Goal: Complete application form

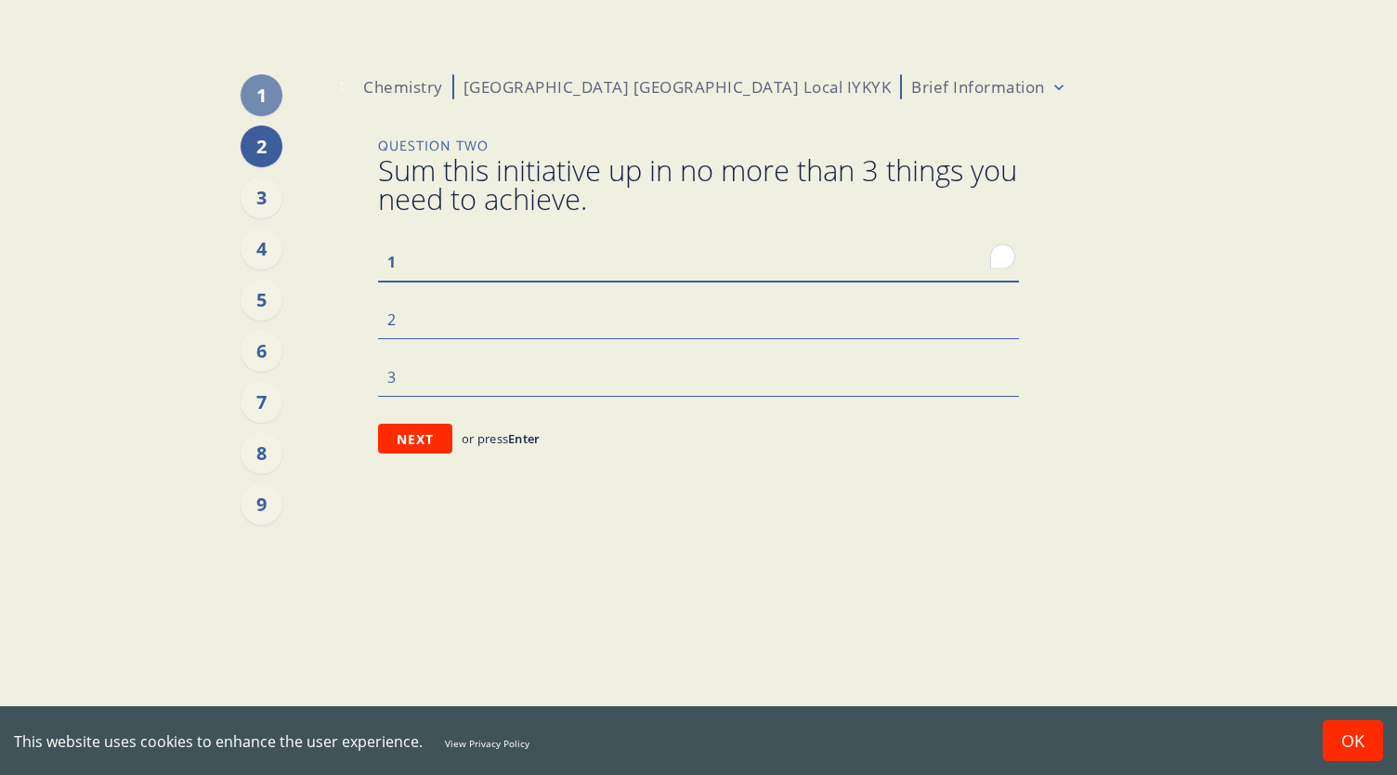
click at [483, 268] on textarea "To enrich screen reader interactions, please activate Accessibility in Grammarl…" at bounding box center [698, 260] width 641 height 39
click at [1300, 276] on main "1 2 3 4 5 6 7 8 9 T Chemistry [GEOGRAPHIC_DATA] [GEOGRAPHIC_DATA] Local IYKYK B…" at bounding box center [698, 387] width 1397 height 775
click at [572, 255] on textarea "To enrich screen reader interactions, please activate Accessibility in Grammarl…" at bounding box center [698, 260] width 641 height 39
type textarea "T"
type textarea "x"
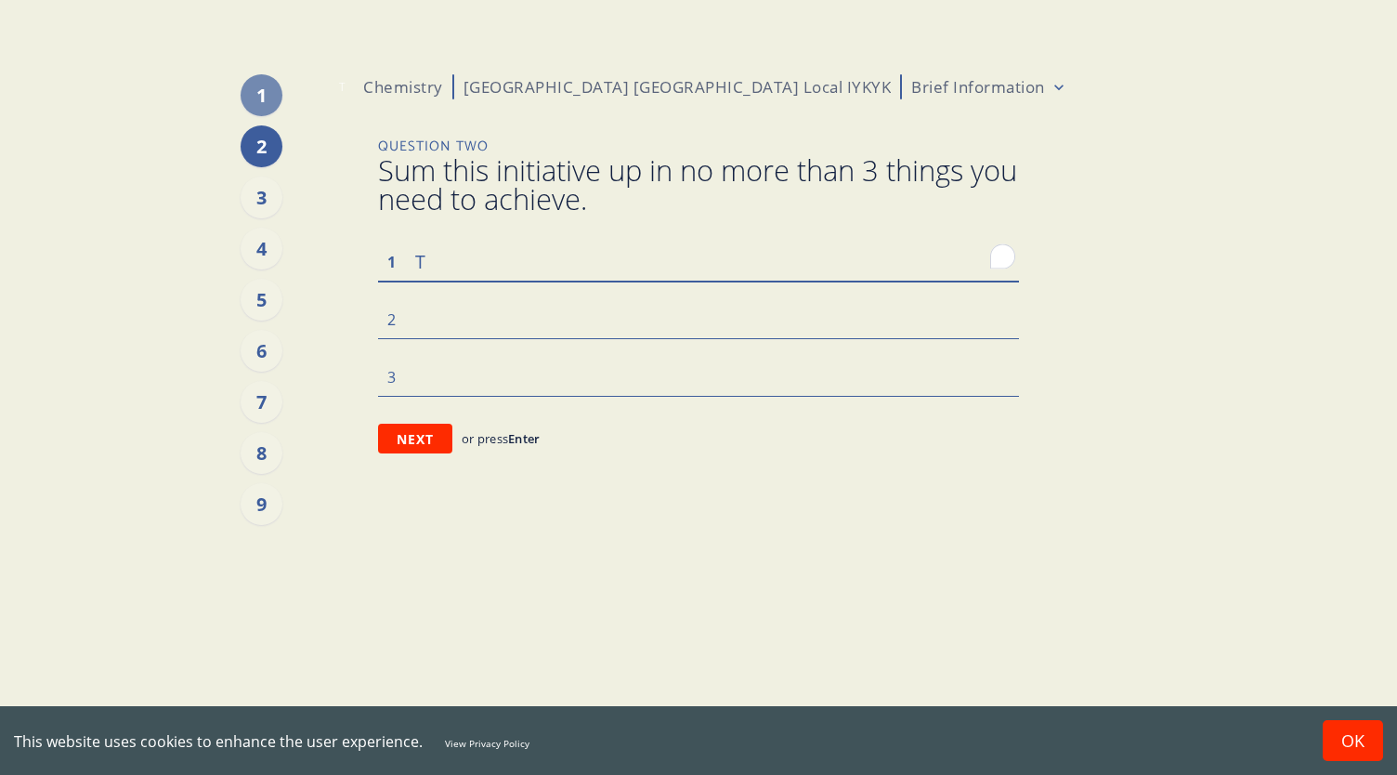
type textarea "Tr"
type textarea "x"
type textarea "Tru"
type textarea "x"
type textarea "Trul"
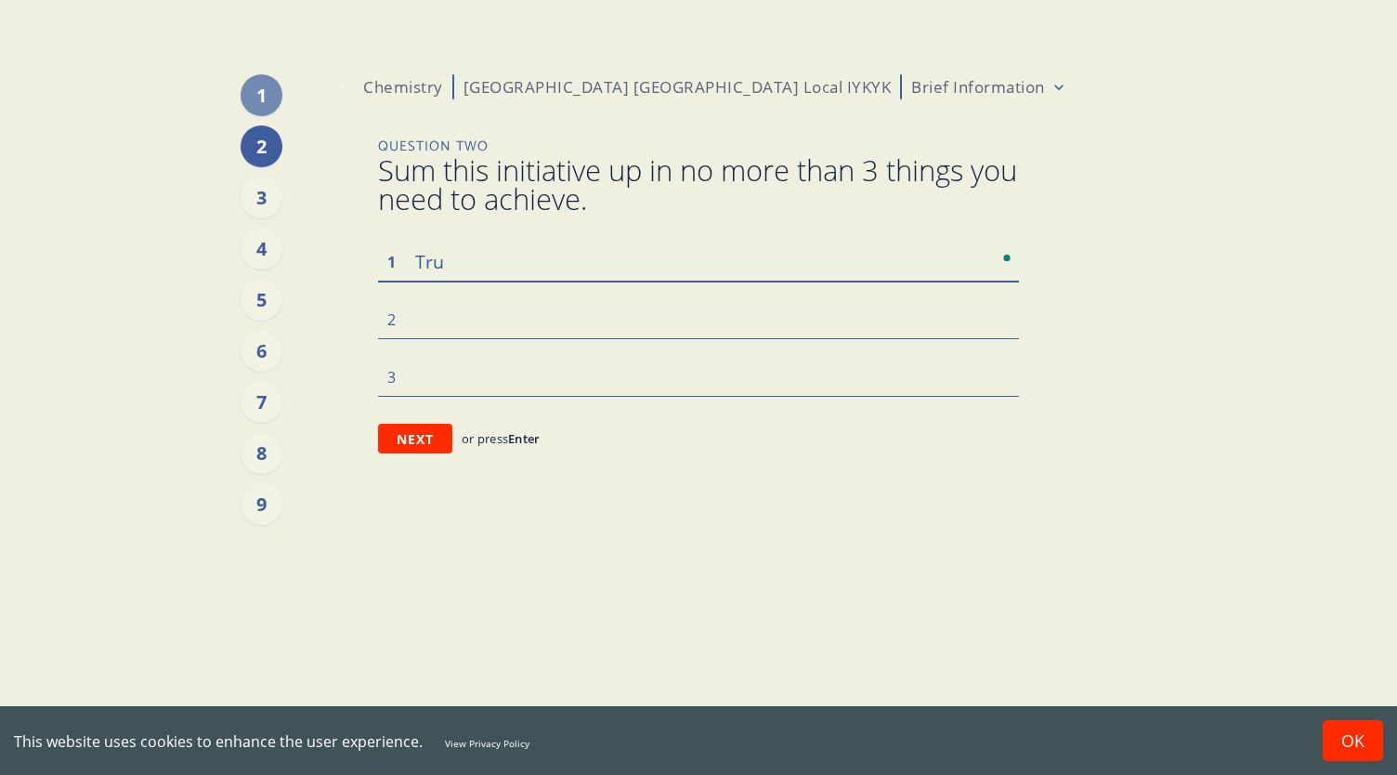
type textarea "x"
type textarea "Truly"
type textarea "x"
type textarea "Truly"
type textarea "x"
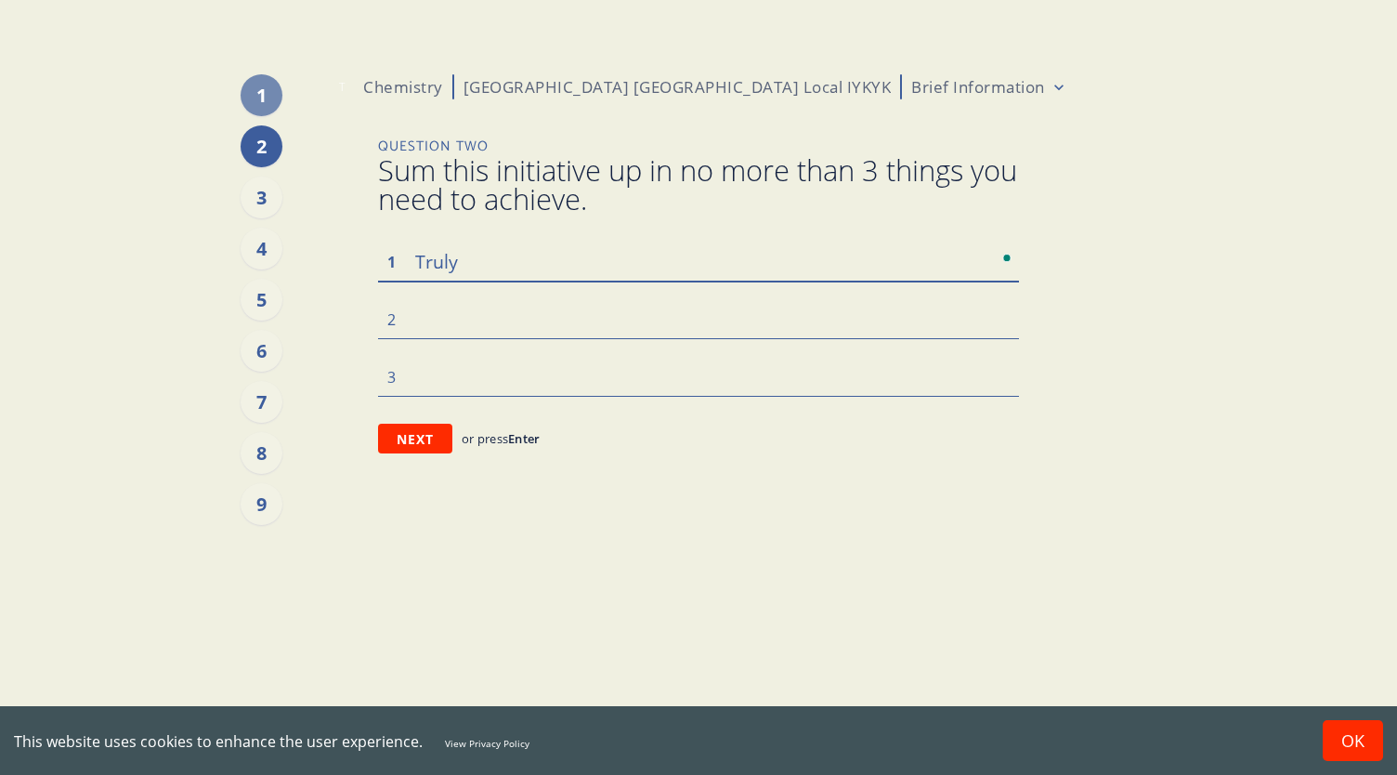
type textarea "Truly"
type textarea "x"
type textarea "Trul"
type textarea "x"
type textarea "Tru"
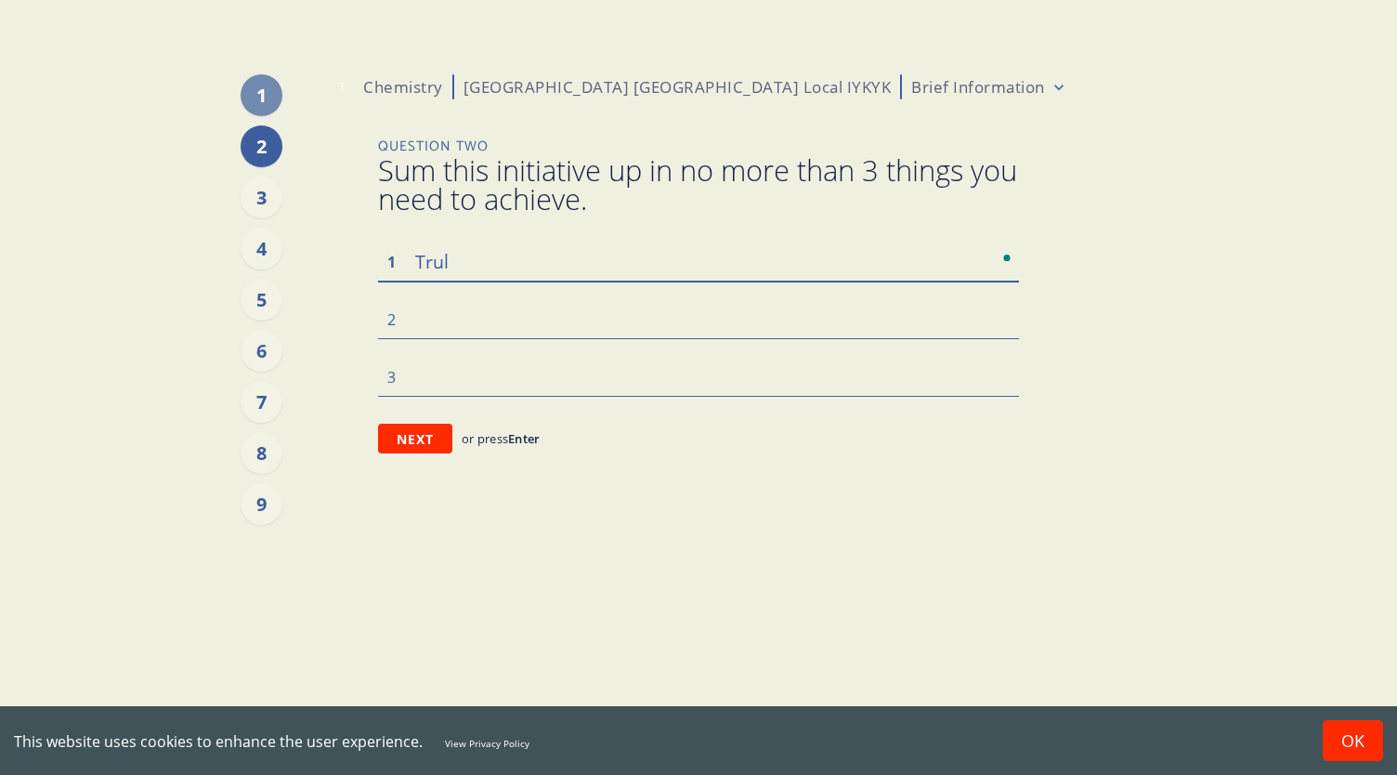
type textarea "x"
type textarea "Tr"
type textarea "x"
type textarea "T"
type textarea "x"
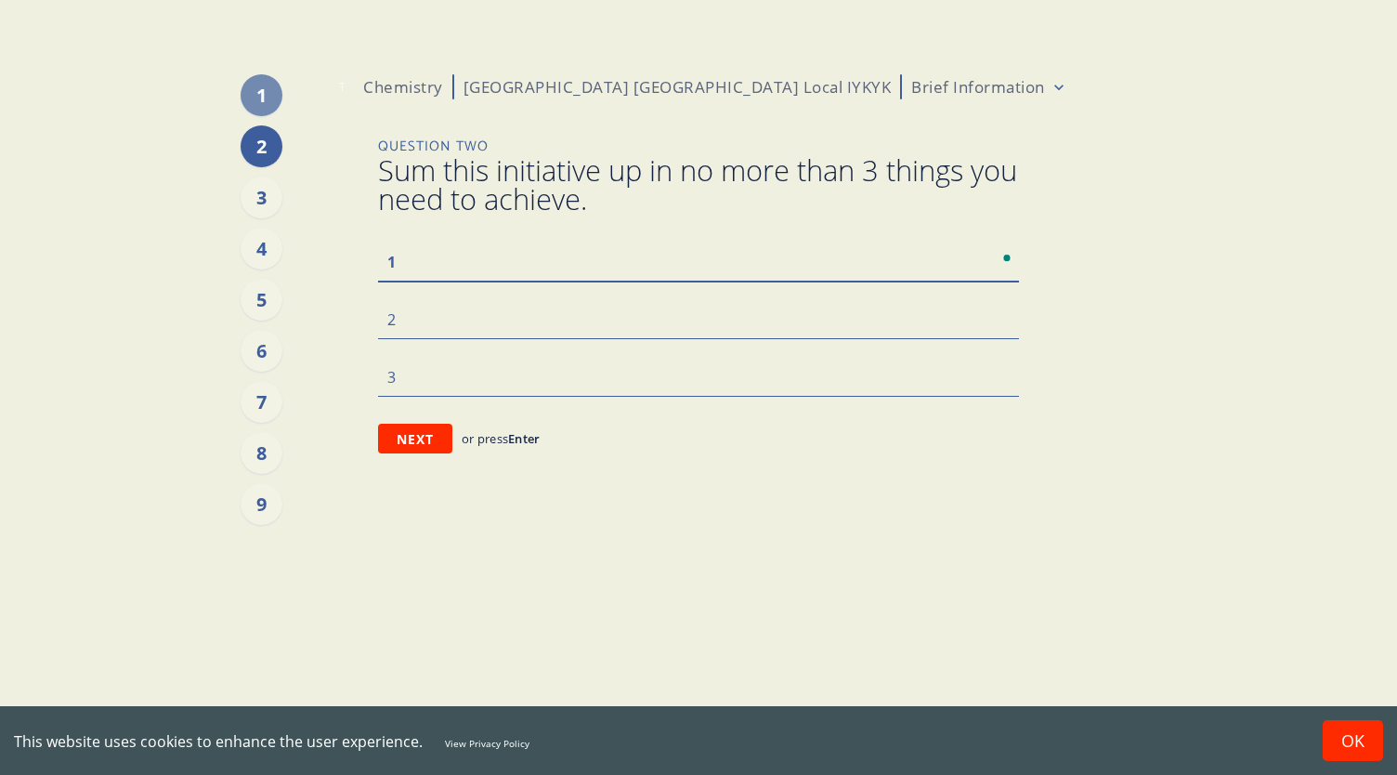
type textarea "F"
type textarea "x"
type textarea "Fe"
type textarea "x"
type textarea "Fee"
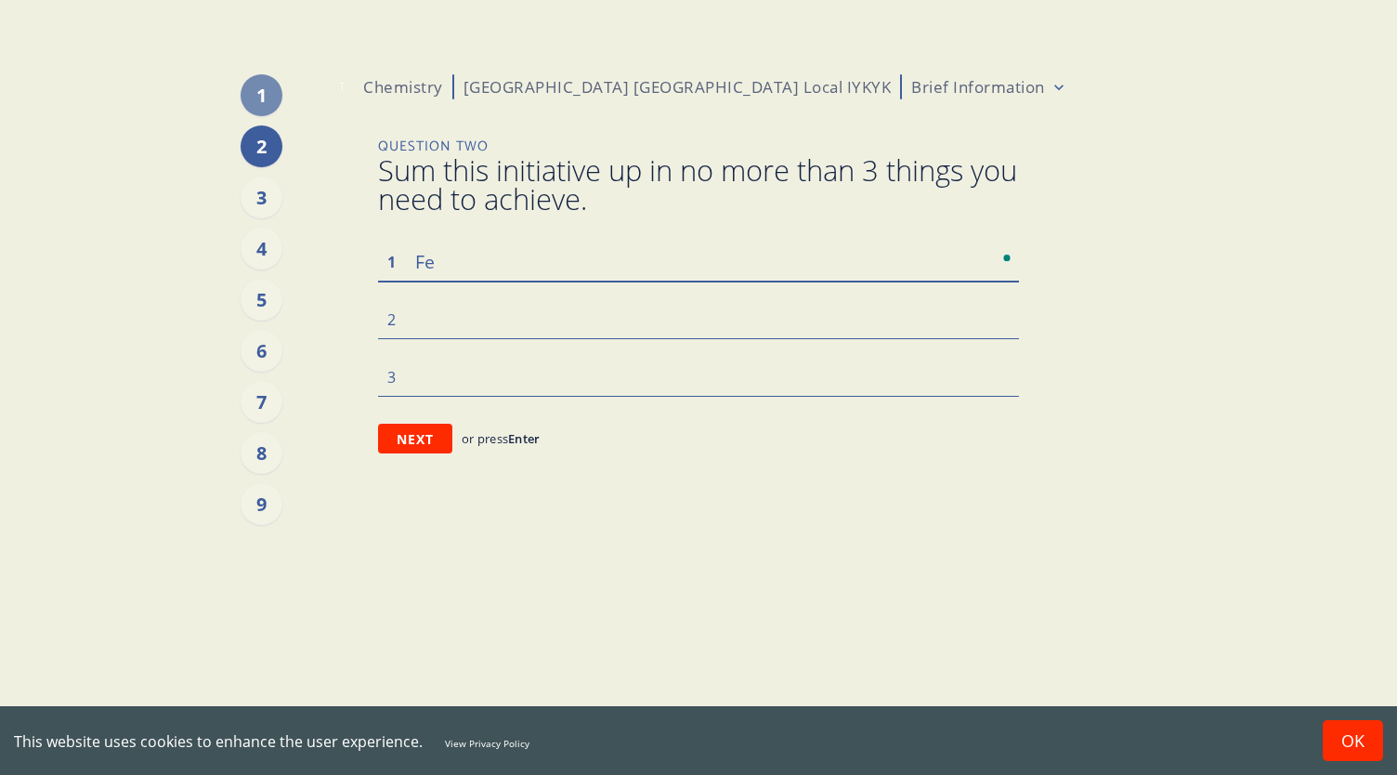
type textarea "x"
type textarea "Feel"
type textarea "x"
type textarea "Feel"
type textarea "x"
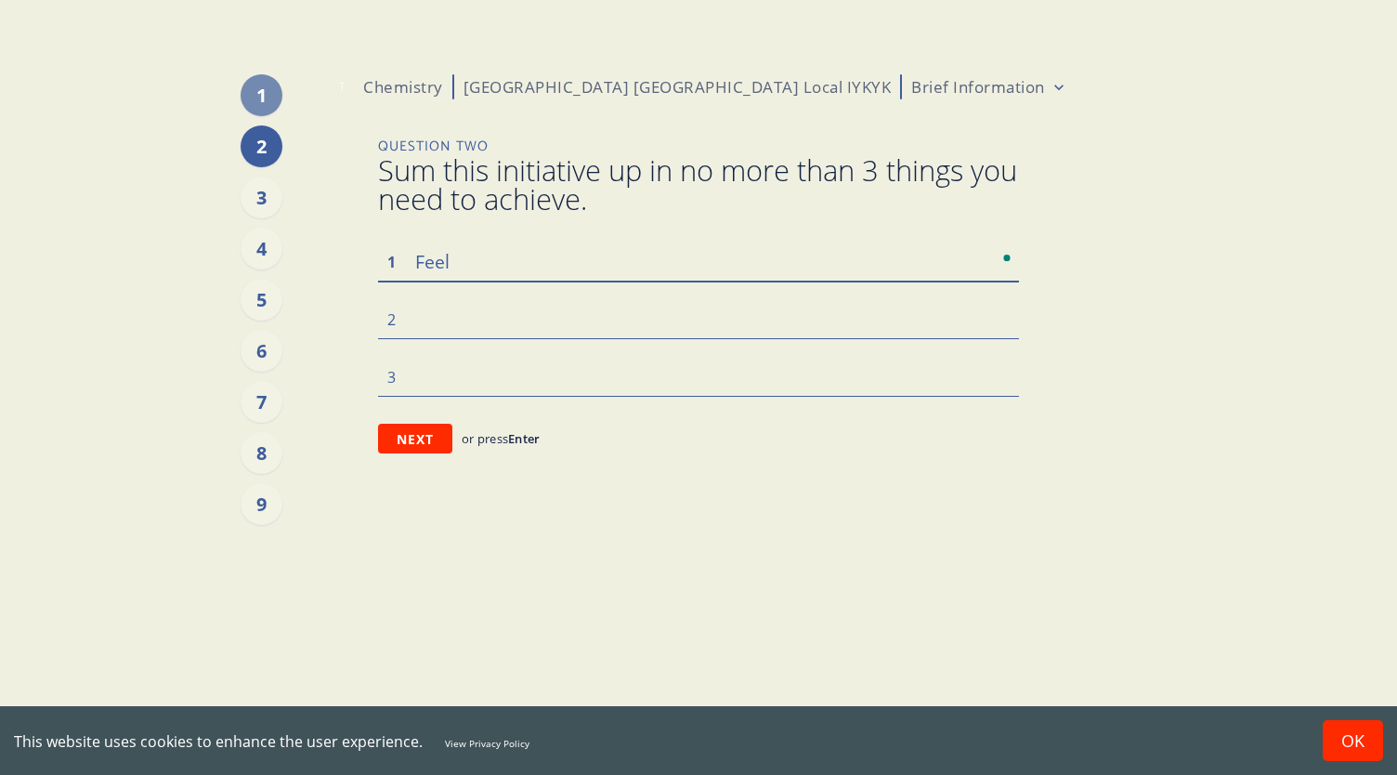
type textarea "Feel l"
type textarea "x"
type textarea "Feel li"
type textarea "x"
type textarea "Feel lik"
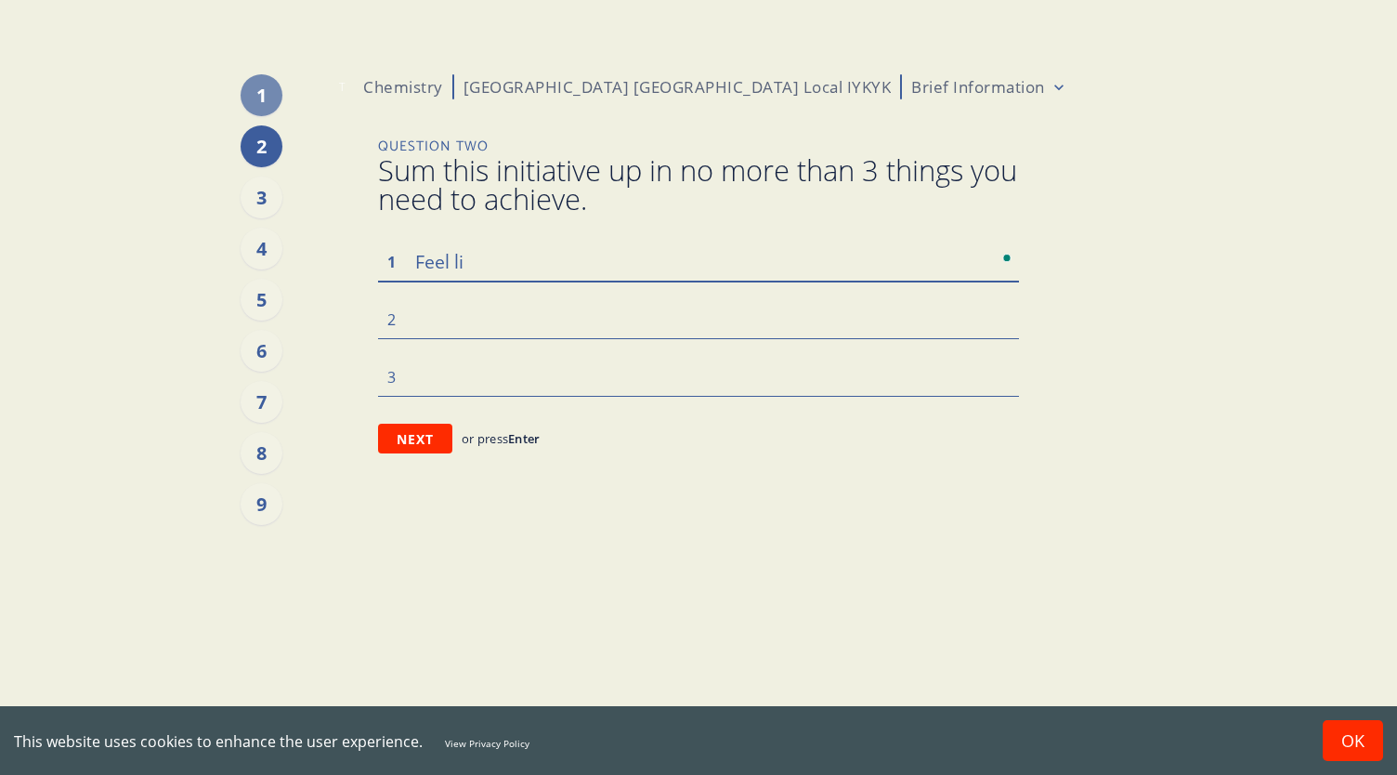
type textarea "x"
type textarea "Feel like"
type textarea "x"
type textarea "Feel like"
type textarea "x"
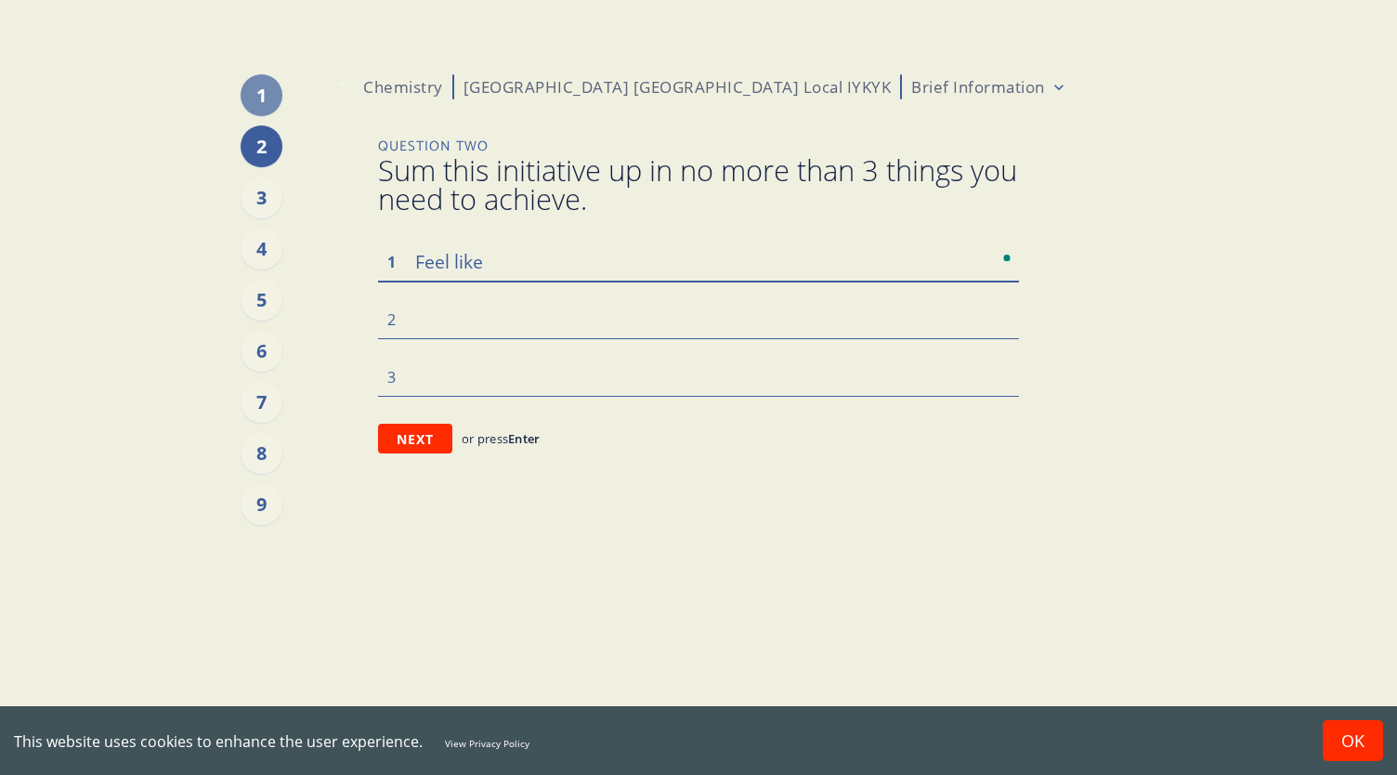
type textarea "Feel like a"
type textarea "x"
type textarea "Feel like a"
type textarea "x"
type textarea "Feel like a r"
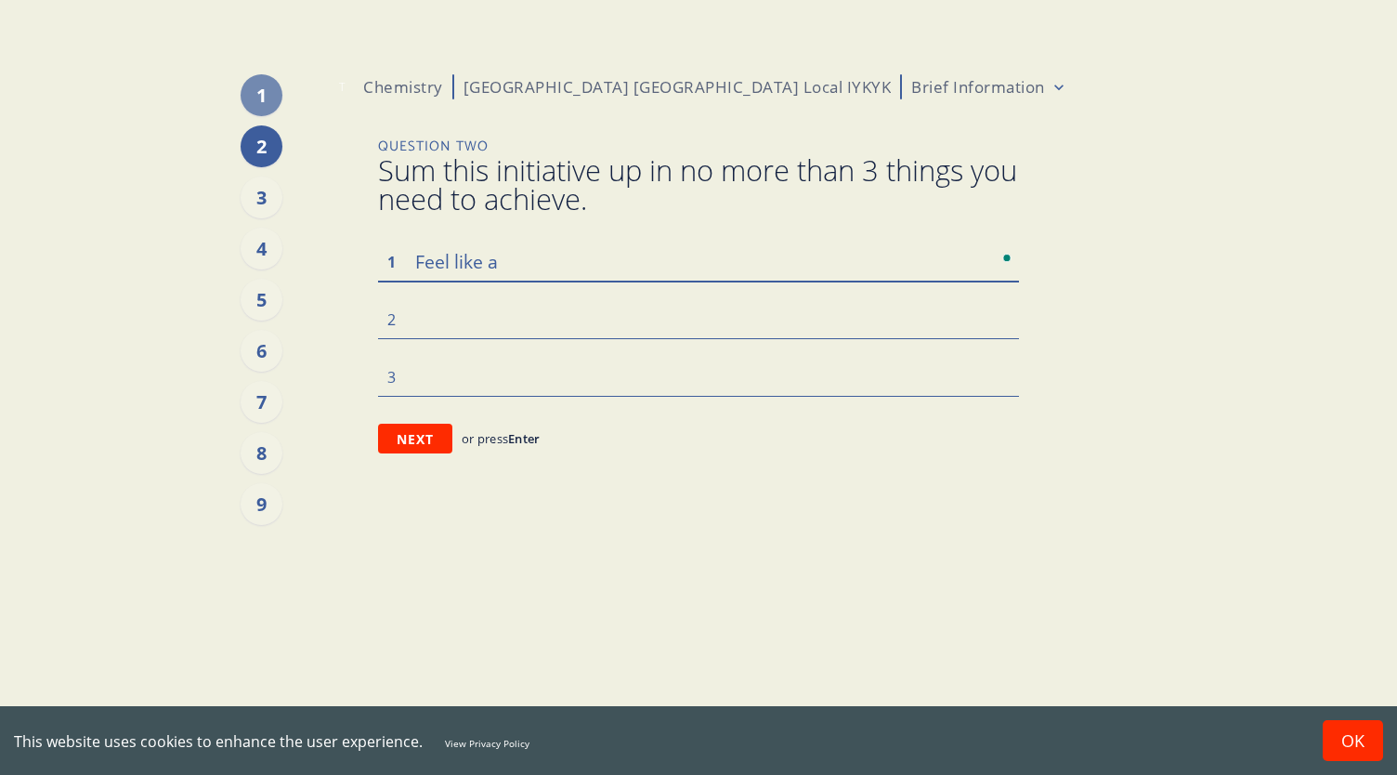
type textarea "x"
type textarea "Feel like a re"
type textarea "x"
type textarea "Feel like a rea"
type textarea "x"
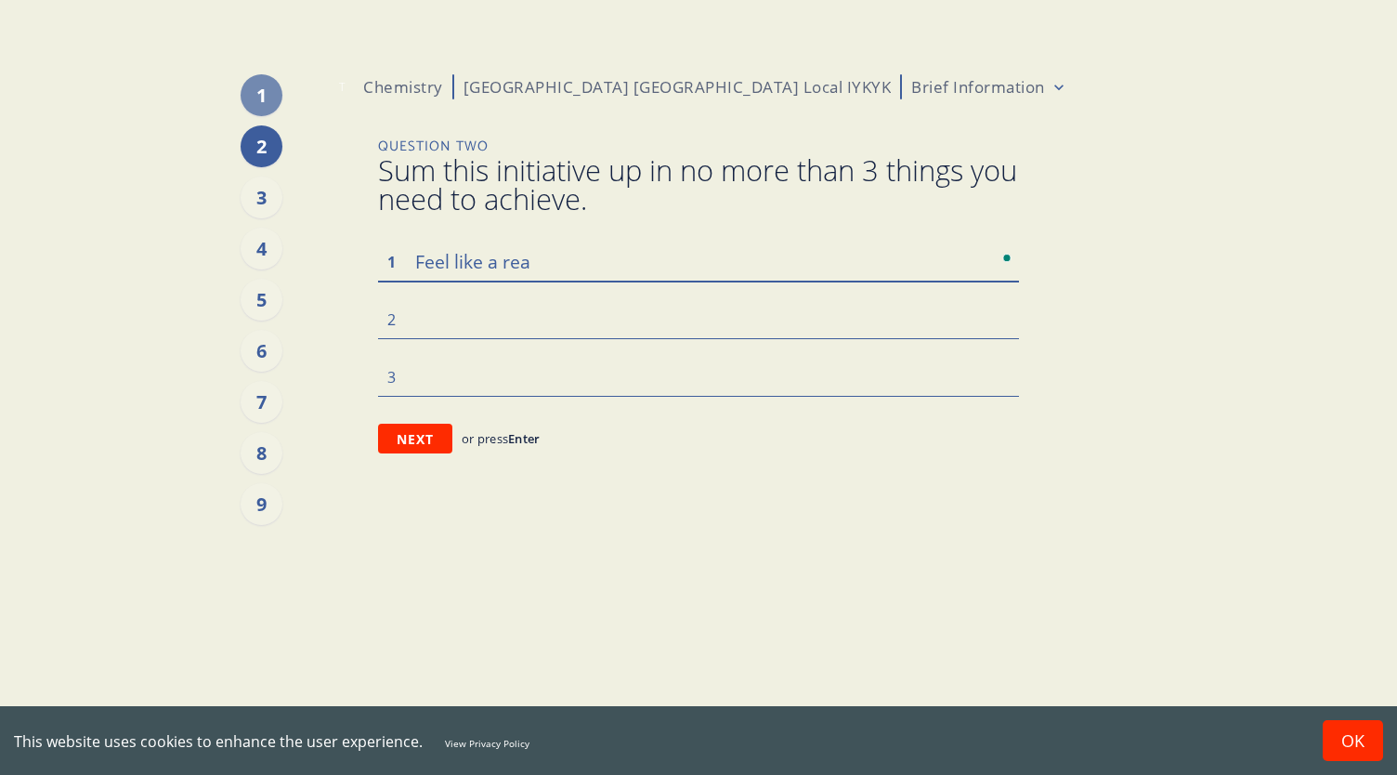
type textarea "Feel like a real"
type textarea "x"
type textarea "Feel like a real"
type textarea "x"
type textarea "Feel like a real l"
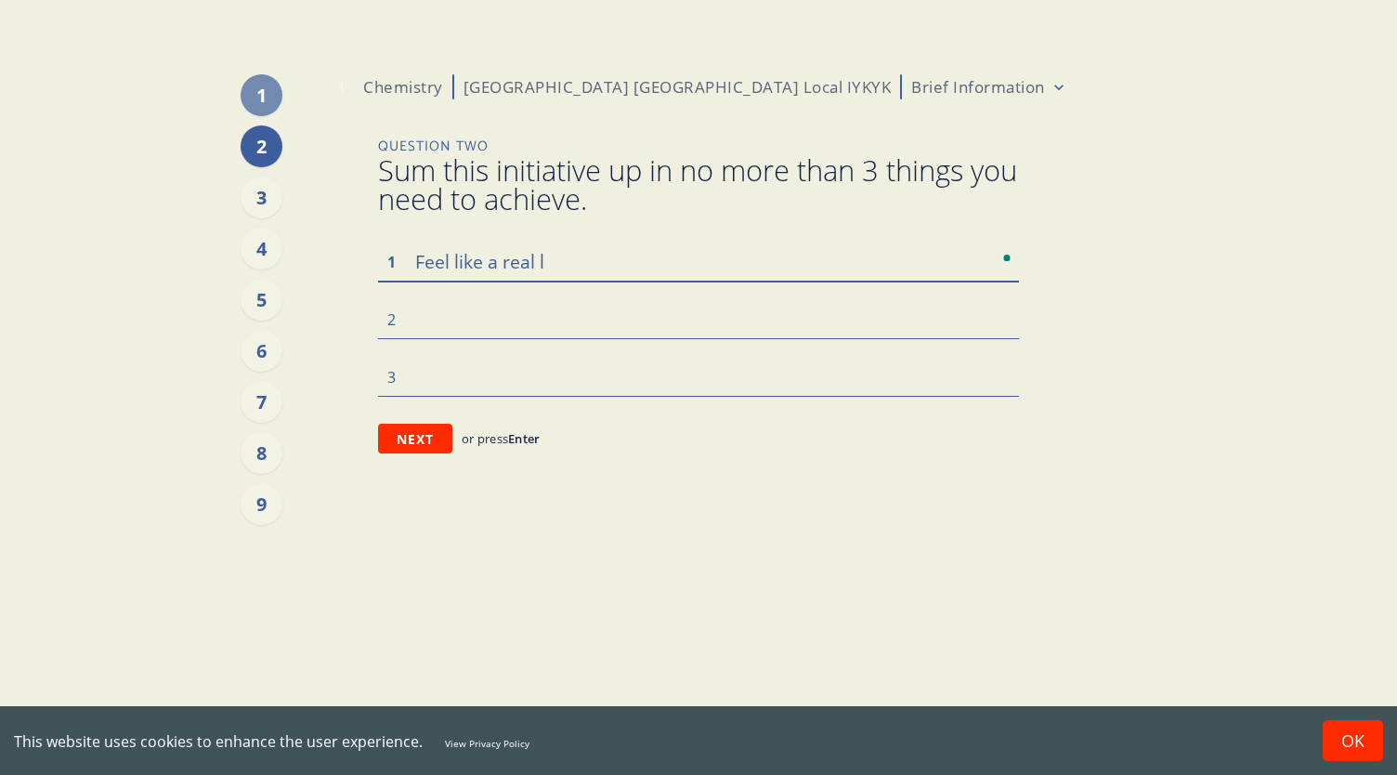
type textarea "x"
type textarea "Feel like a real lo"
type textarea "x"
type textarea "Feel like a real loc"
type textarea "x"
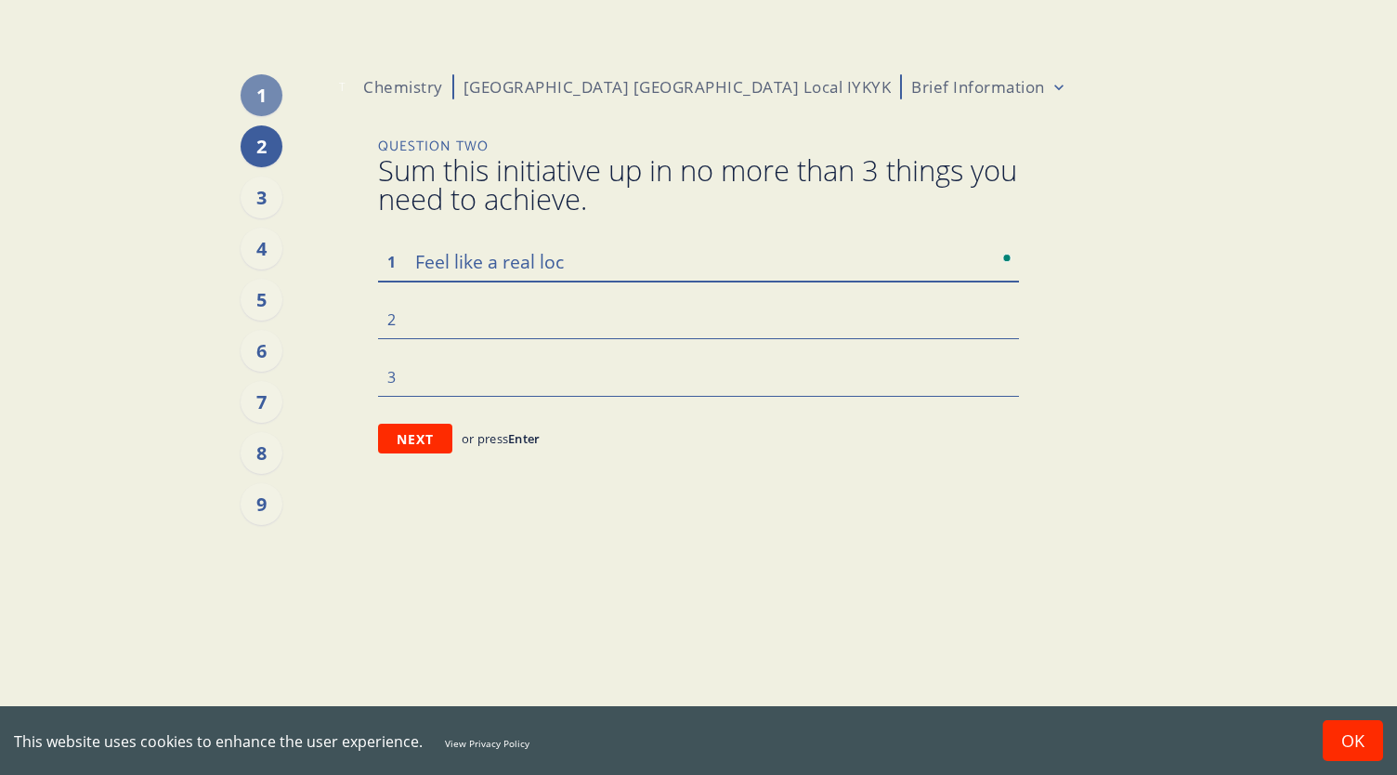
type textarea "Feel like a real loca"
type textarea "x"
type textarea "Feel like a real local"
type textarea "x"
type textarea "Feel like a real loca"
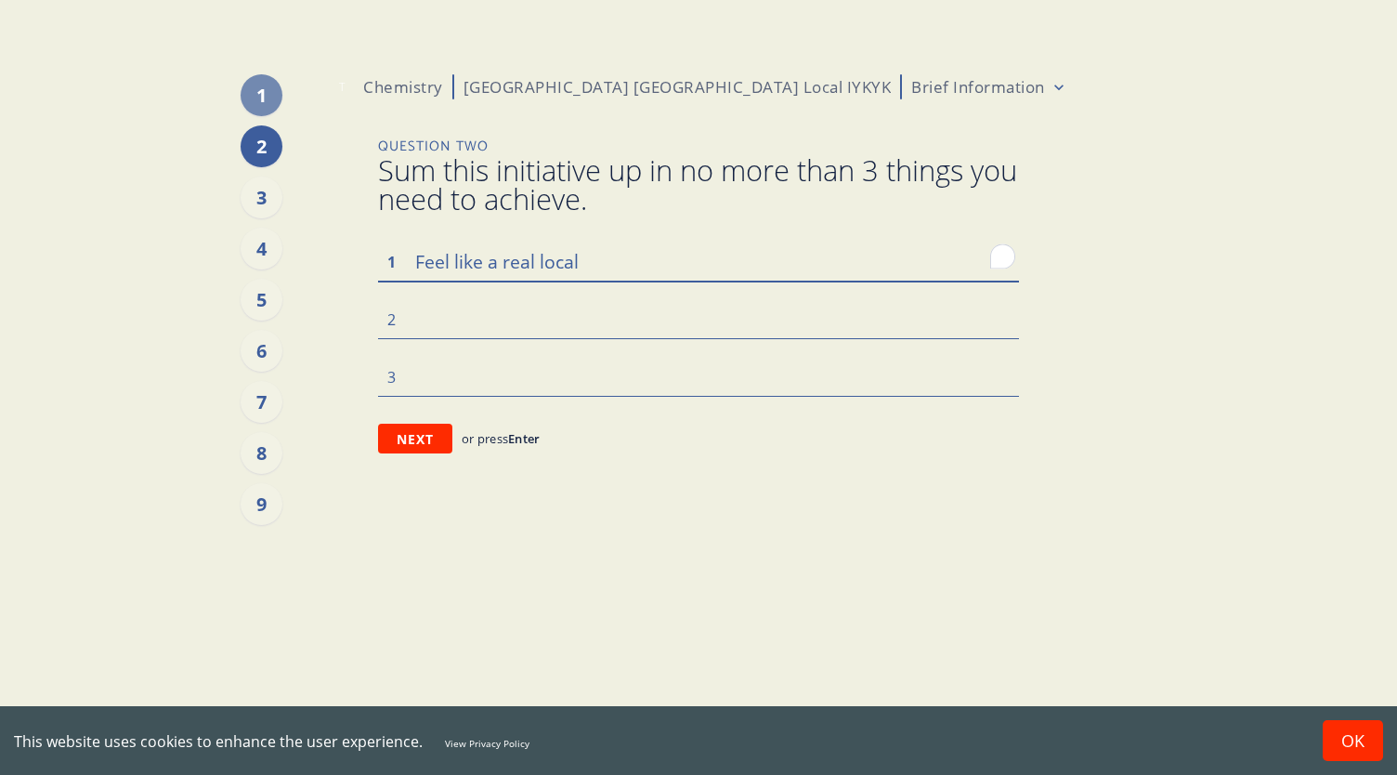
type textarea "x"
type textarea "Feel like a real loc"
type textarea "x"
type textarea "Feel like a real lo"
type textarea "x"
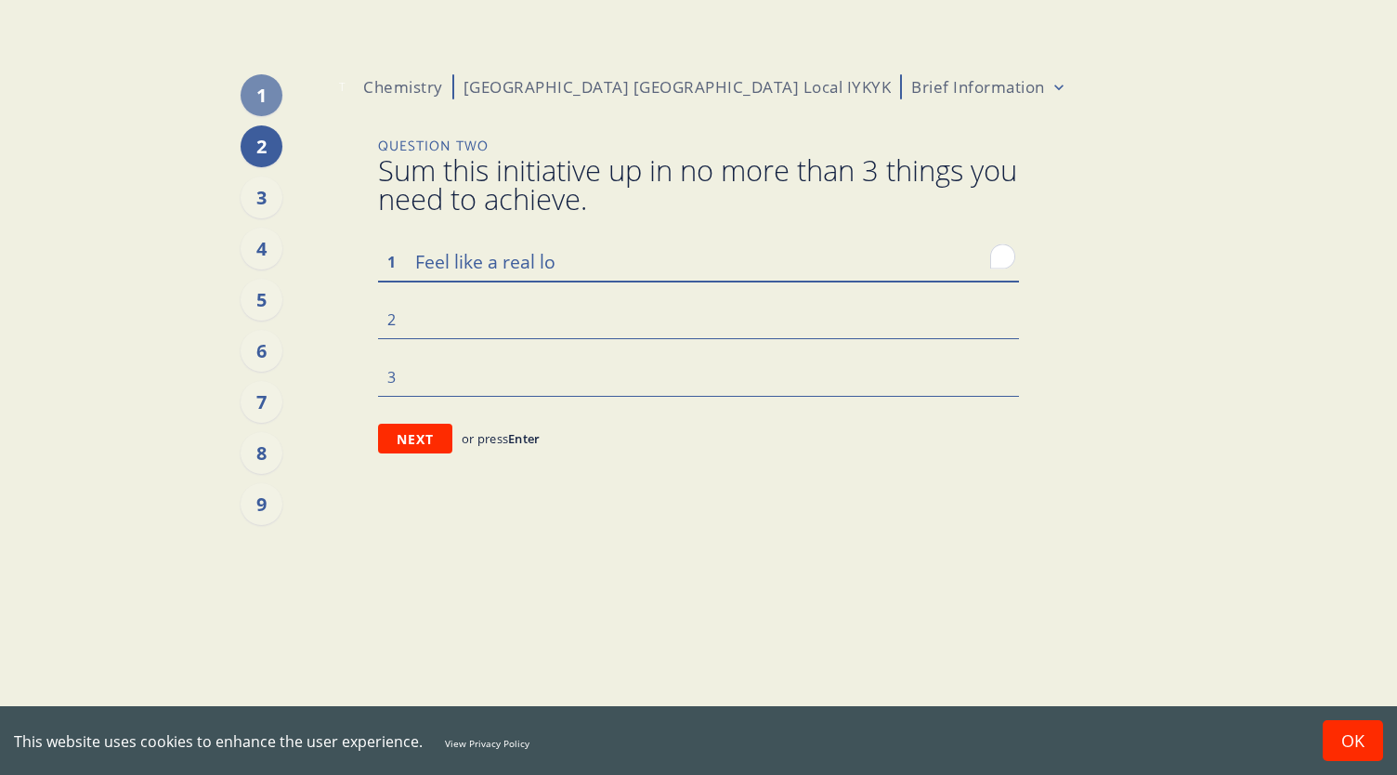
type textarea "Feel like a real l"
type textarea "x"
type textarea "Feel like a real"
type textarea "x"
type textarea "Feel like a real"
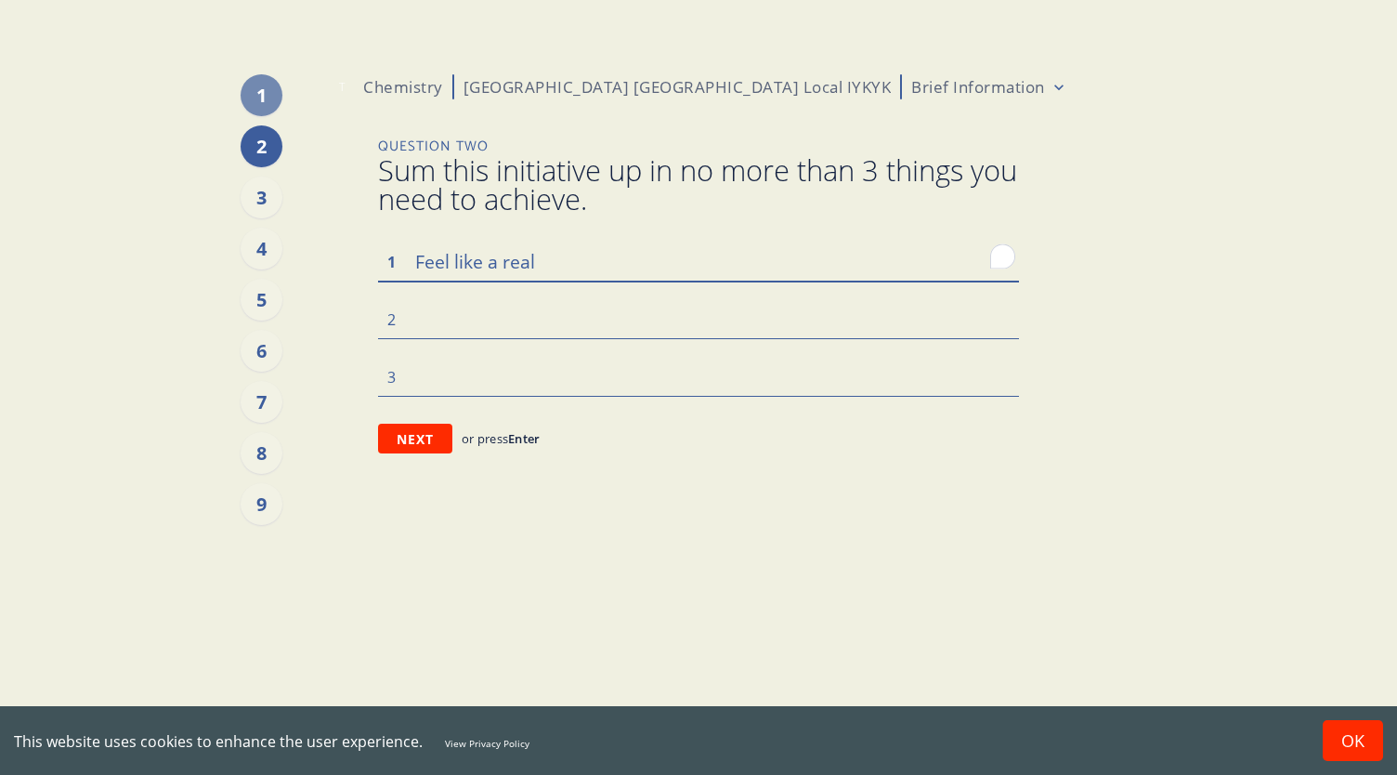
type textarea "x"
type textarea "Feel like a rea"
type textarea "x"
type textarea "Feel like a re"
type textarea "x"
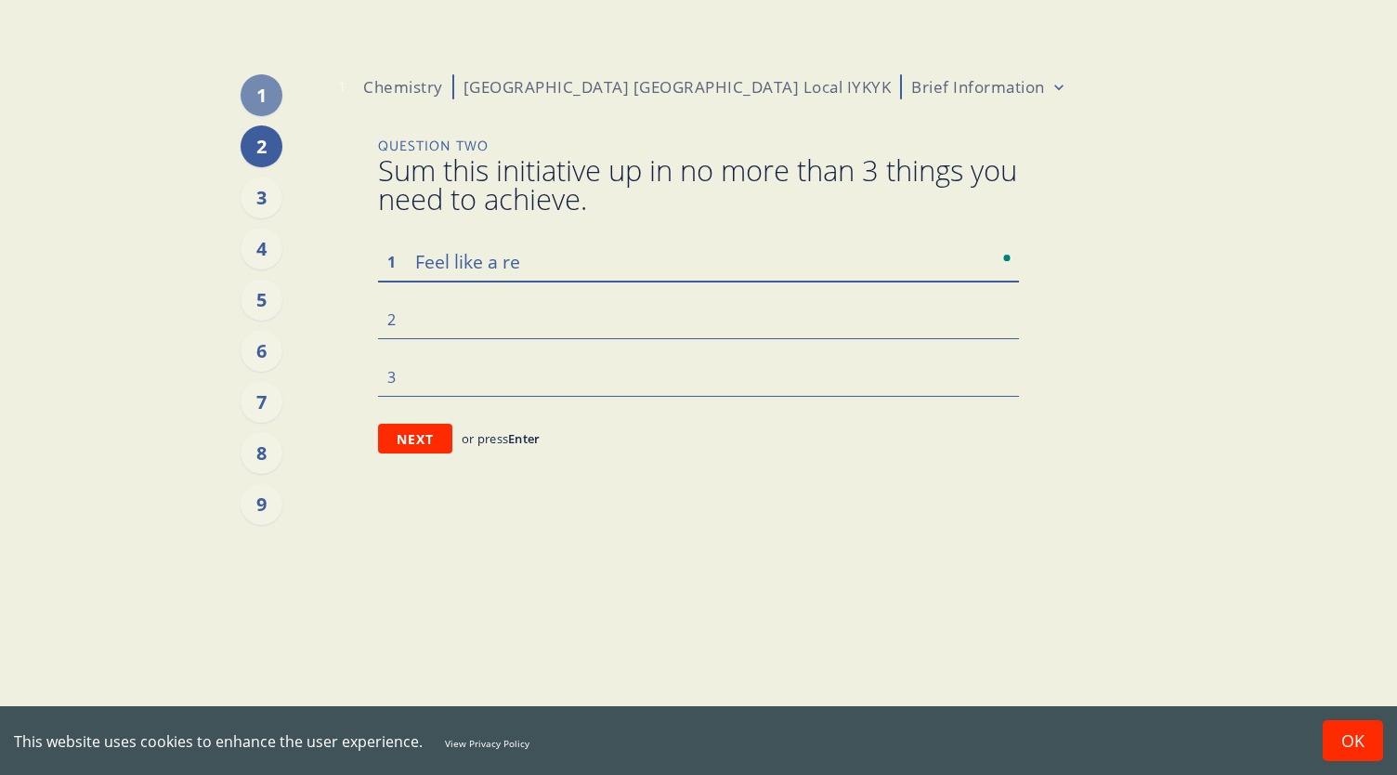
type textarea "Feel like a r"
type textarea "x"
type textarea "Feel like a"
type textarea "x"
type textarea "Feel like a"
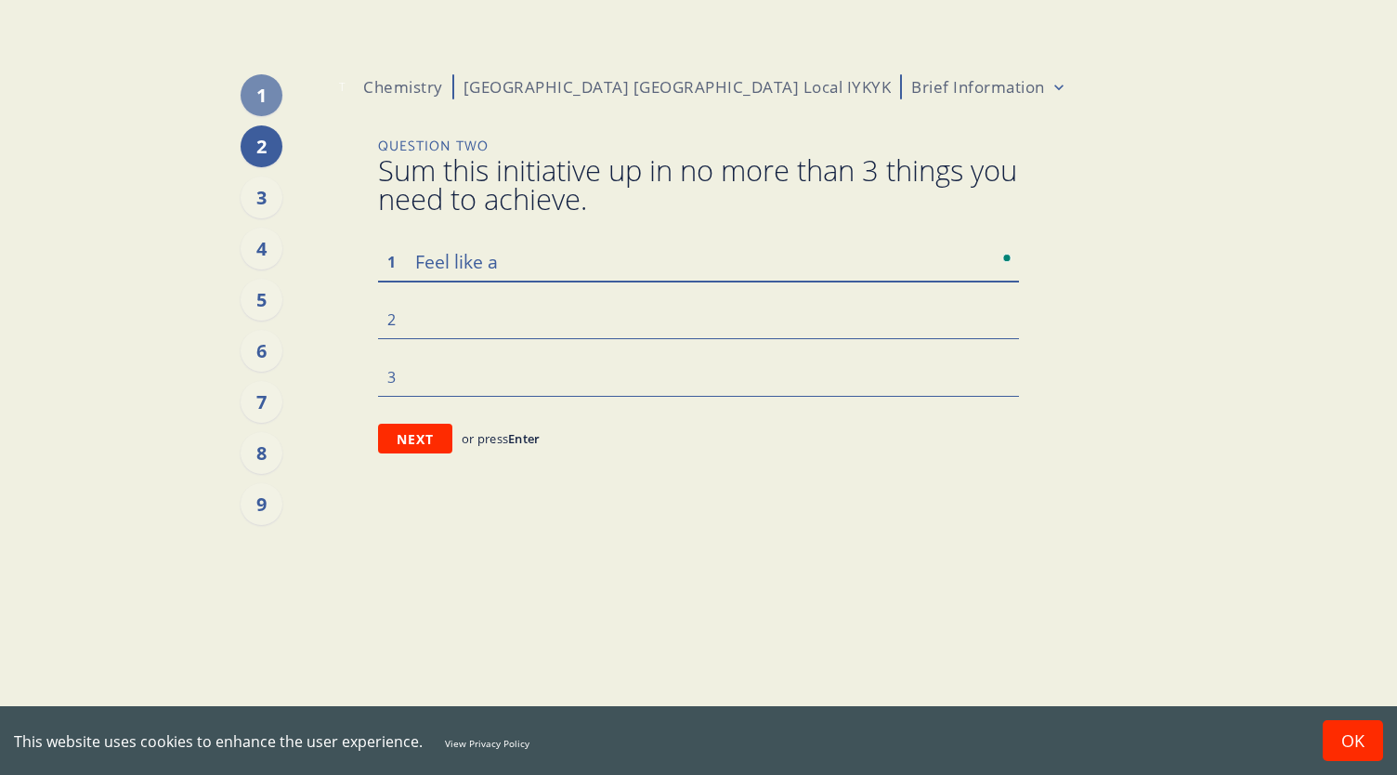
type textarea "x"
type textarea "Feel like"
type textarea "x"
type textarea "Feel like"
type textarea "x"
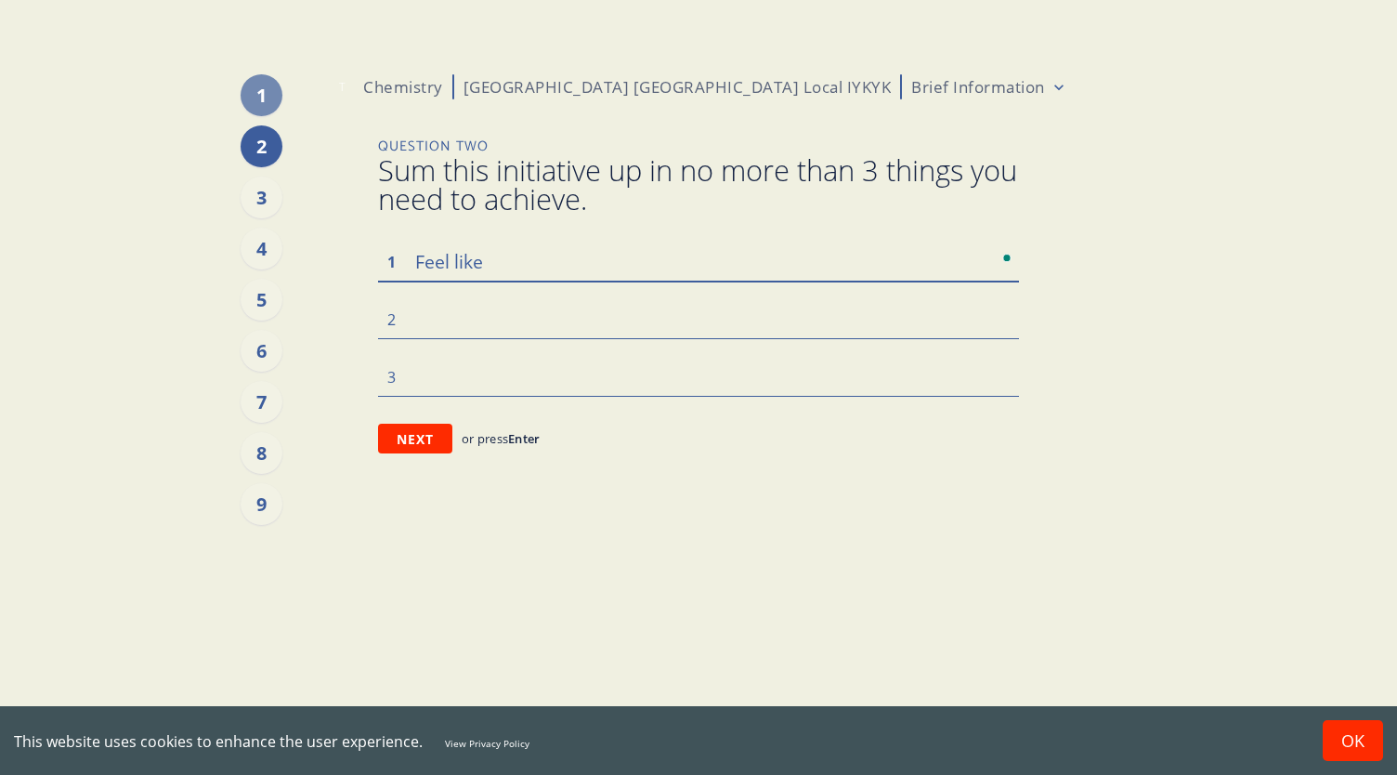
type textarea "Feel lik"
type textarea "x"
type textarea "Feel li"
type textarea "x"
type textarea "Feel l"
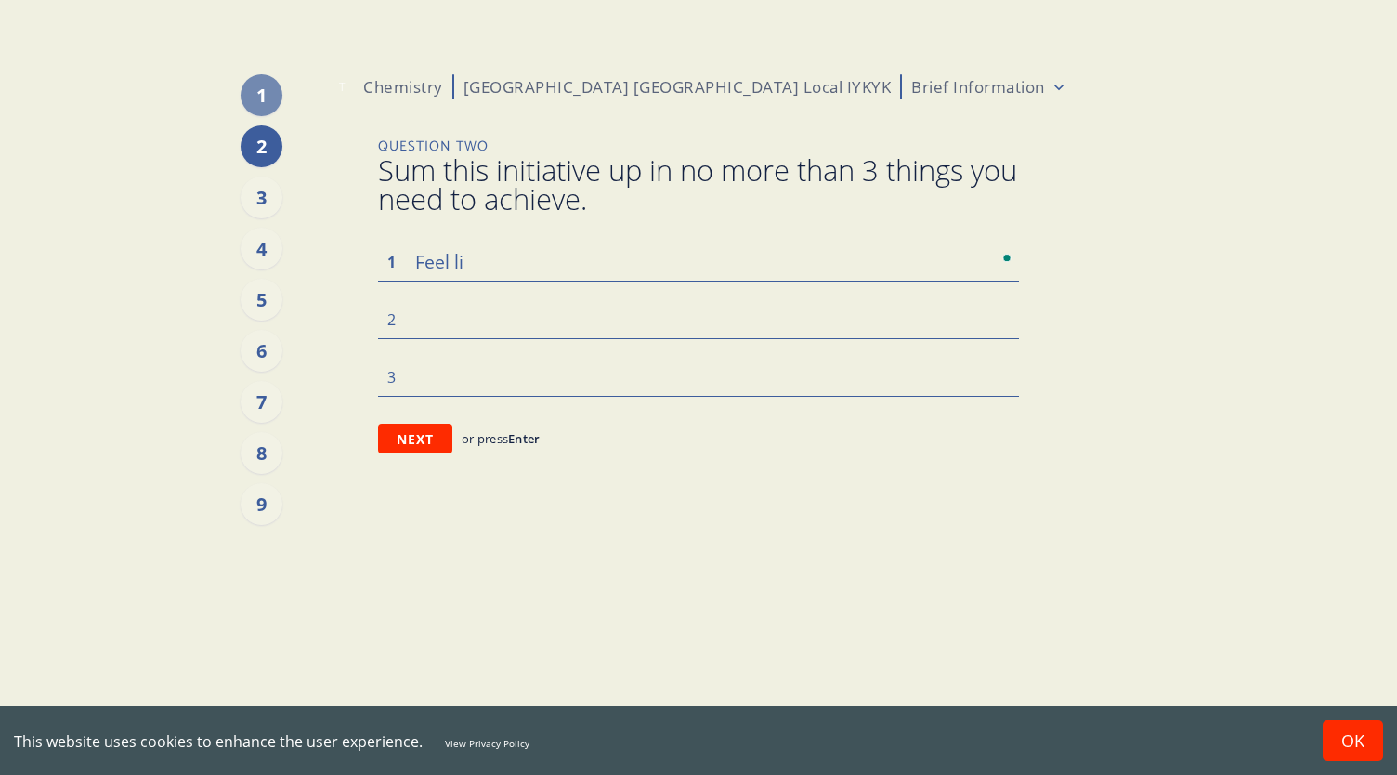
type textarea "x"
type textarea "Feel"
type textarea "x"
type textarea "Feel"
type textarea "x"
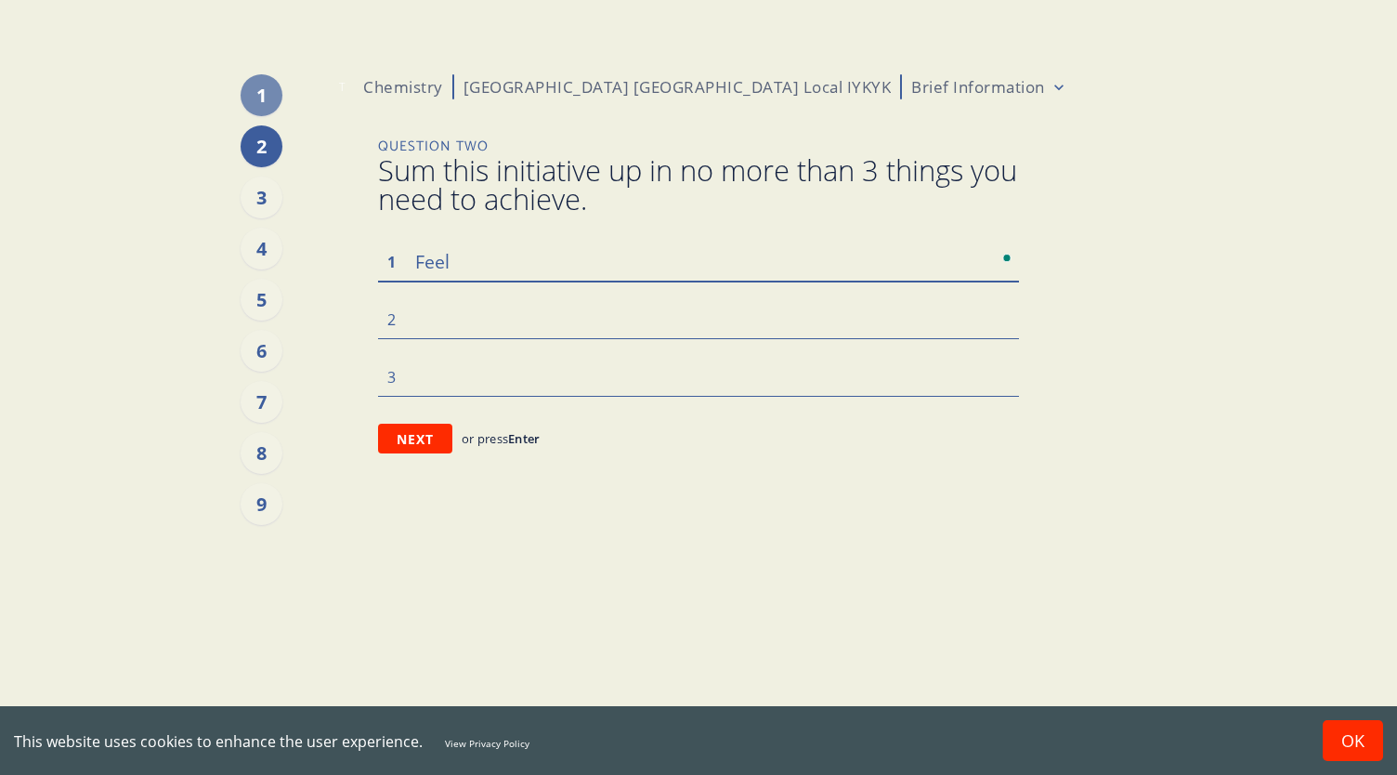
type textarea "Fee"
type textarea "x"
type textarea "Fe"
type textarea "x"
type textarea "F"
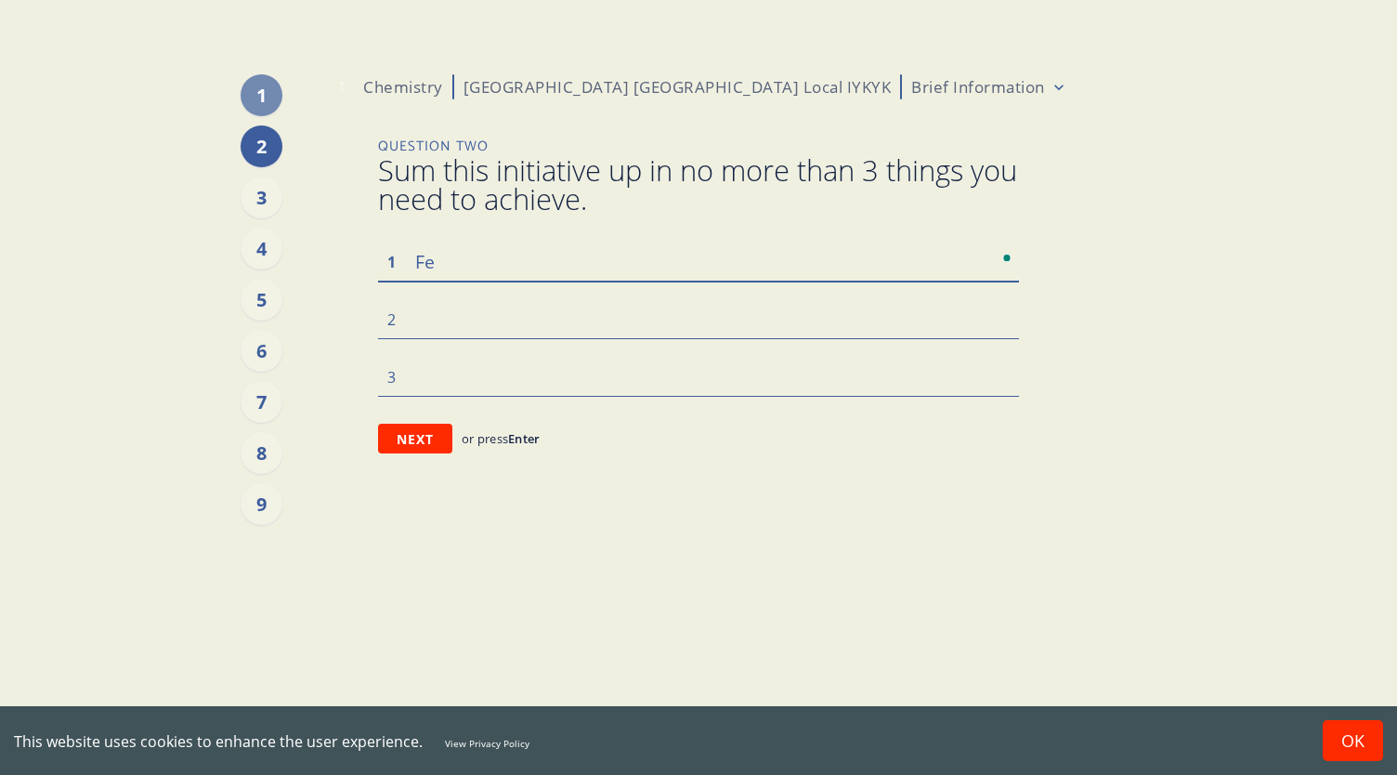
type textarea "x"
type textarea "H"
type textarea "x"
type textarea "He"
type textarea "x"
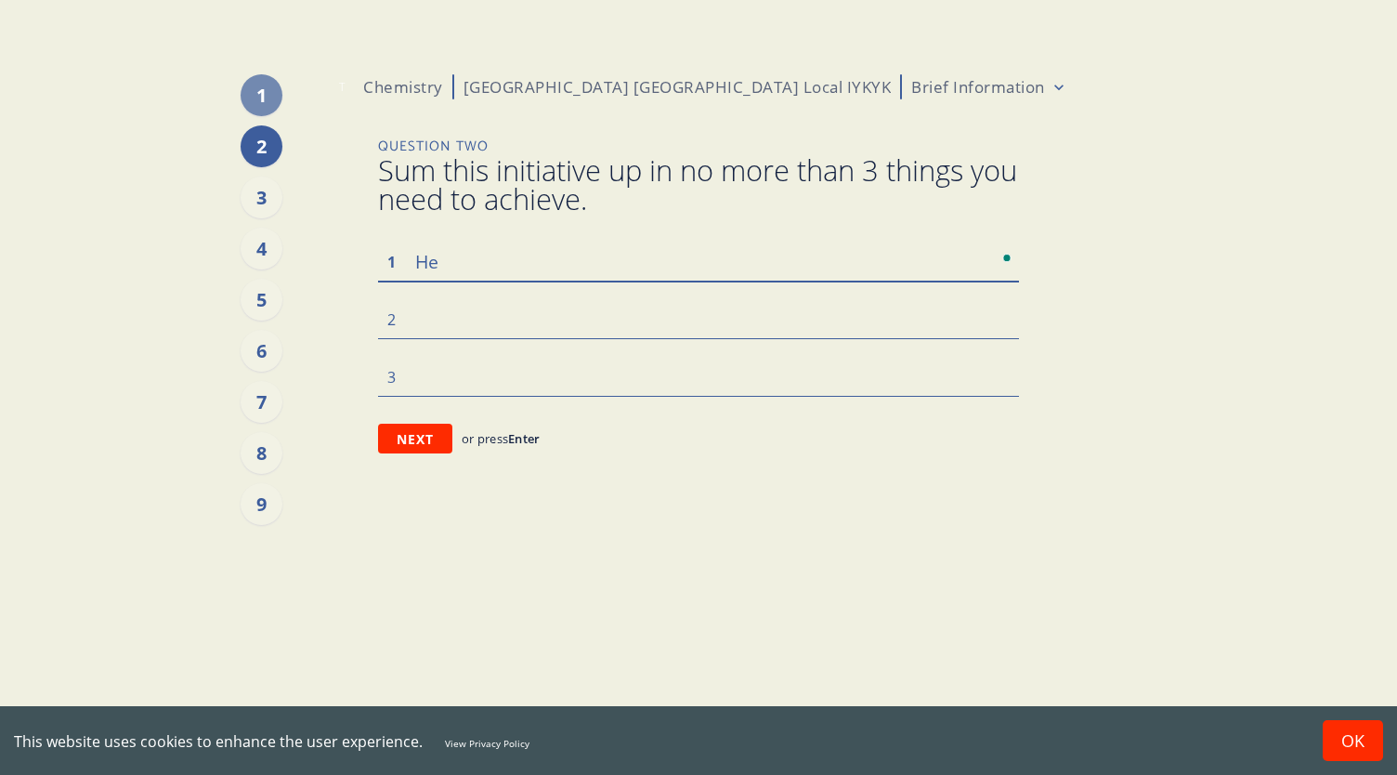
type textarea "Hea"
type textarea "x"
type textarea "Hear"
type textarea "x"
type textarea "Hear"
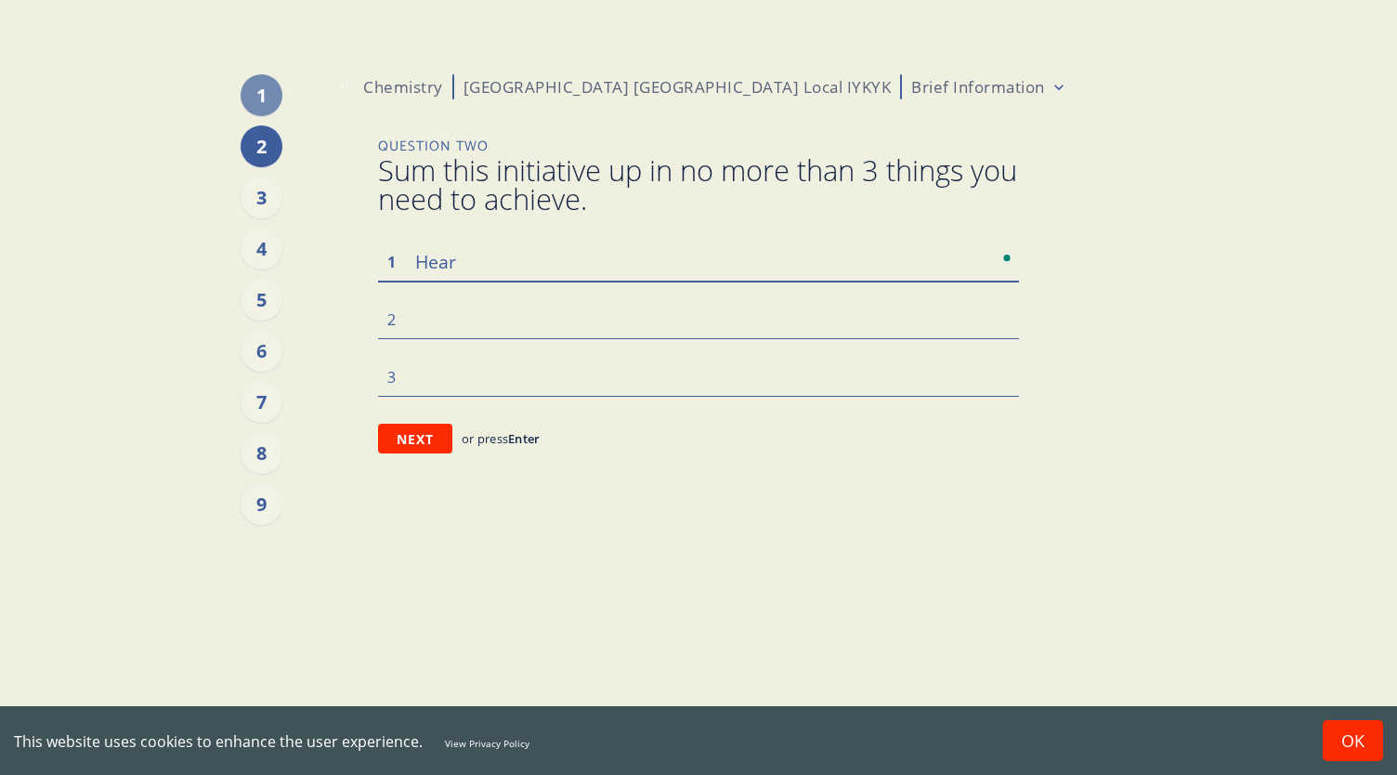
type textarea "x"
type textarea "Hear f"
type textarea "x"
type textarea "Hear fr"
type textarea "x"
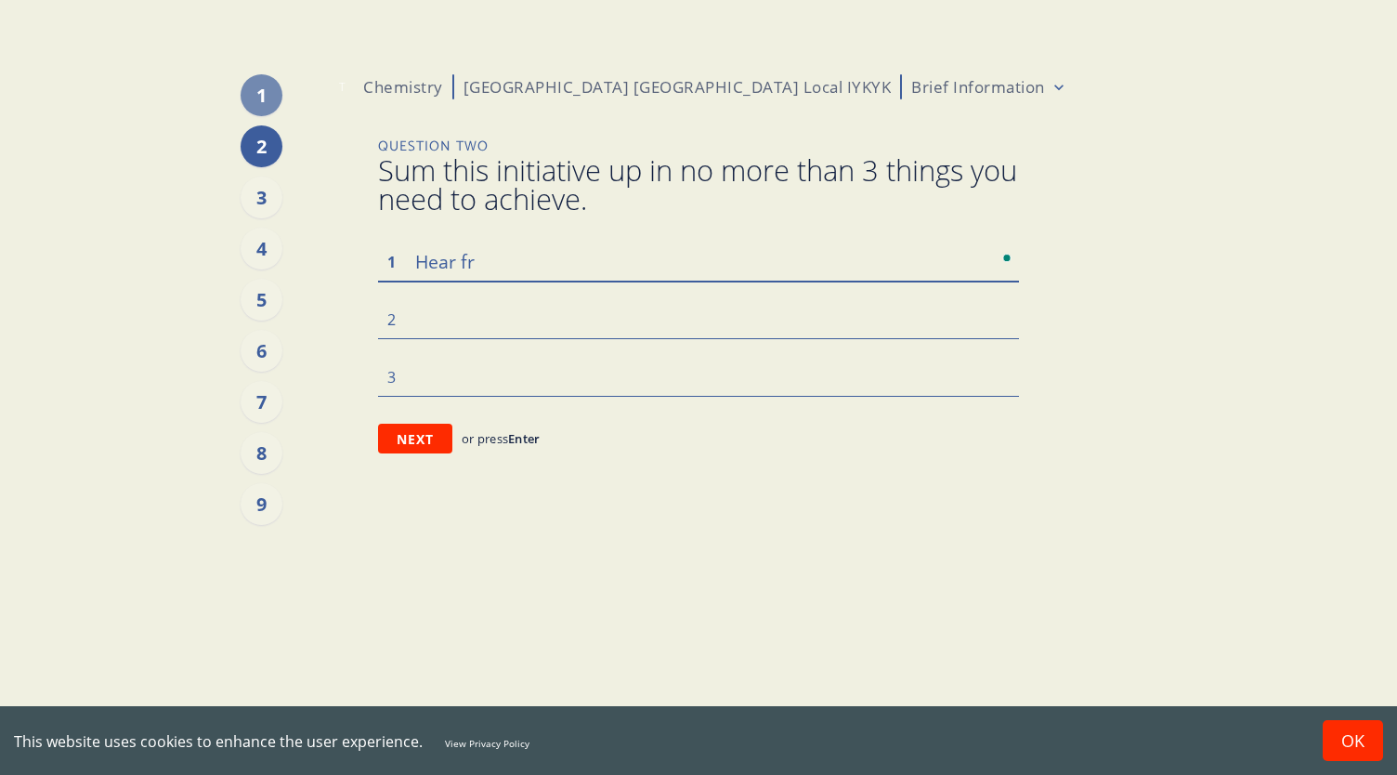
type textarea "Hear fro"
type textarea "x"
type textarea "Hear from"
type textarea "x"
type textarea "Hear from"
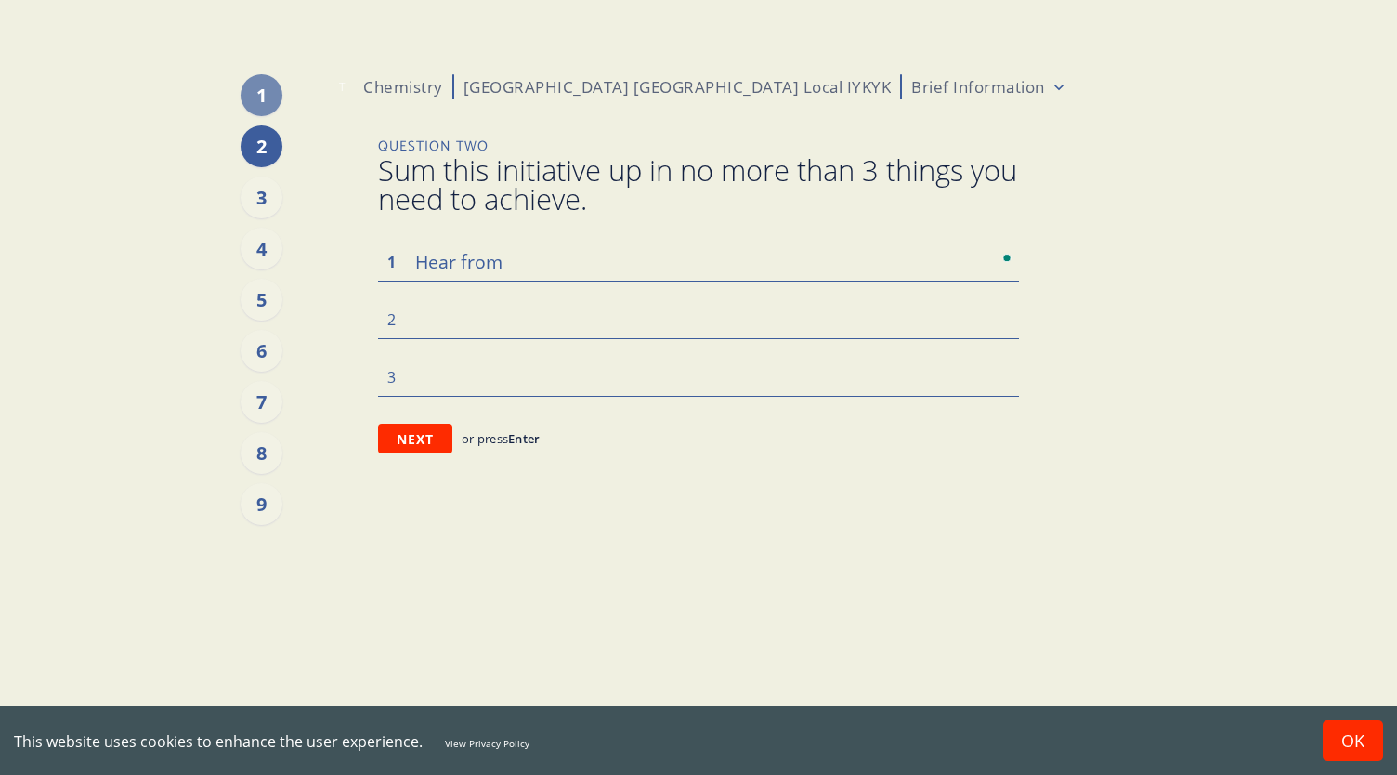
type textarea "x"
type textarea "Hear from"
type textarea "x"
type textarea "Hear fro"
type textarea "x"
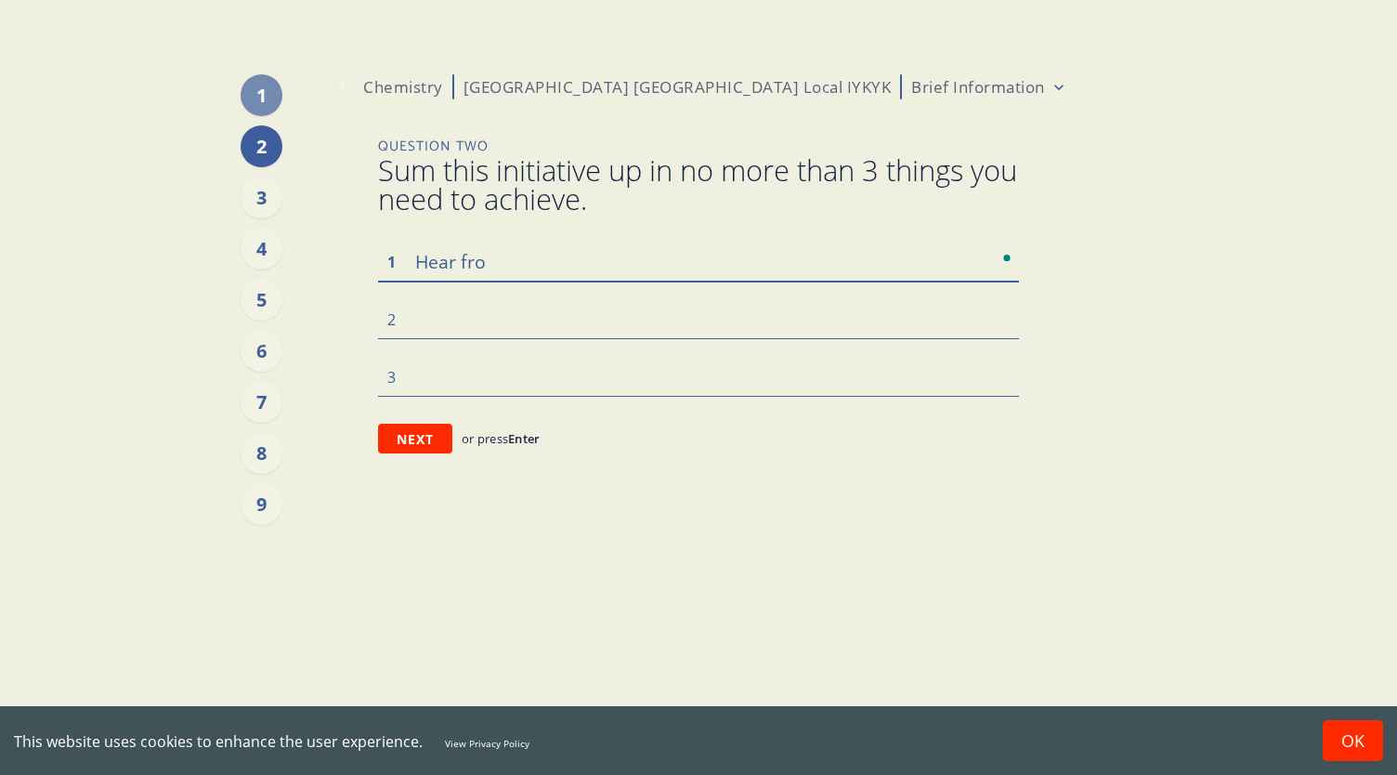
type textarea "Hear fr"
type textarea "x"
type textarea "Hear f"
type textarea "x"
type textarea "Hear"
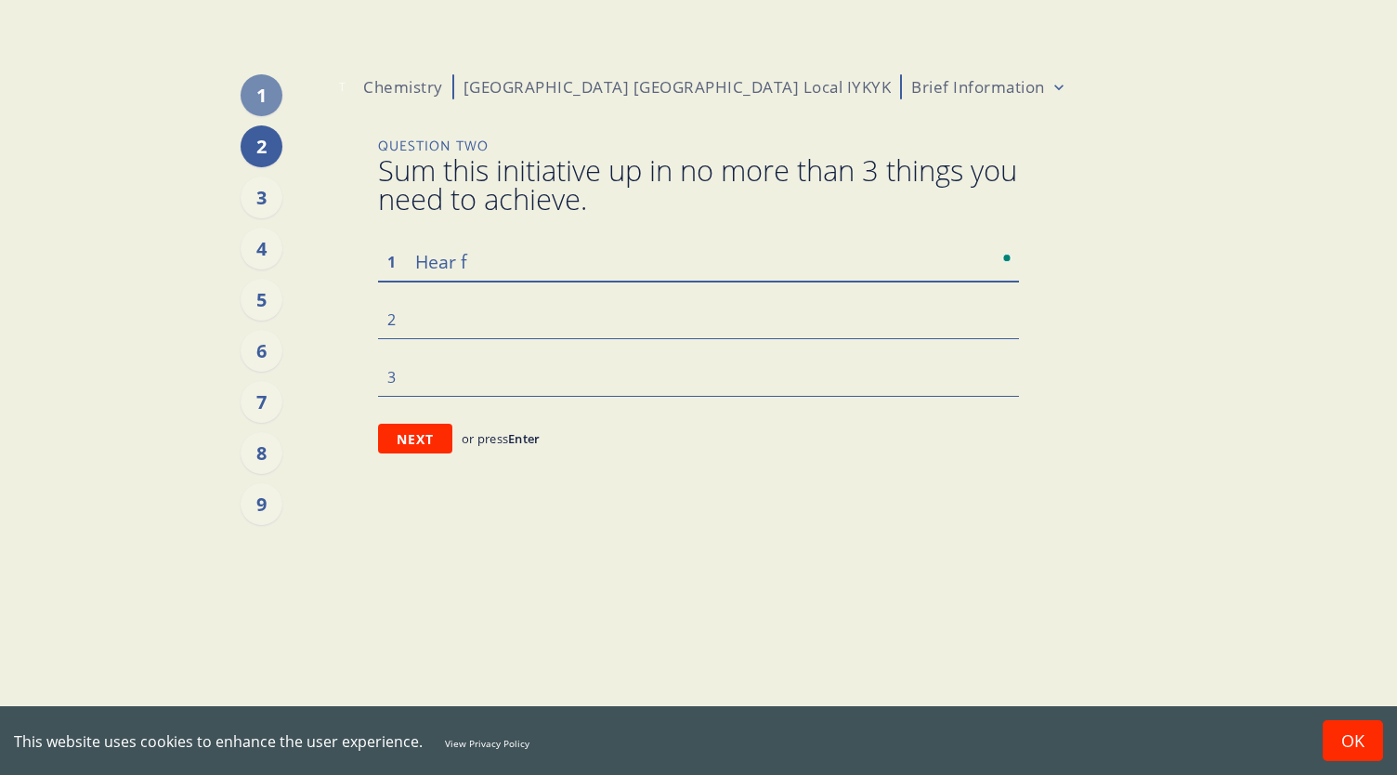
type textarea "x"
type textarea "Hear"
type textarea "x"
type textarea "Hea"
type textarea "x"
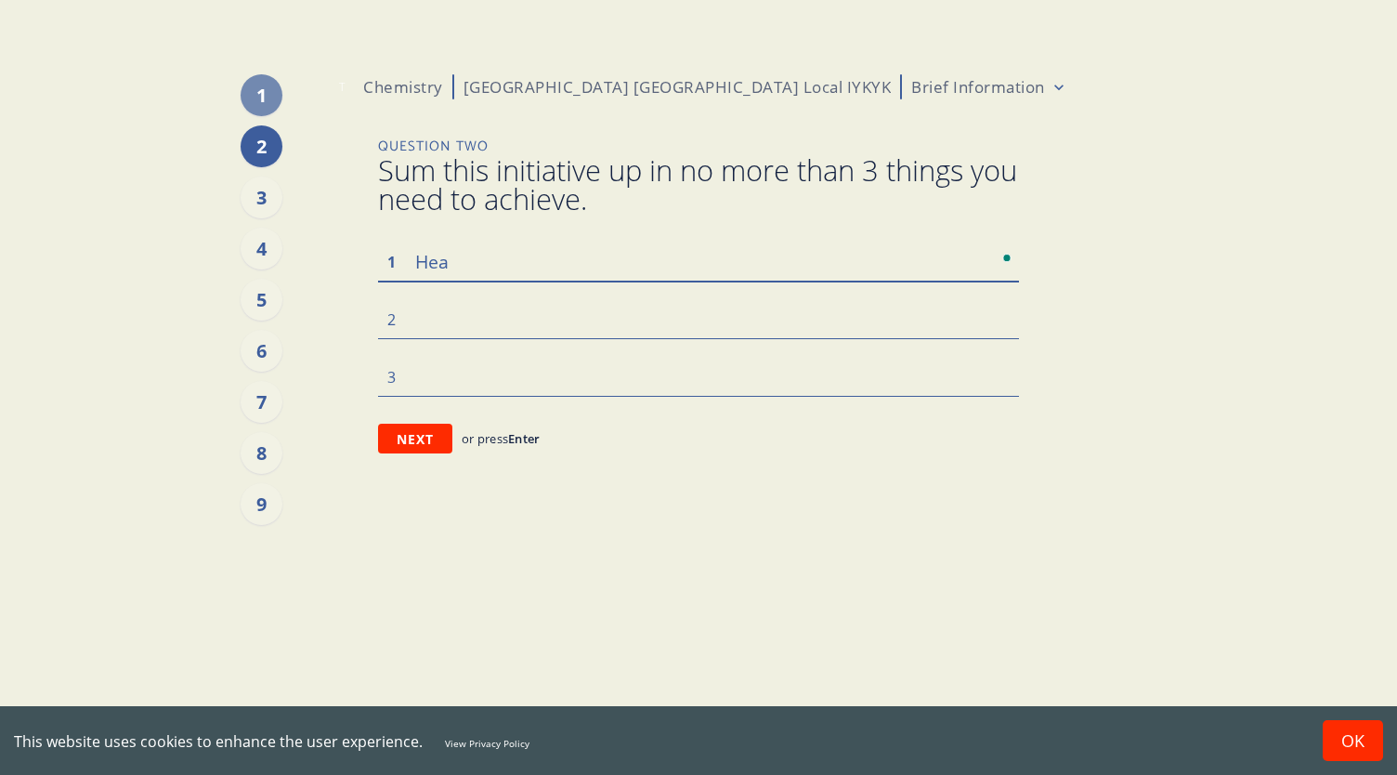
type textarea "He"
type textarea "x"
type textarea "H"
type textarea "x"
type textarea "L"
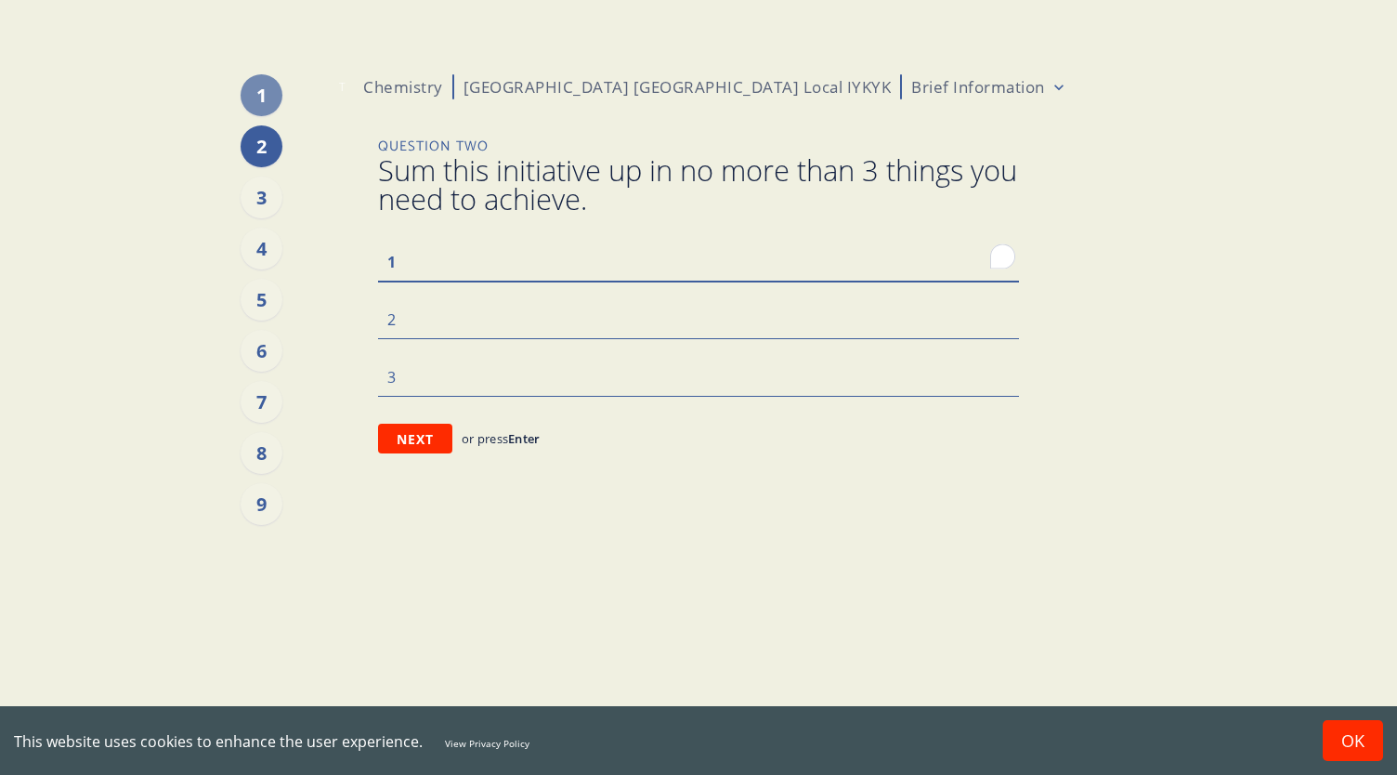
type textarea "x"
type textarea "Lo"
type textarea "x"
type textarea "Loc"
type textarea "x"
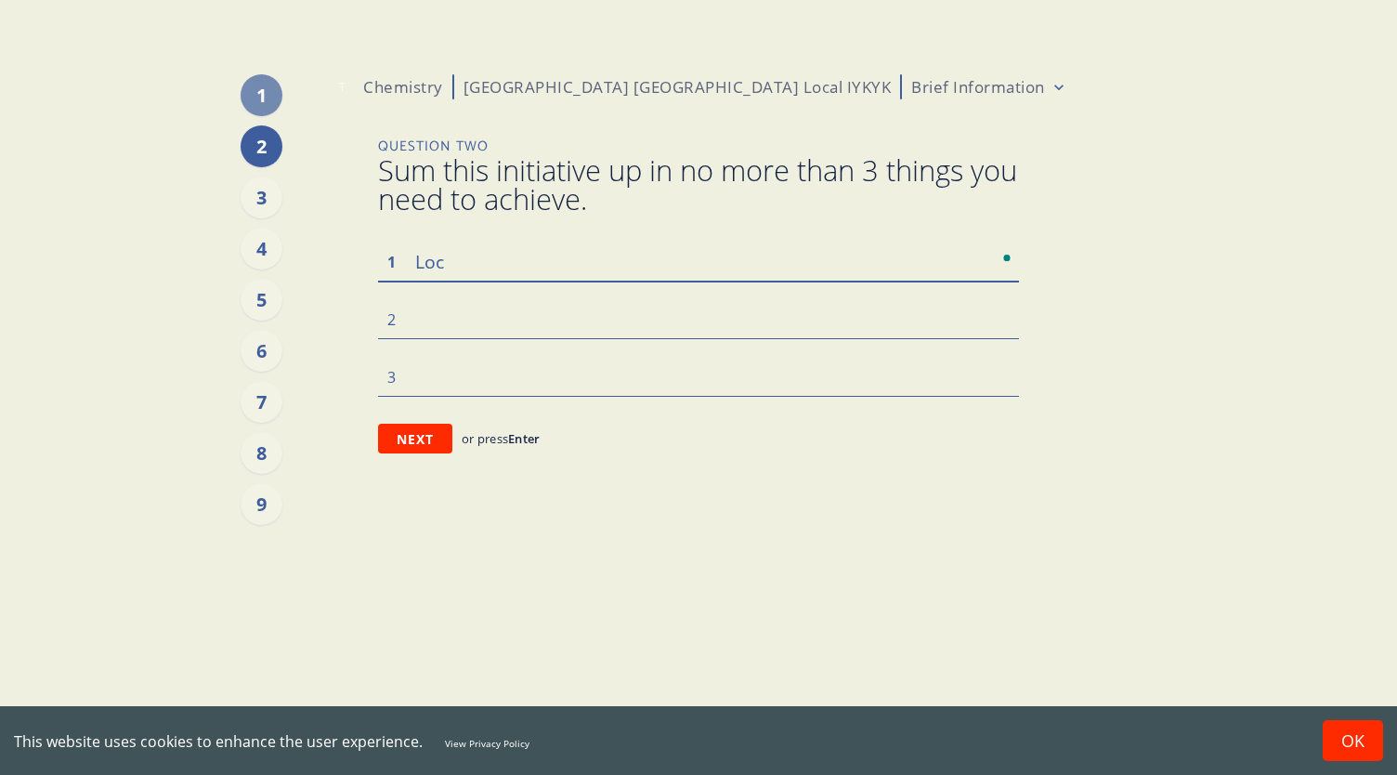
type textarea "Loca"
type textarea "x"
type textarea "Local"
type textarea "x"
type textarea "Local"
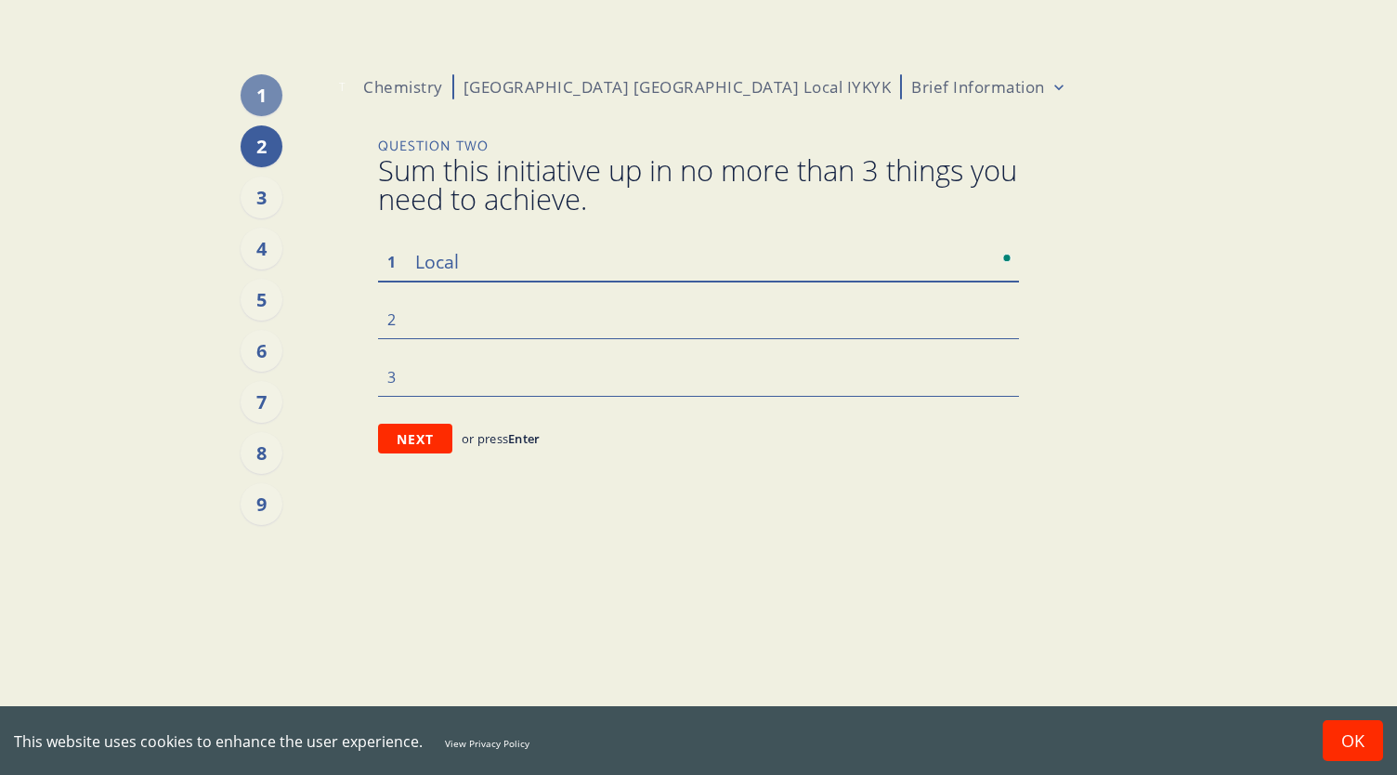
type textarea "x"
type textarea "Local i"
type textarea "x"
type textarea "Local in"
type textarea "x"
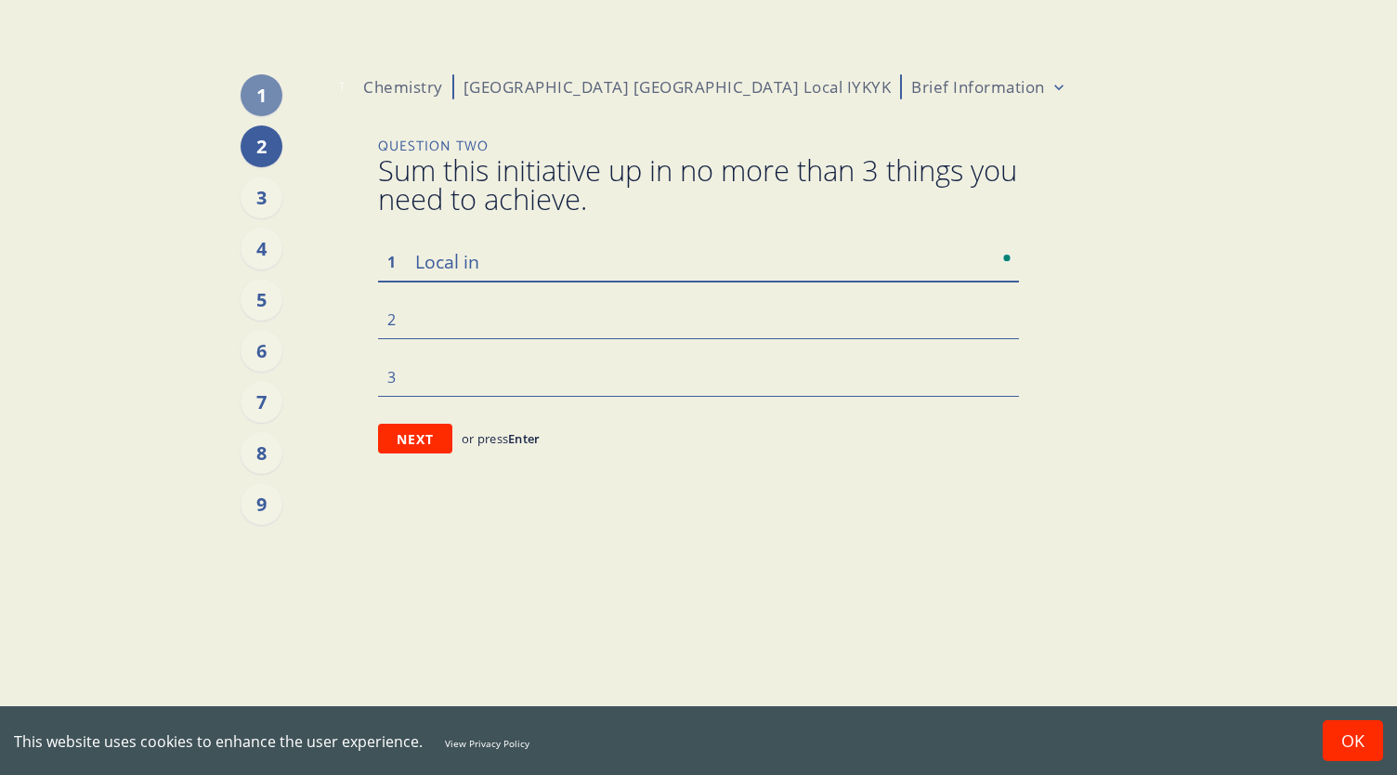
type textarea "Local ins"
type textarea "x"
type textarea "Local insi"
type textarea "x"
type textarea "Local insid"
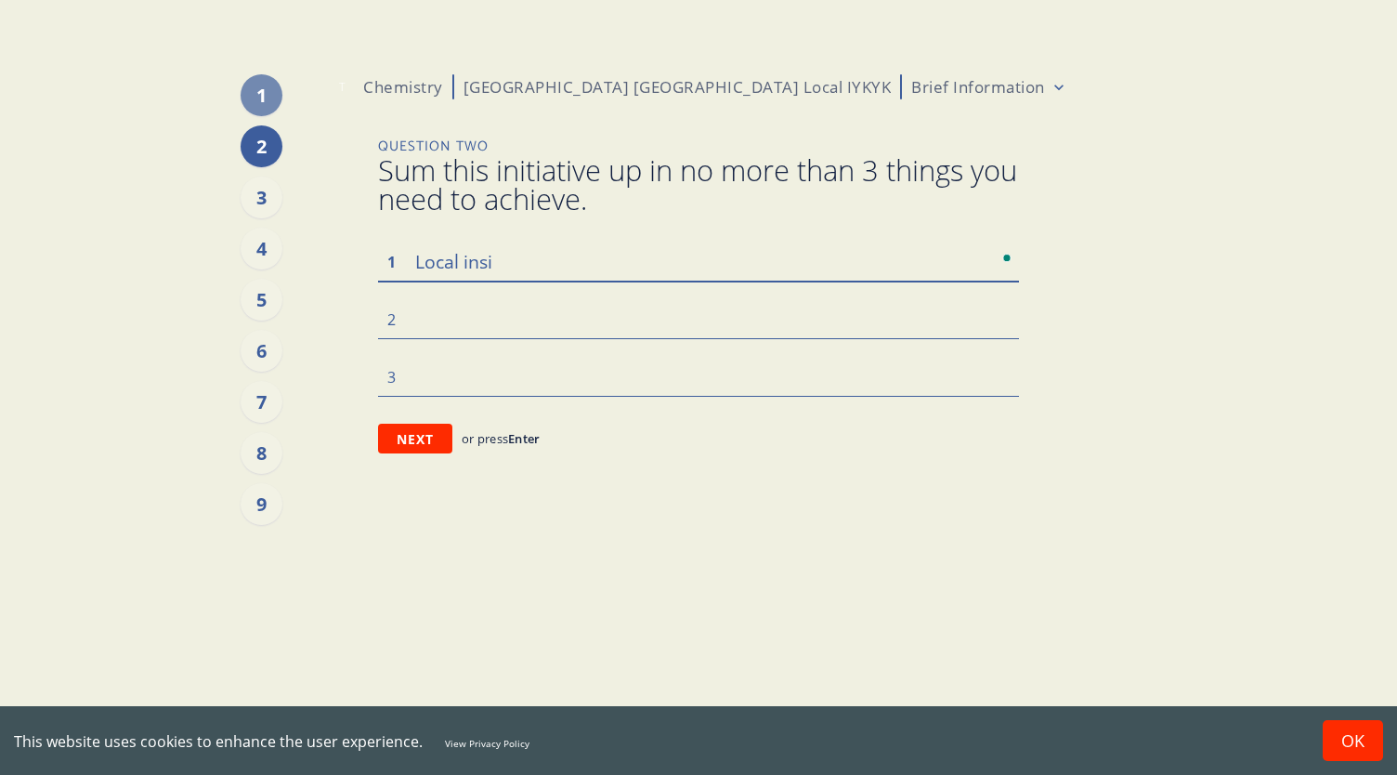
type textarea "x"
type textarea "Local inside"
type textarea "x"
type textarea "Local insider"
type textarea "x"
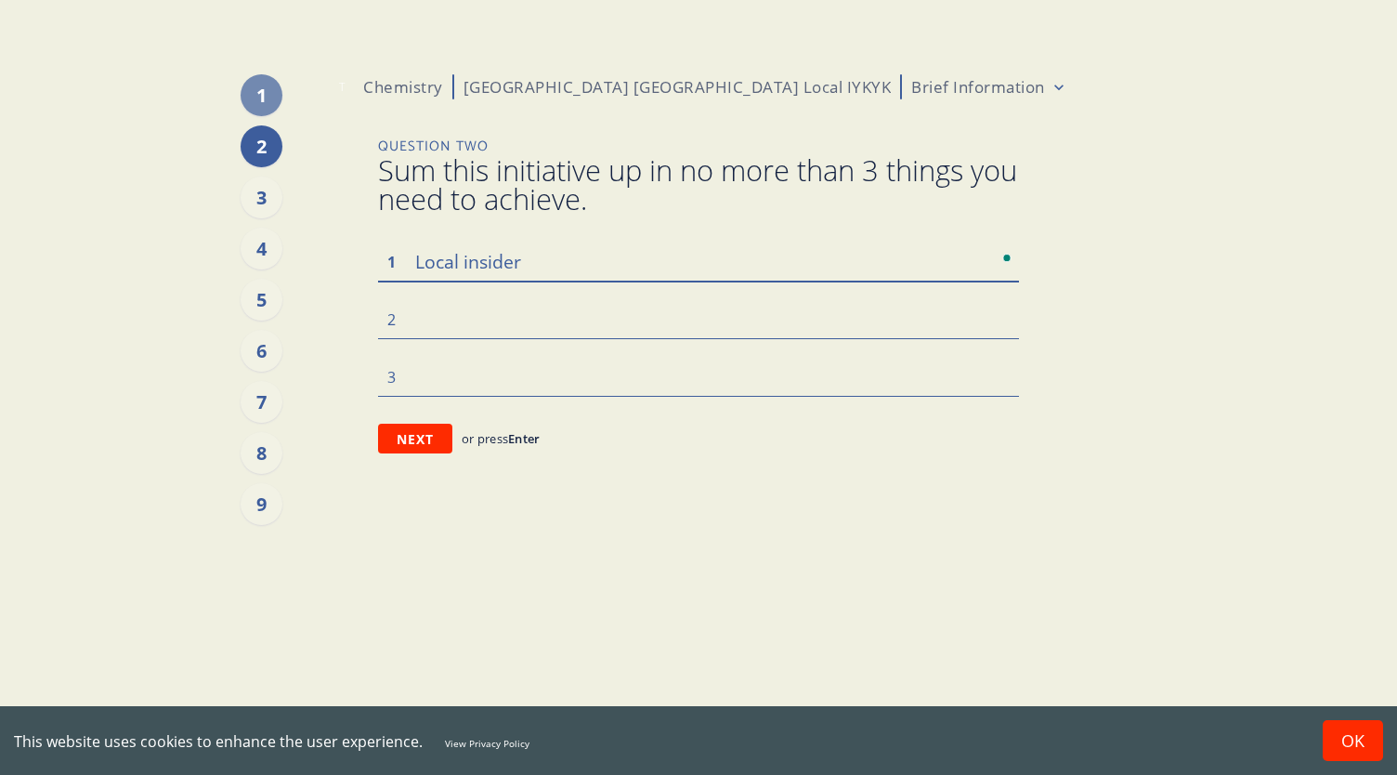
type textarea "Local insiders"
type textarea "x"
type textarea "Local insiders"
type textarea "x"
type textarea "Local insiders g"
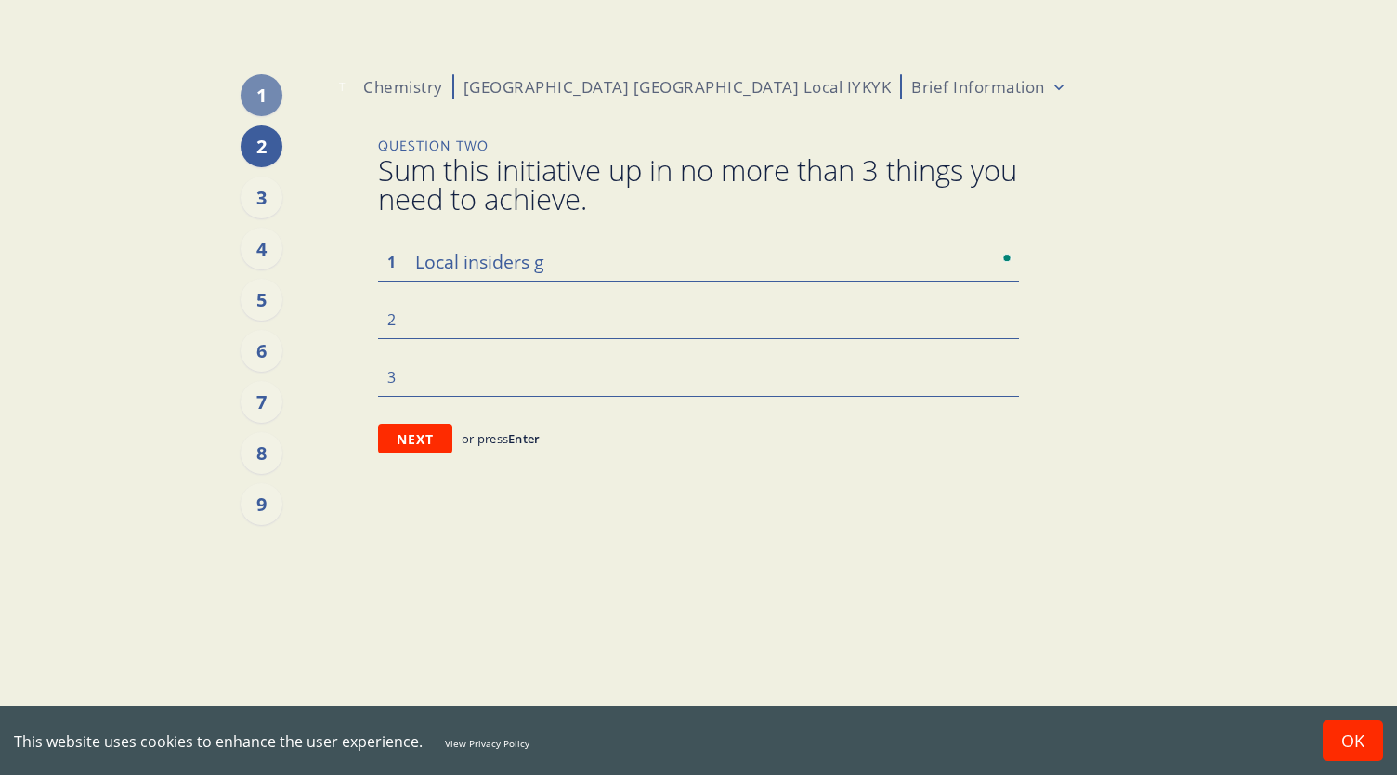
type textarea "x"
type textarea "Local insiders gu"
type textarea "x"
type textarea "Local insiders gui"
type textarea "x"
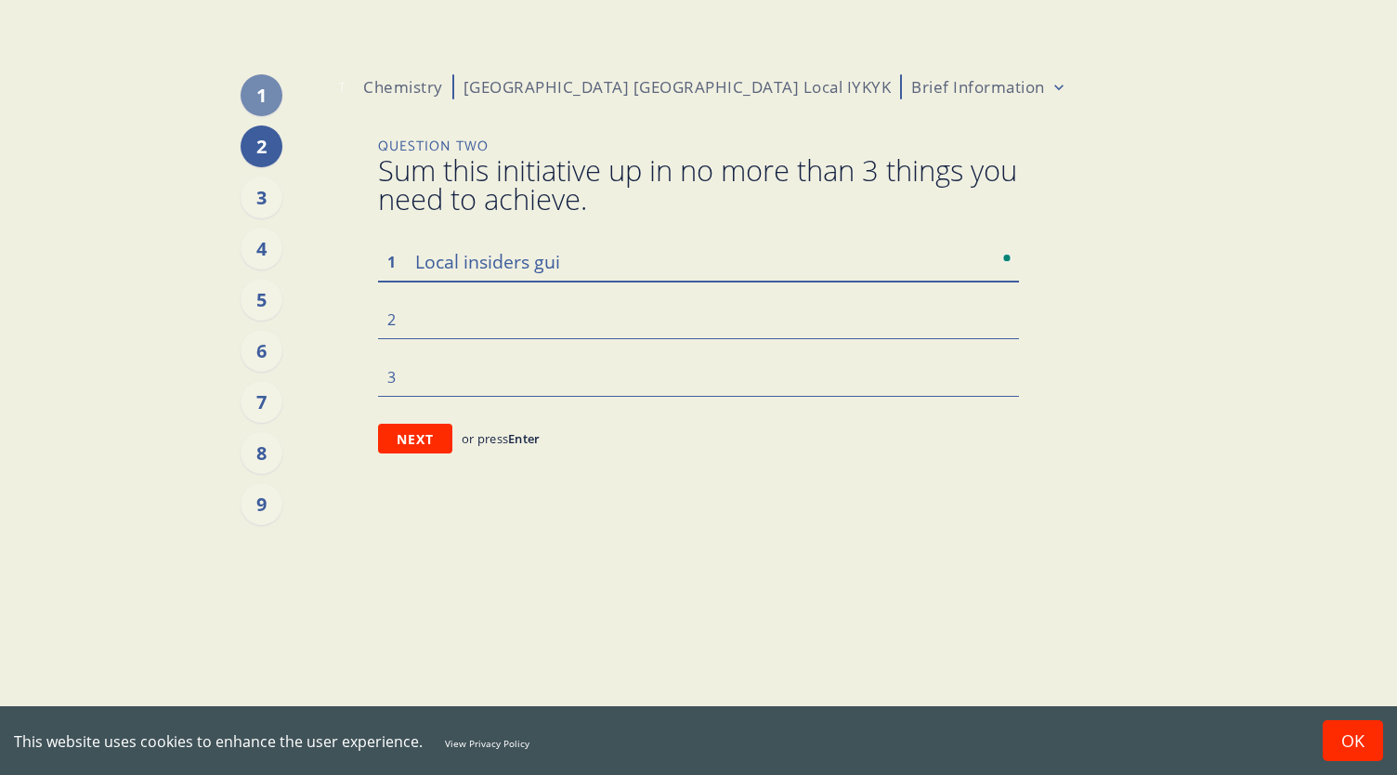
type textarea "Local insiders guid"
type textarea "x"
type textarea "Local insiders guide"
type textarea "x"
type textarea "Local insiders guide"
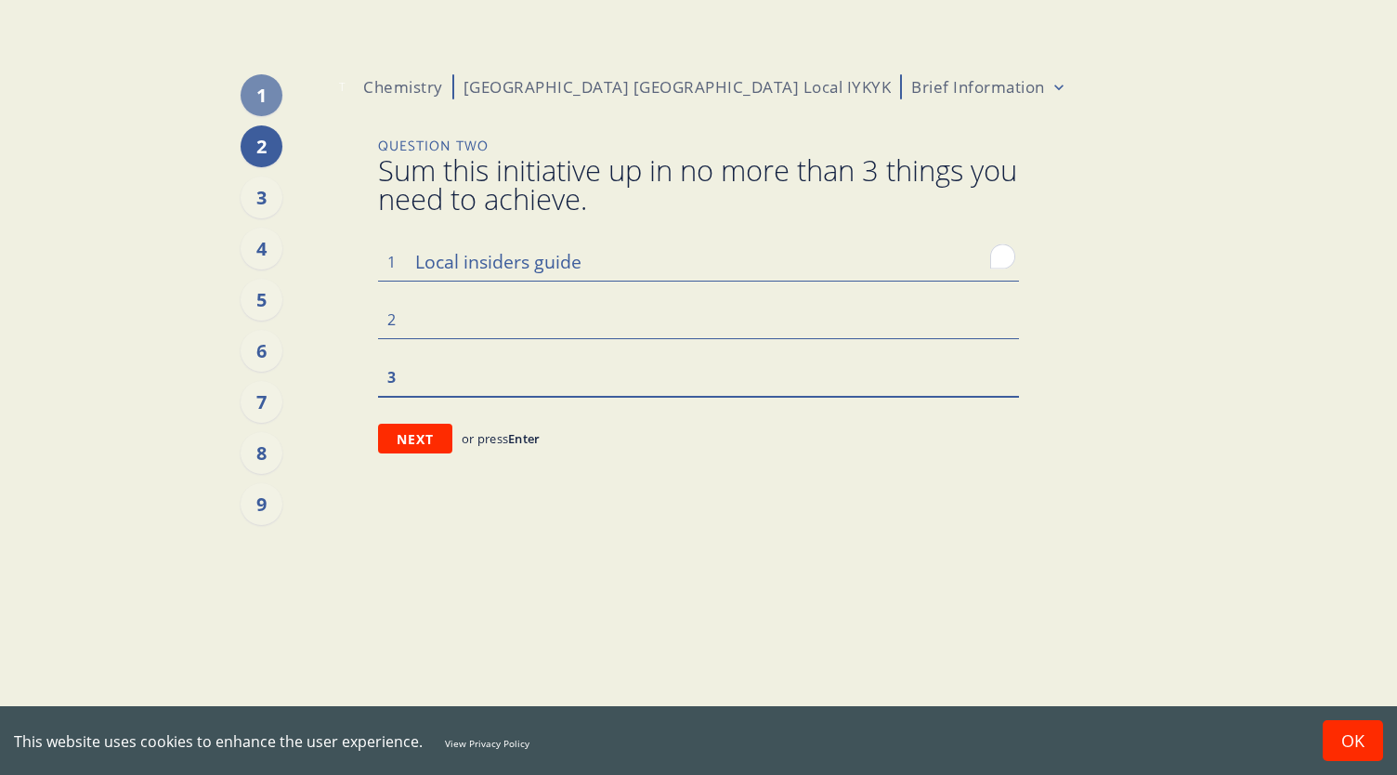
click at [512, 359] on textarea at bounding box center [698, 376] width 641 height 39
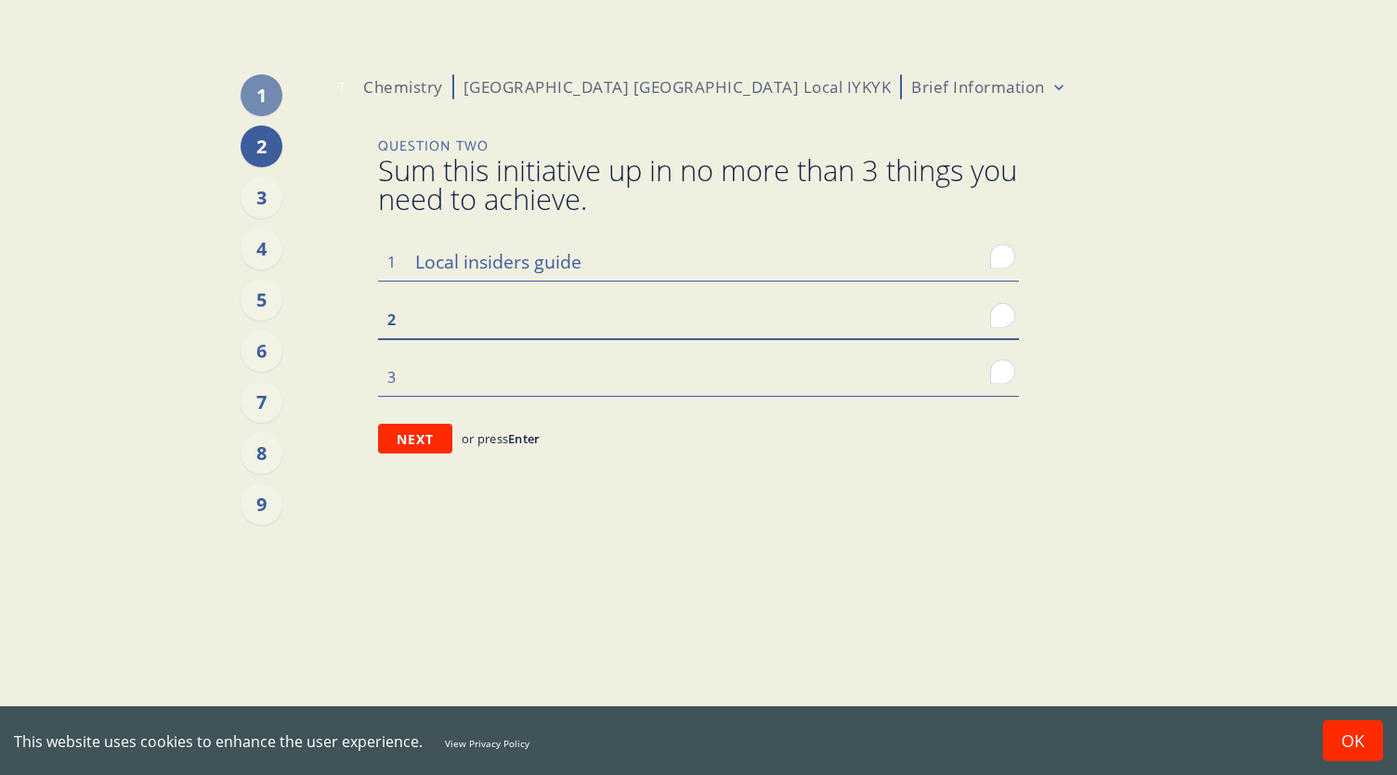
click at [502, 323] on textarea "To enrich screen reader interactions, please activate Accessibility in Grammarl…" at bounding box center [698, 318] width 641 height 39
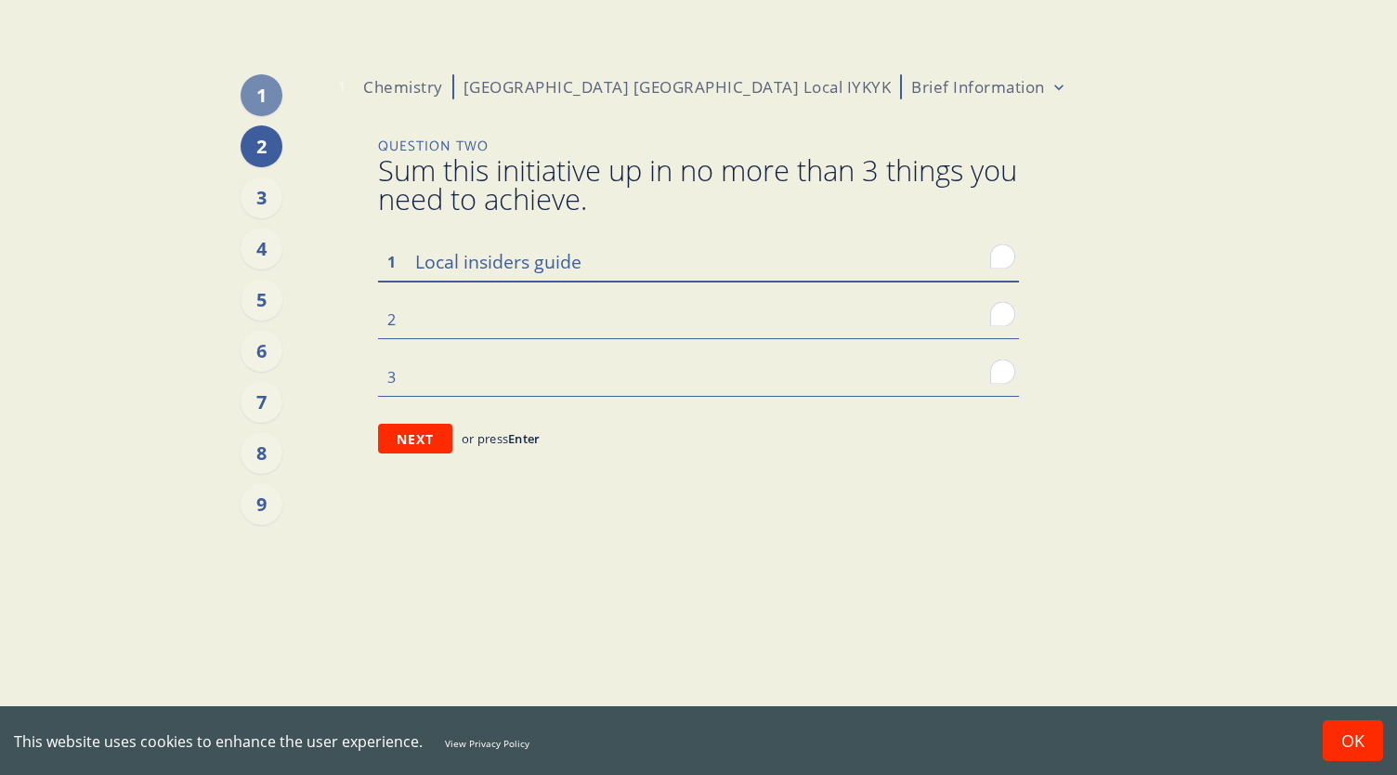
type textarea "x"
click at [587, 257] on textarea "Local insiders guide" at bounding box center [698, 260] width 641 height 39
type textarea "Local insiders guid"
type textarea "x"
type textarea "Local insiders gui"
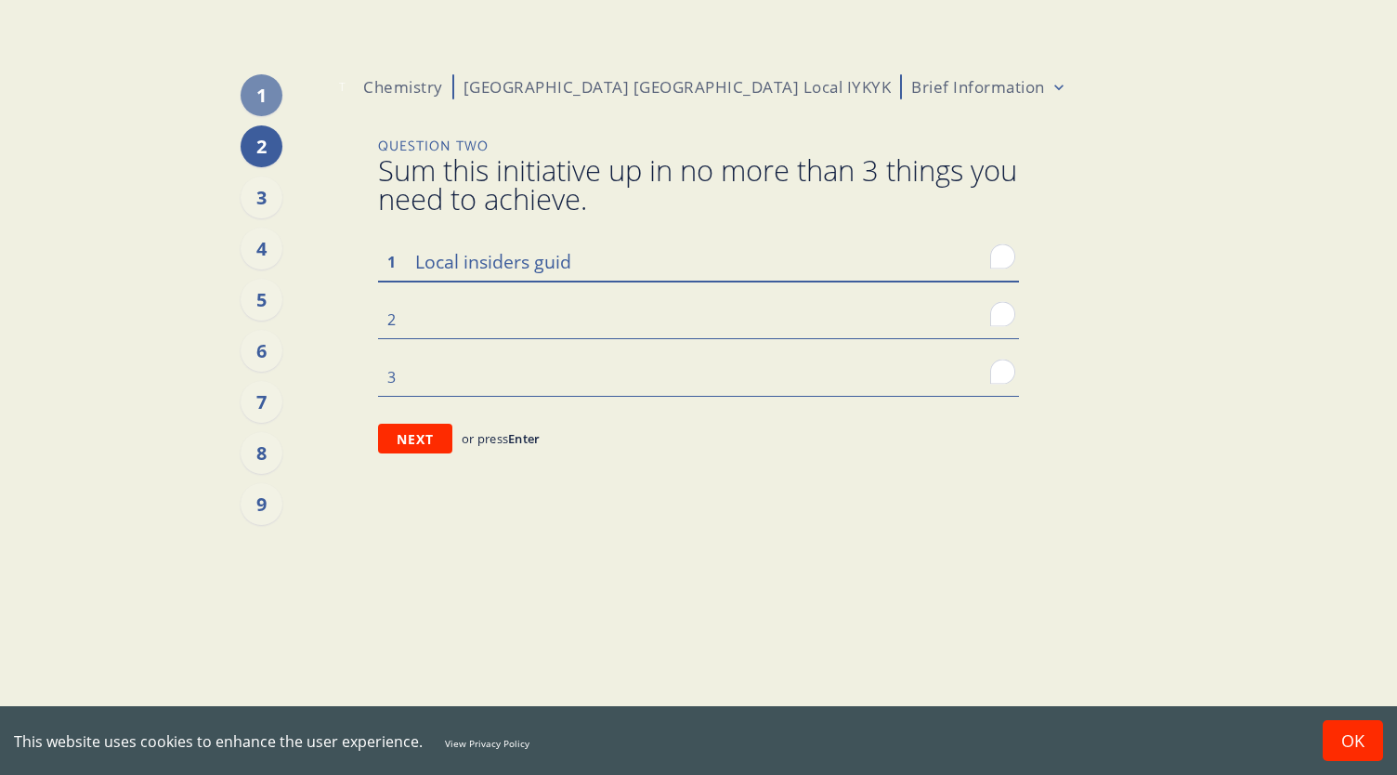
type textarea "x"
type textarea "Local insiders gu"
type textarea "x"
type textarea "Local insiders g"
type textarea "x"
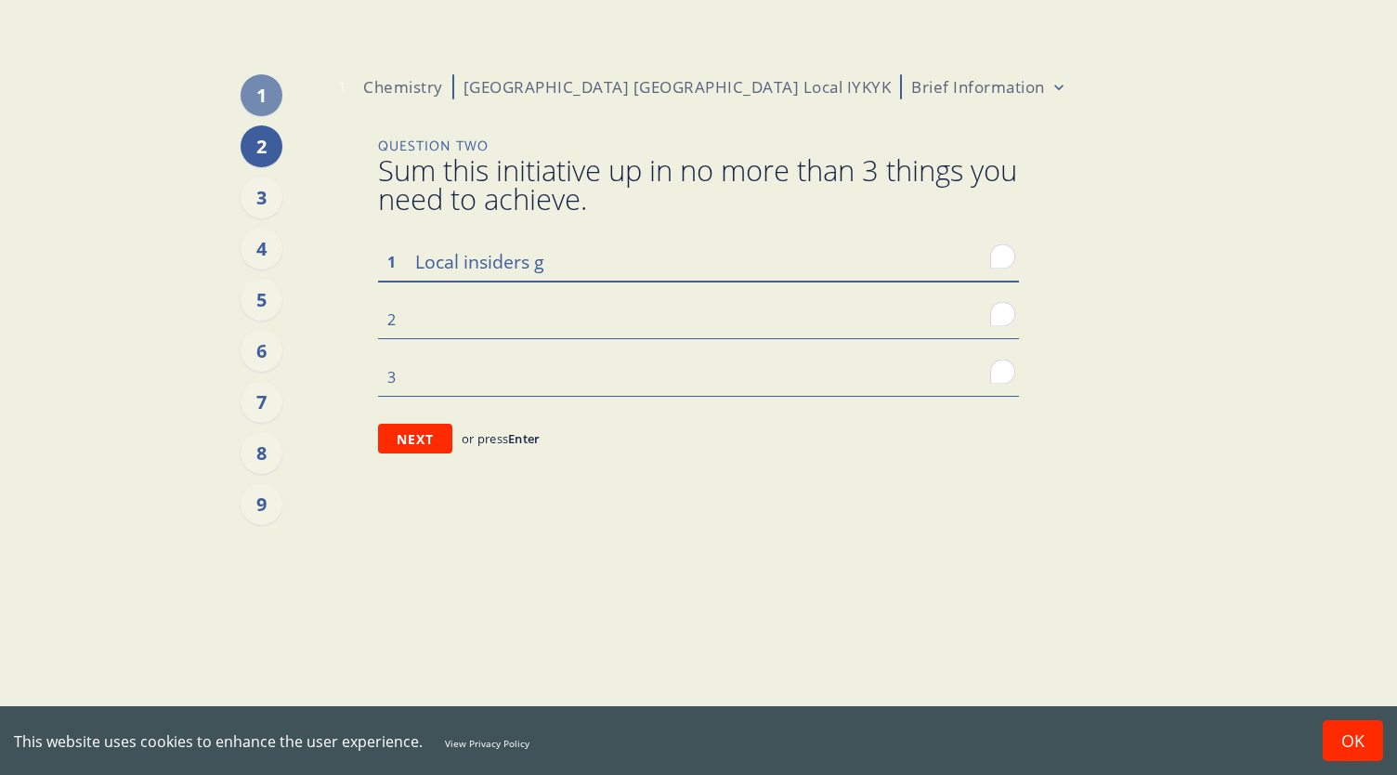
type textarea "Local insiders"
type textarea "x"
type textarea "Local insiders"
type textarea "x"
click at [414, 262] on textarea "Local perspective" at bounding box center [698, 260] width 641 height 39
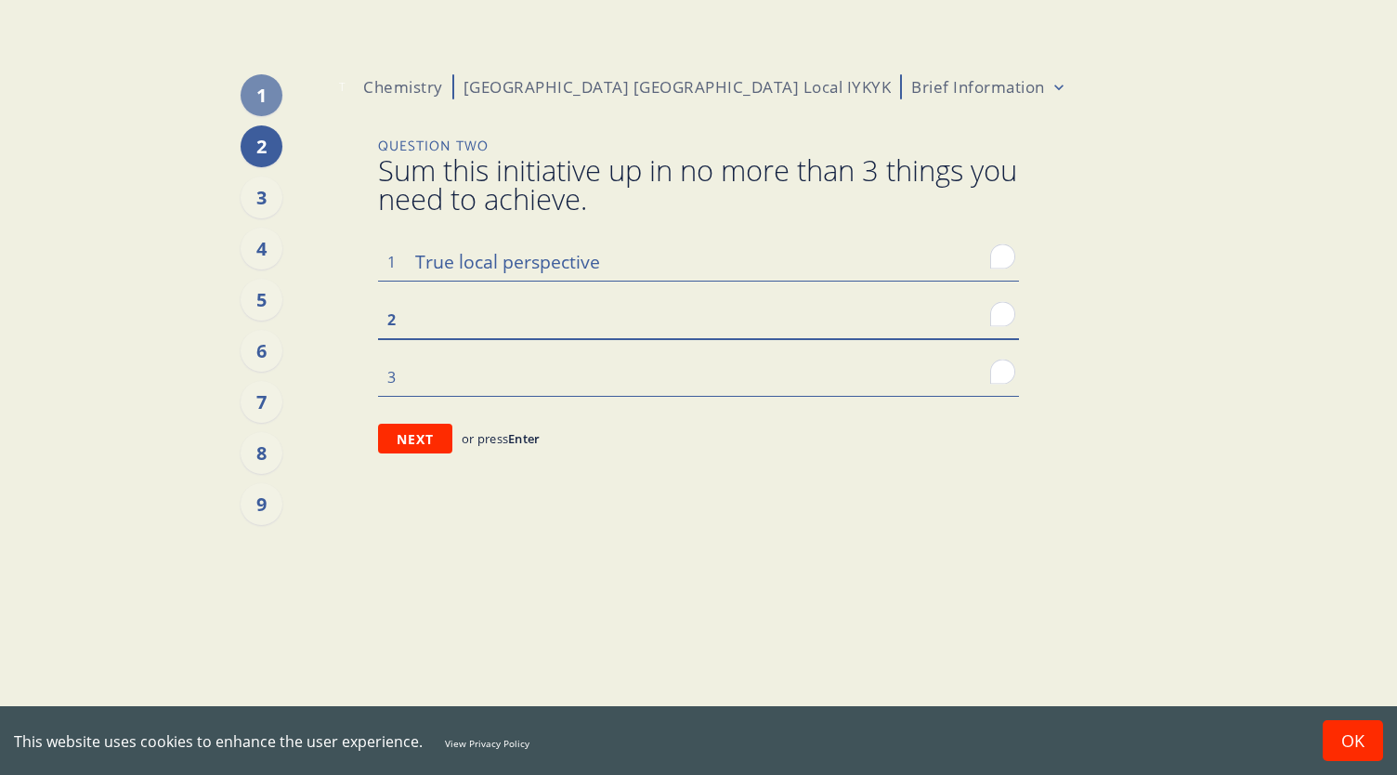
click at [424, 322] on textarea "To enrich screen reader interactions, please activate Accessibility in Grammarl…" at bounding box center [698, 318] width 641 height 39
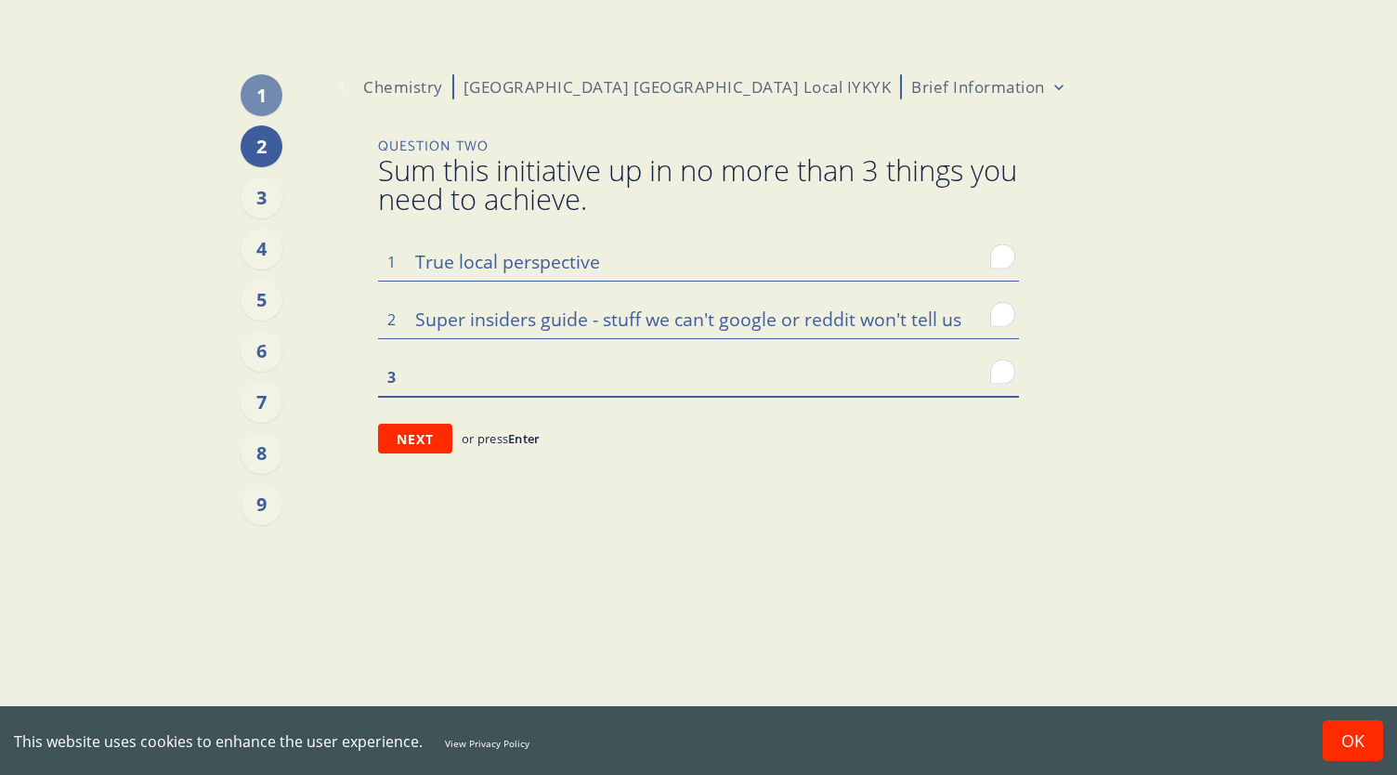
click at [473, 361] on textarea "To enrich screen reader interactions, please activate Accessibility in Grammarl…" at bounding box center [698, 376] width 641 height 39
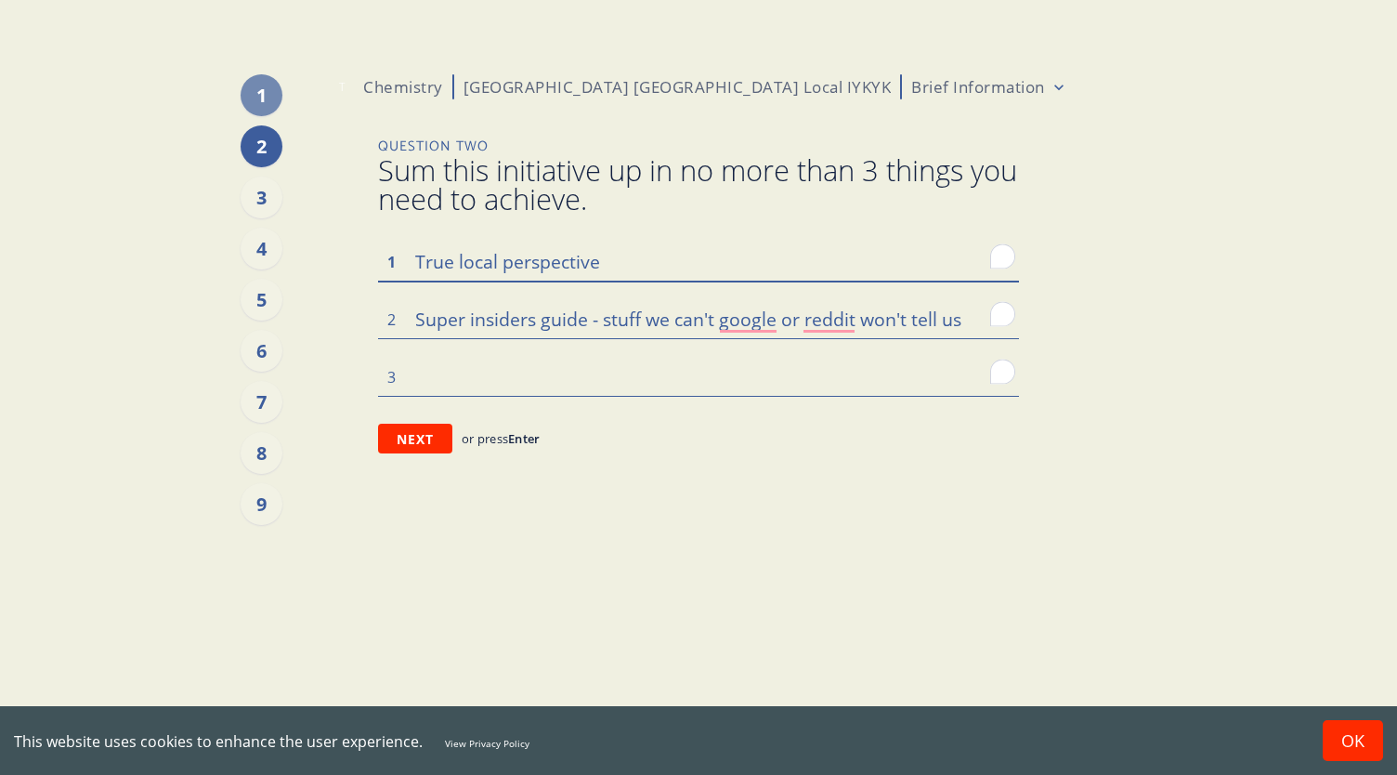
click at [607, 264] on textarea "True local perspective" at bounding box center [698, 260] width 641 height 39
click at [415, 257] on textarea "People, places, experiences that will inspiration social activation" at bounding box center [698, 260] width 641 height 39
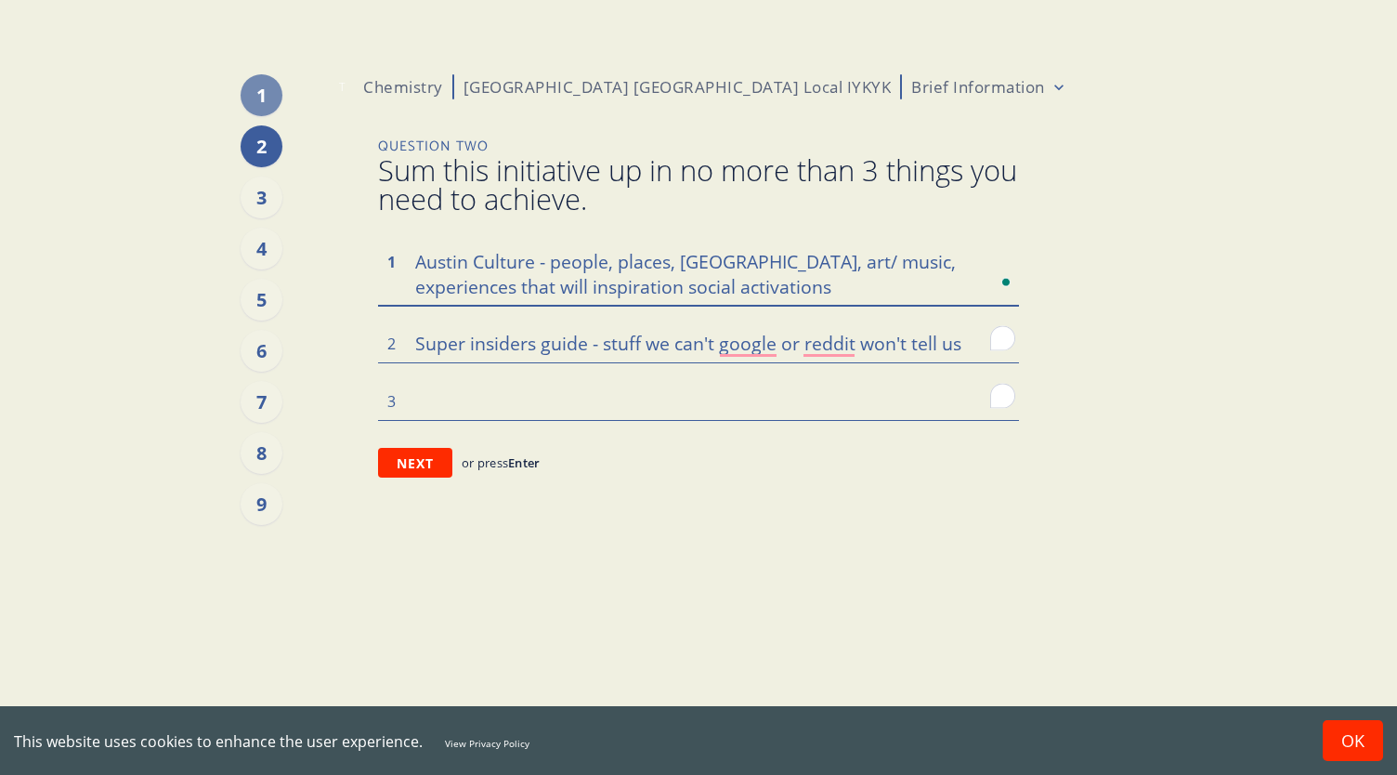
click at [418, 260] on textarea "Austin Culture - people, places, [GEOGRAPHIC_DATA], art/ music, experiences tha…" at bounding box center [698, 272] width 641 height 63
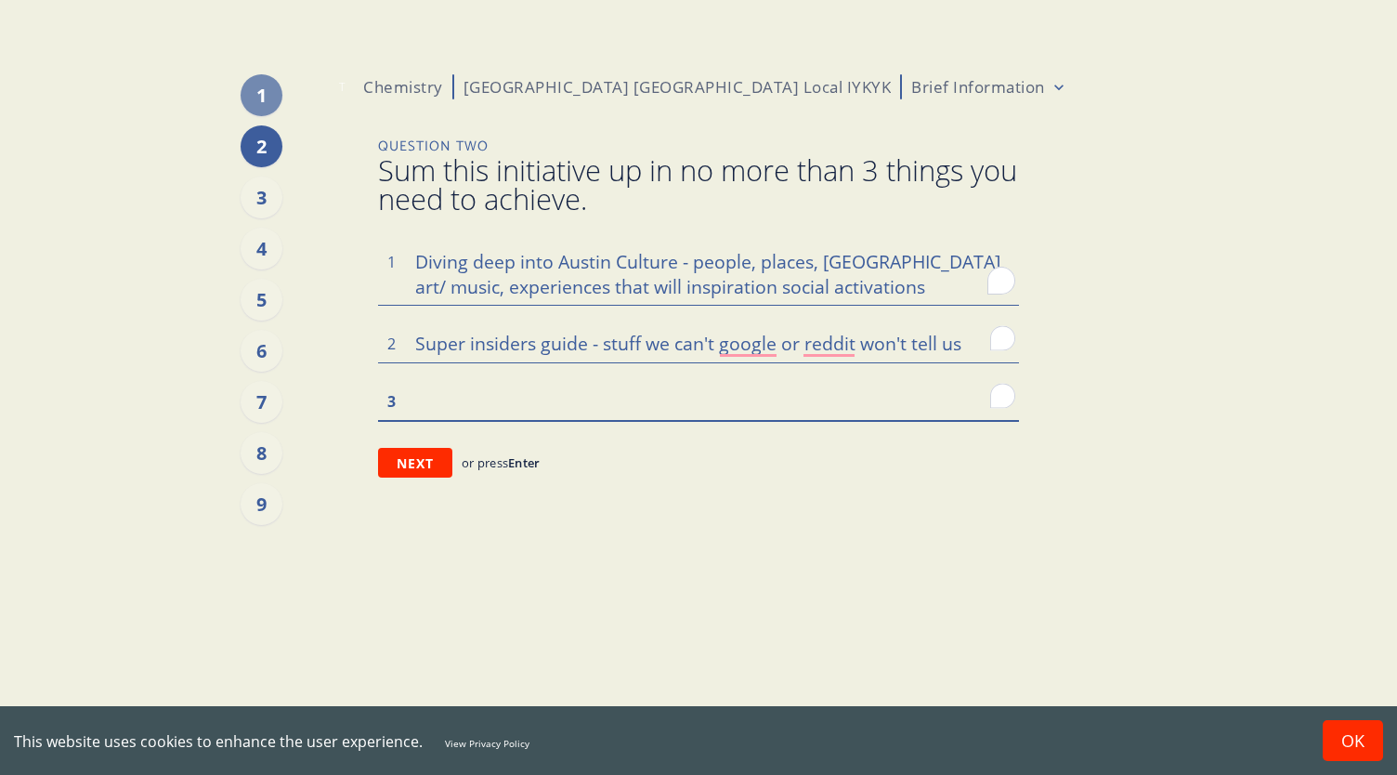
click at [575, 400] on textarea "To enrich screen reader interactions, please activate Accessibility in Grammarl…" at bounding box center [698, 400] width 641 height 39
click at [1287, 98] on main "1 2 3 4 5 6 7 8 9 T Chemistry [GEOGRAPHIC_DATA] [GEOGRAPHIC_DATA] Local IYKYK B…" at bounding box center [698, 387] width 1397 height 775
click at [502, 395] on textarea "To enrich screen reader interactions, please activate Accessibility in Grammarl…" at bounding box center [698, 400] width 641 height 39
click at [416, 402] on textarea "Lose links to [GEOGRAPHIC_DATA] - how is Austin similar/ different" at bounding box center [698, 400] width 641 height 39
click at [412, 460] on button "Next" at bounding box center [415, 463] width 74 height 30
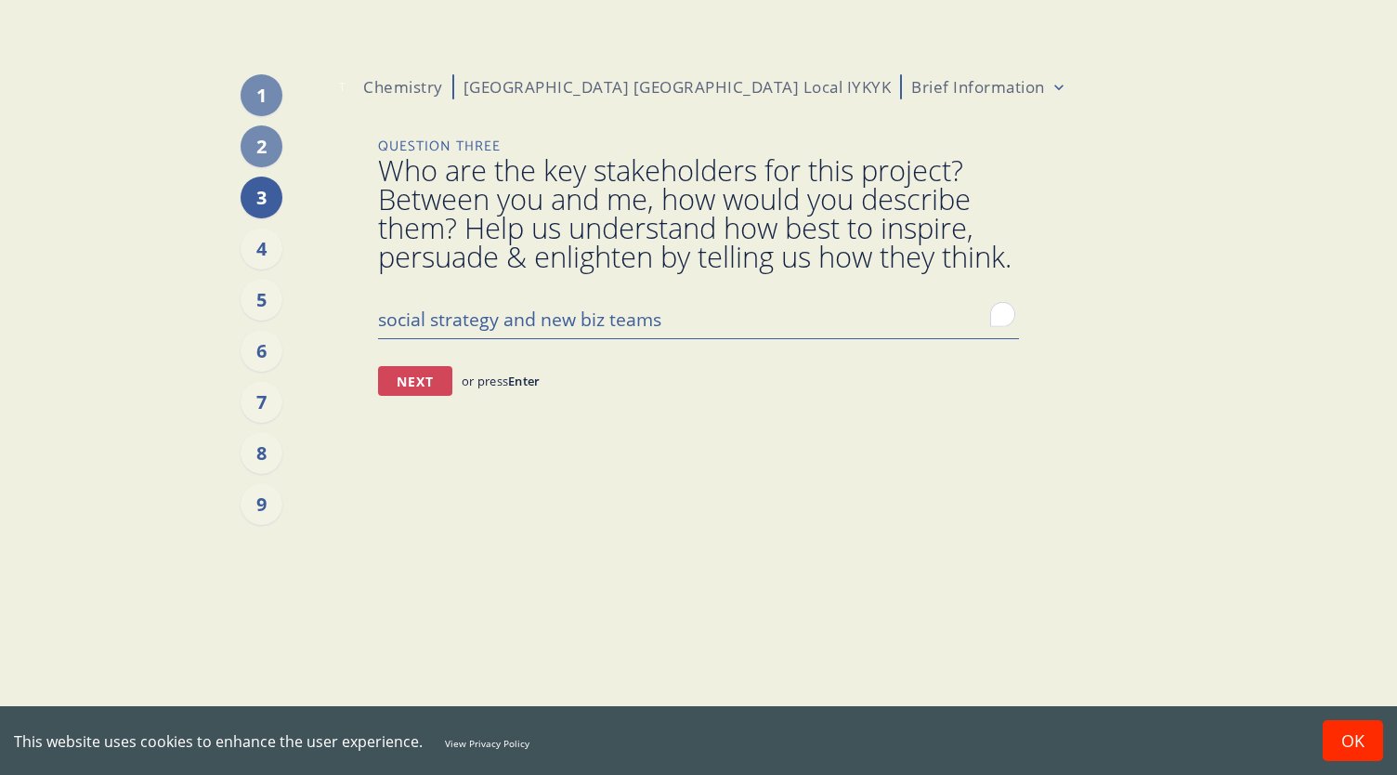
click at [416, 396] on button "Next" at bounding box center [415, 381] width 74 height 30
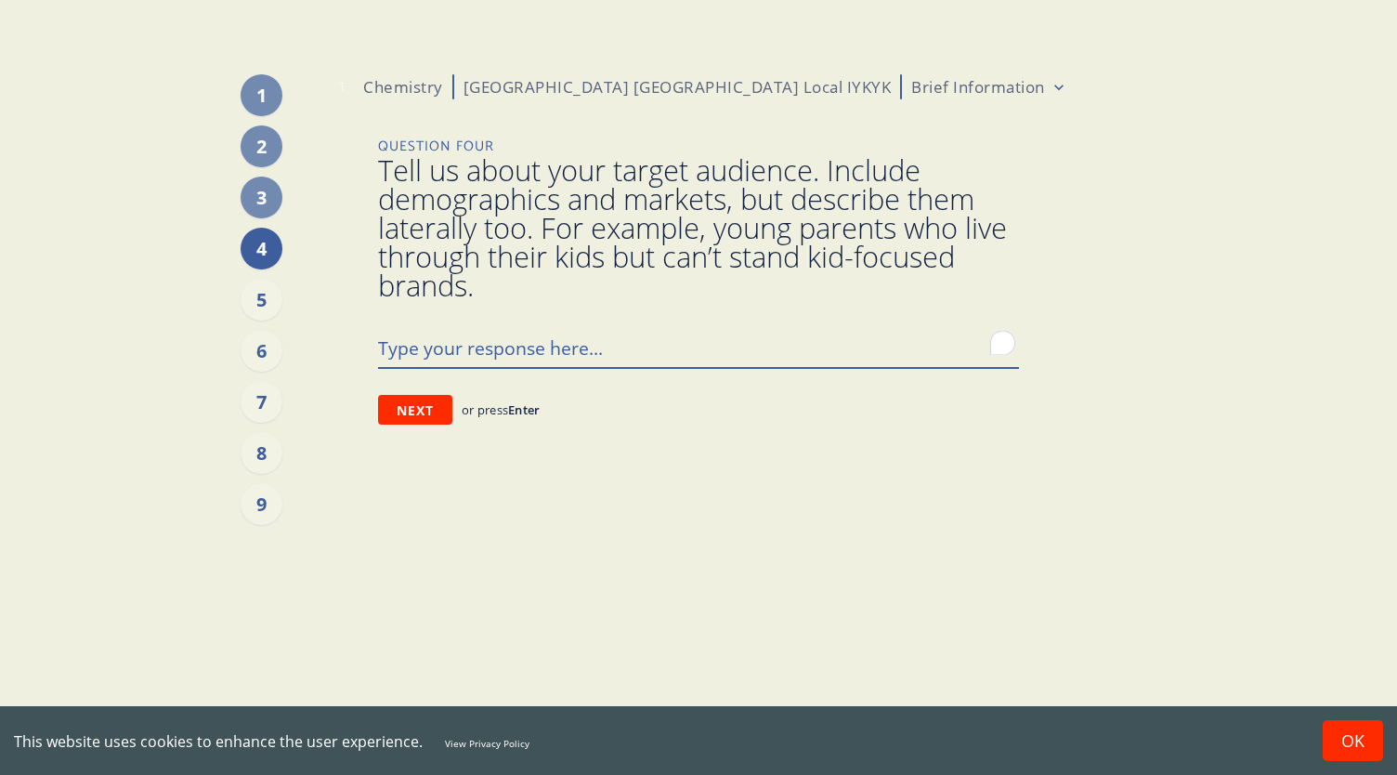
click at [421, 342] on textarea "To enrich screen reader interactions, please activate Accessibility in Grammarl…" at bounding box center [698, 347] width 641 height 39
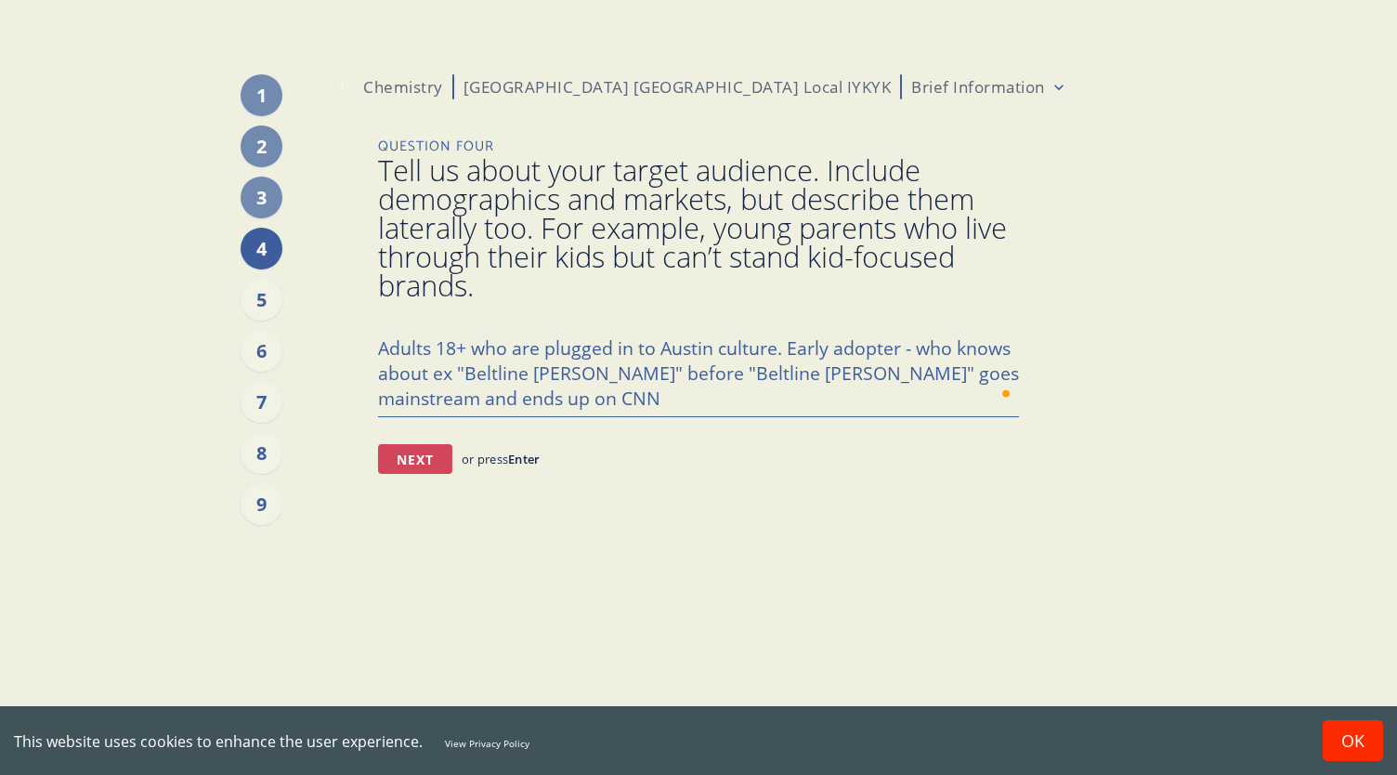
click at [401, 462] on button "Next" at bounding box center [415, 459] width 74 height 30
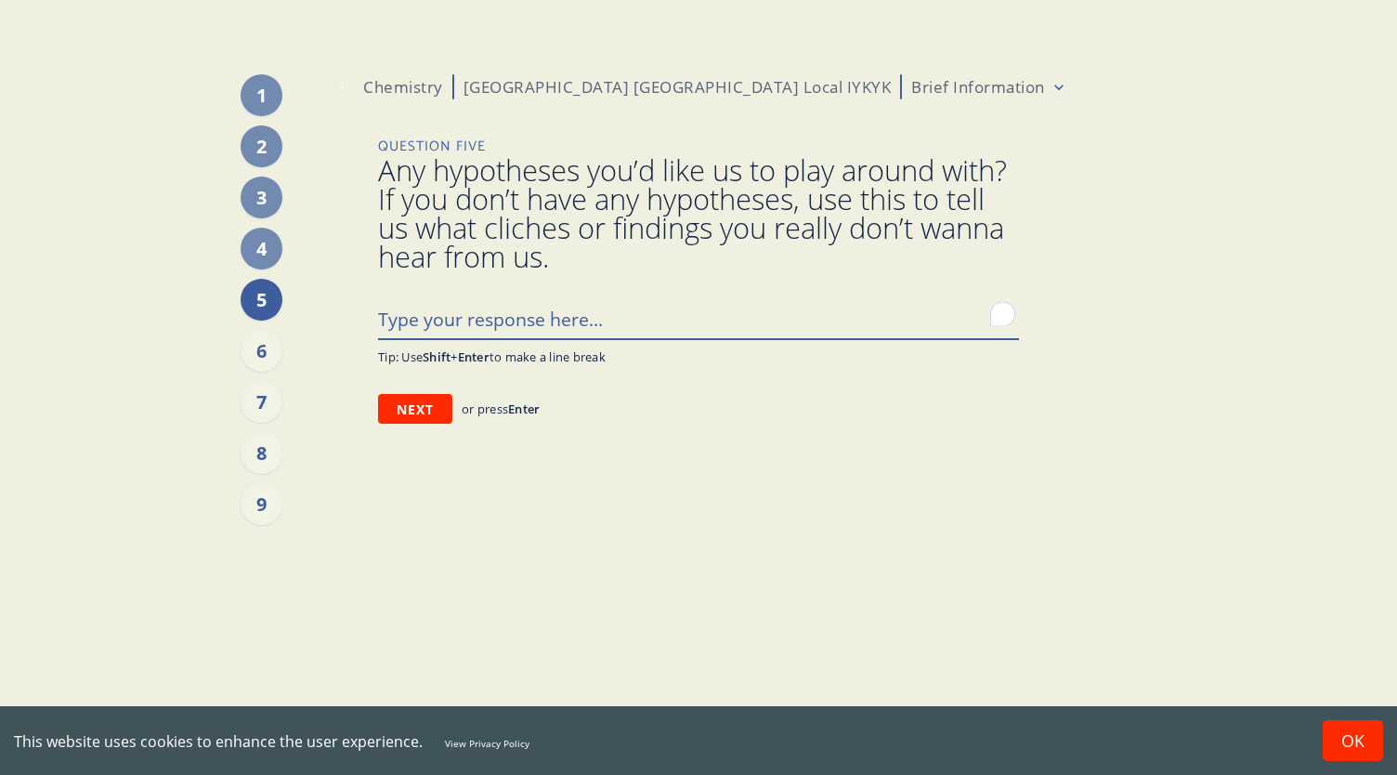
click at [522, 328] on textarea "To enrich screen reader interactions, please activate Accessibility in Grammarl…" at bounding box center [698, 318] width 641 height 39
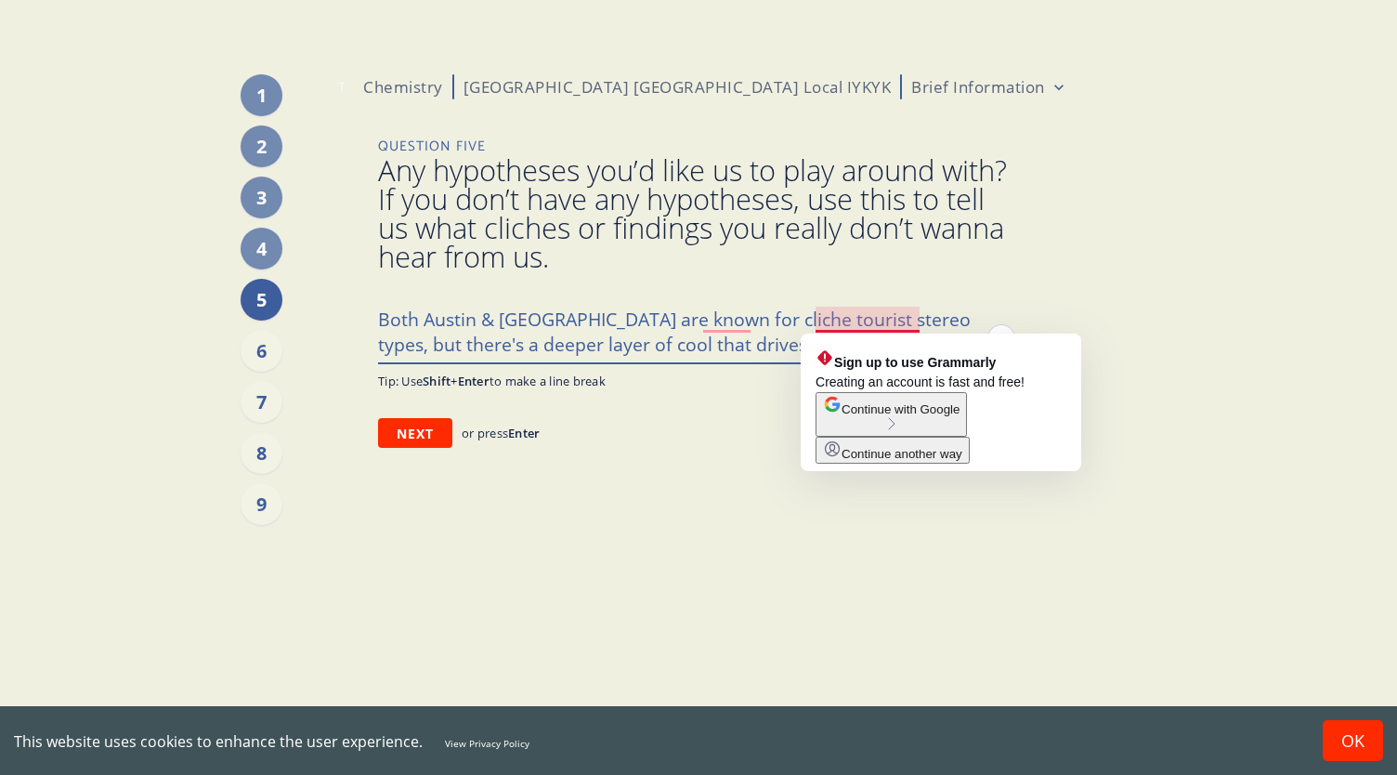
click at [873, 321] on textarea "Both Austin & [GEOGRAPHIC_DATA] are known for cliche tourist stereo types, but …" at bounding box center [698, 330] width 641 height 63
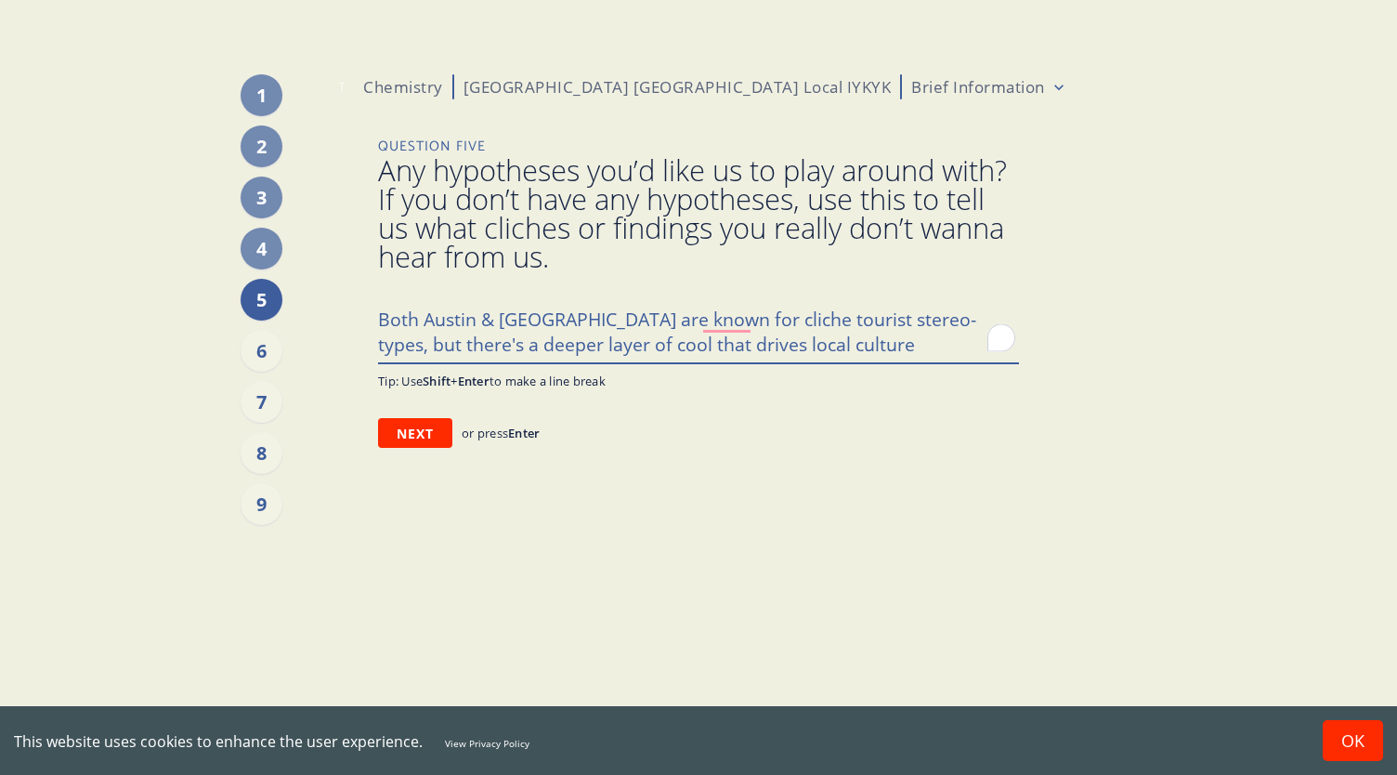
click at [830, 342] on textarea "Both Austin & [GEOGRAPHIC_DATA] are known for cliche tourist stereo-types, but …" at bounding box center [698, 330] width 641 height 63
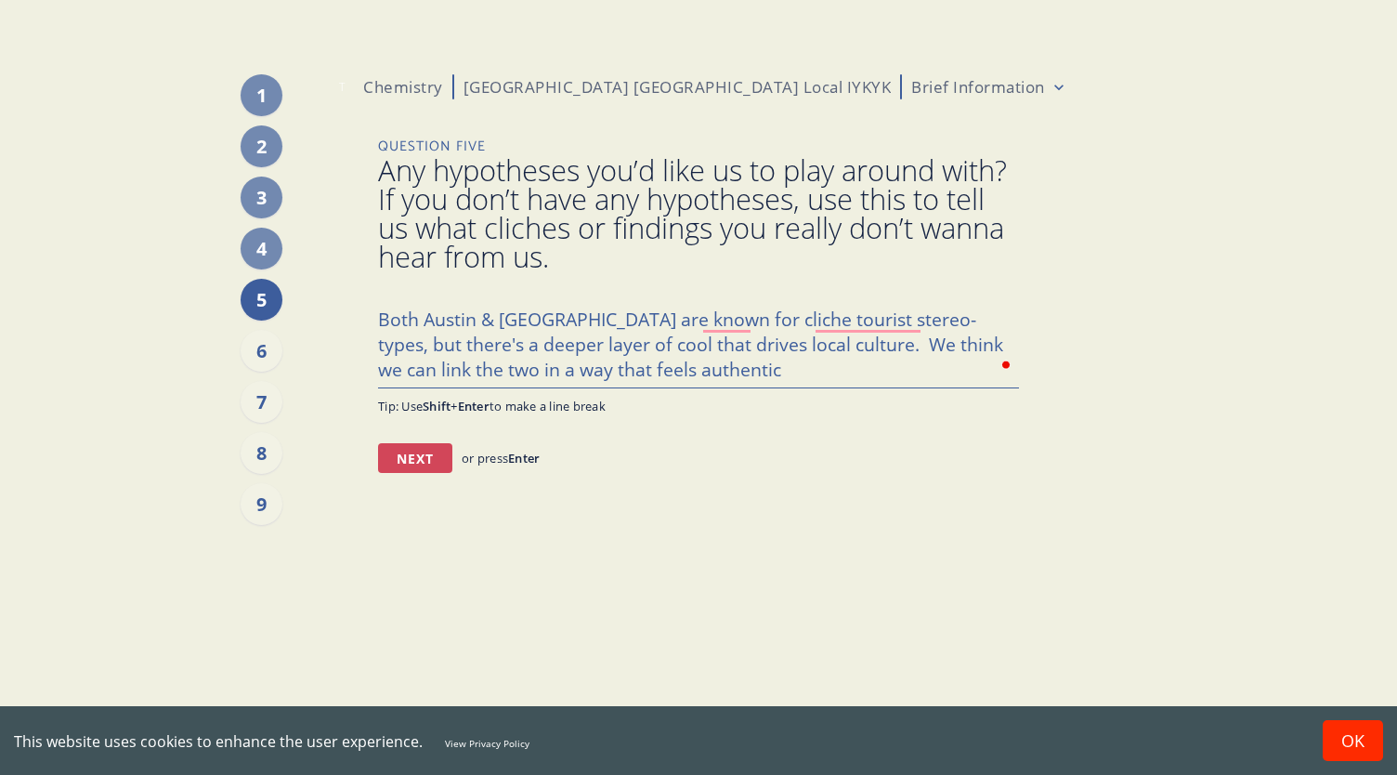
click at [404, 462] on button "Next" at bounding box center [415, 458] width 74 height 30
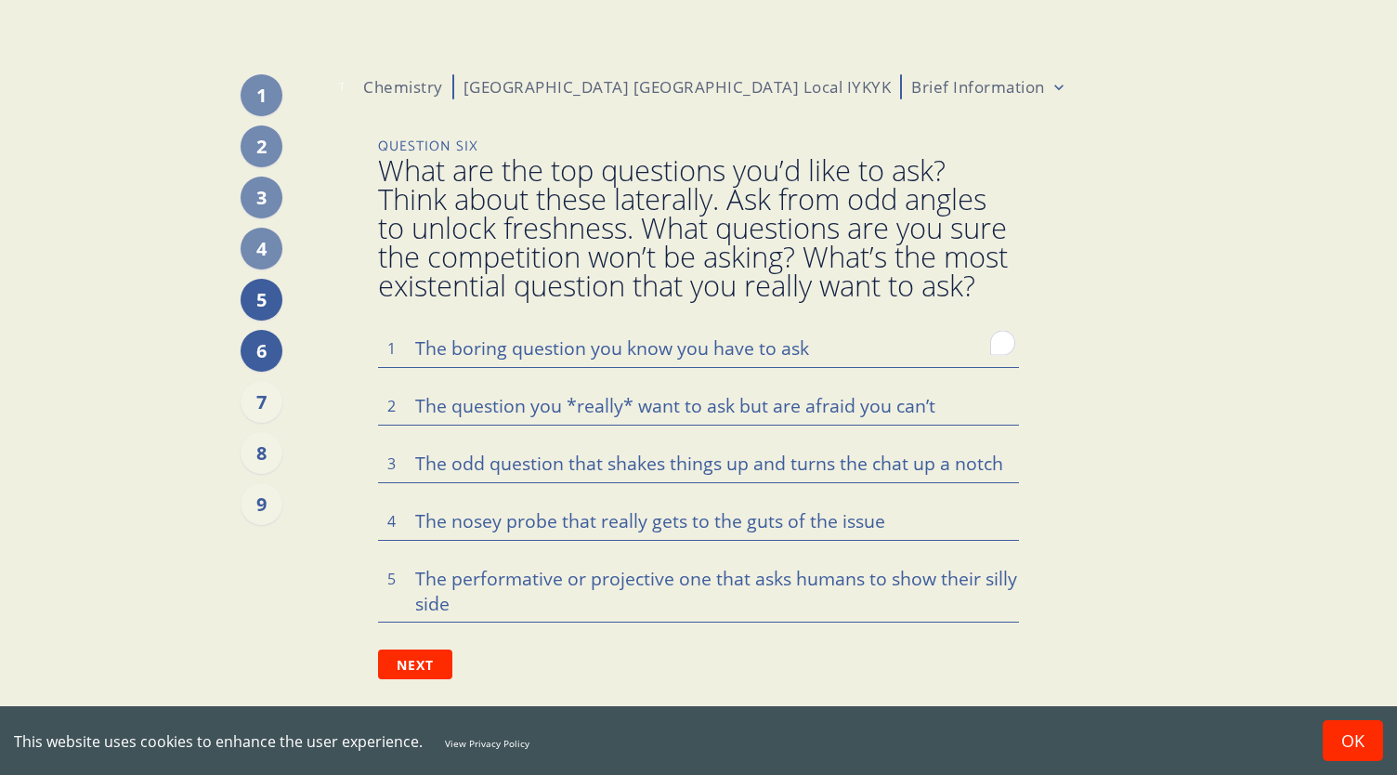
click at [282, 301] on div "5" at bounding box center [262, 300] width 42 height 42
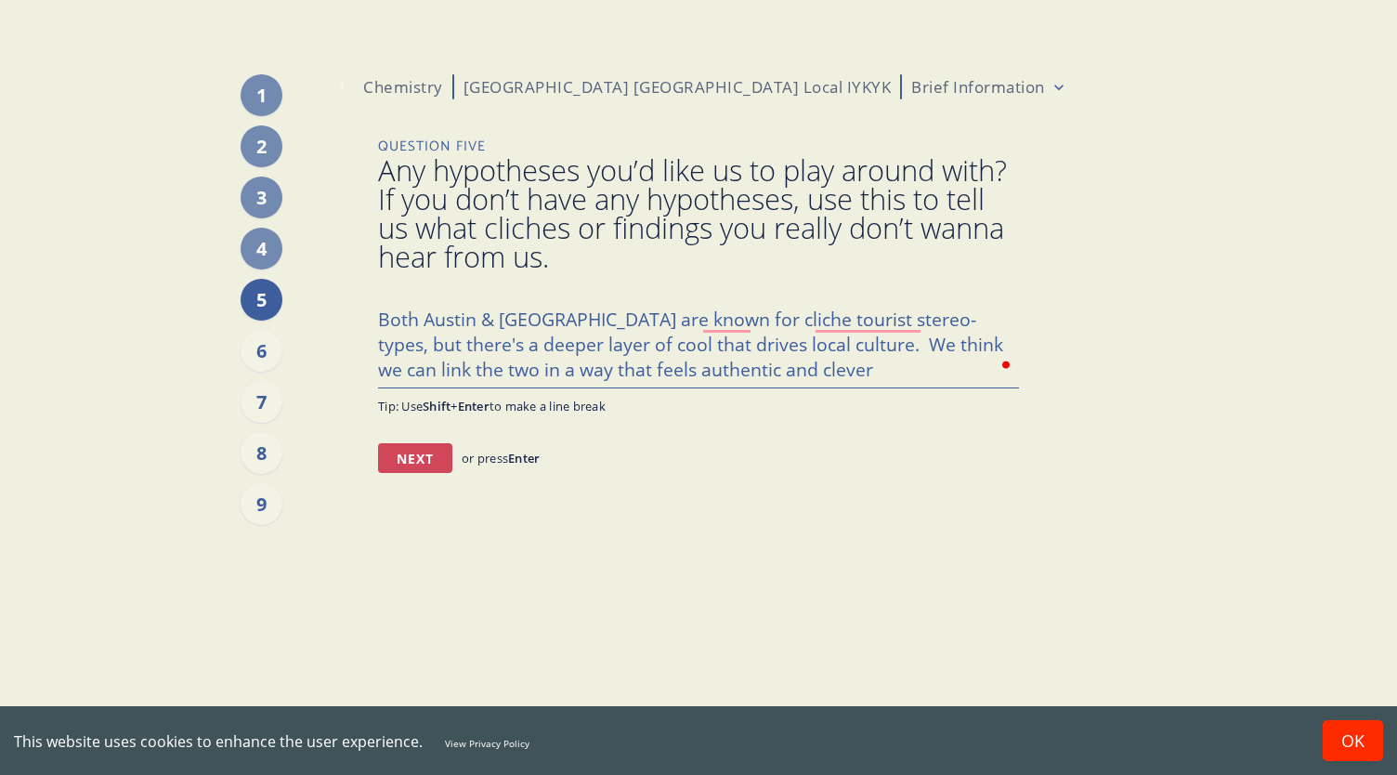
click at [411, 460] on button "Next" at bounding box center [415, 458] width 74 height 30
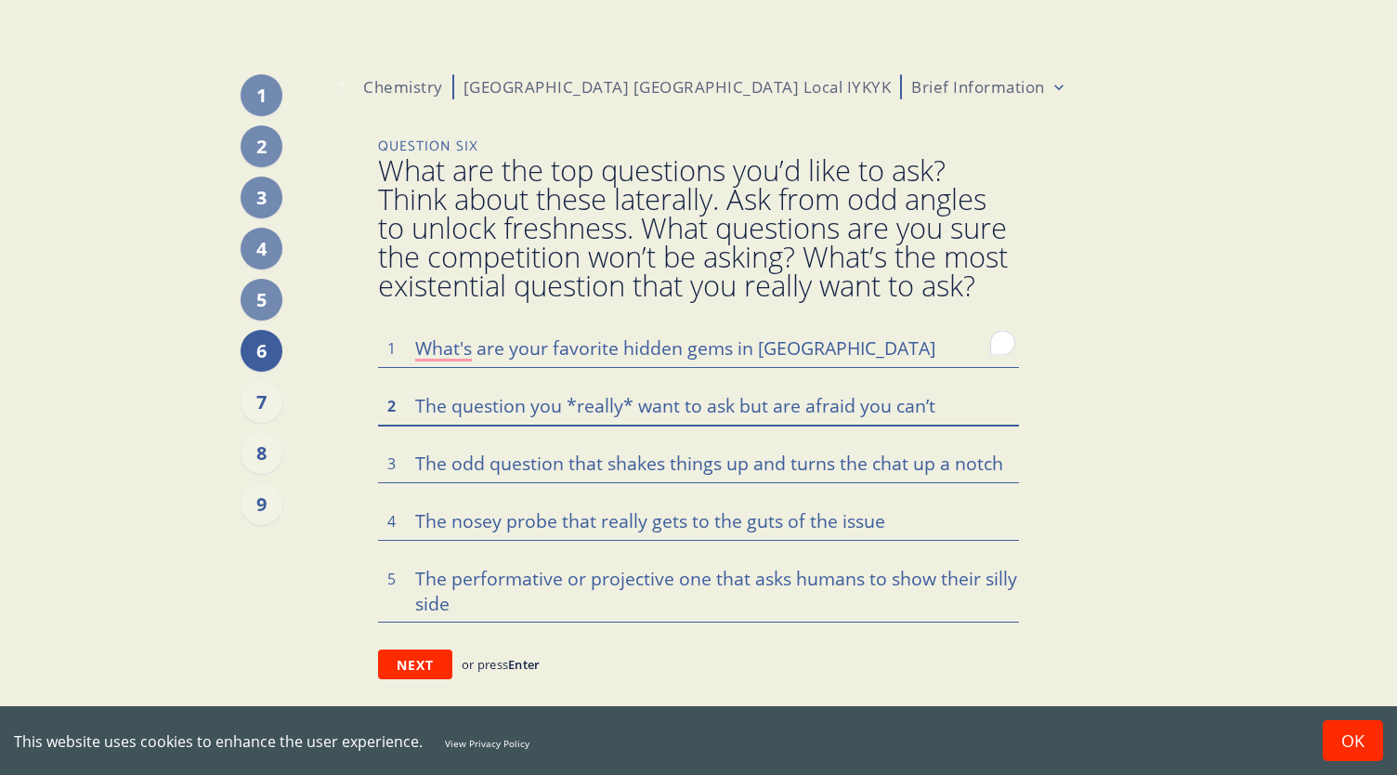
click at [945, 406] on textarea at bounding box center [698, 404] width 641 height 39
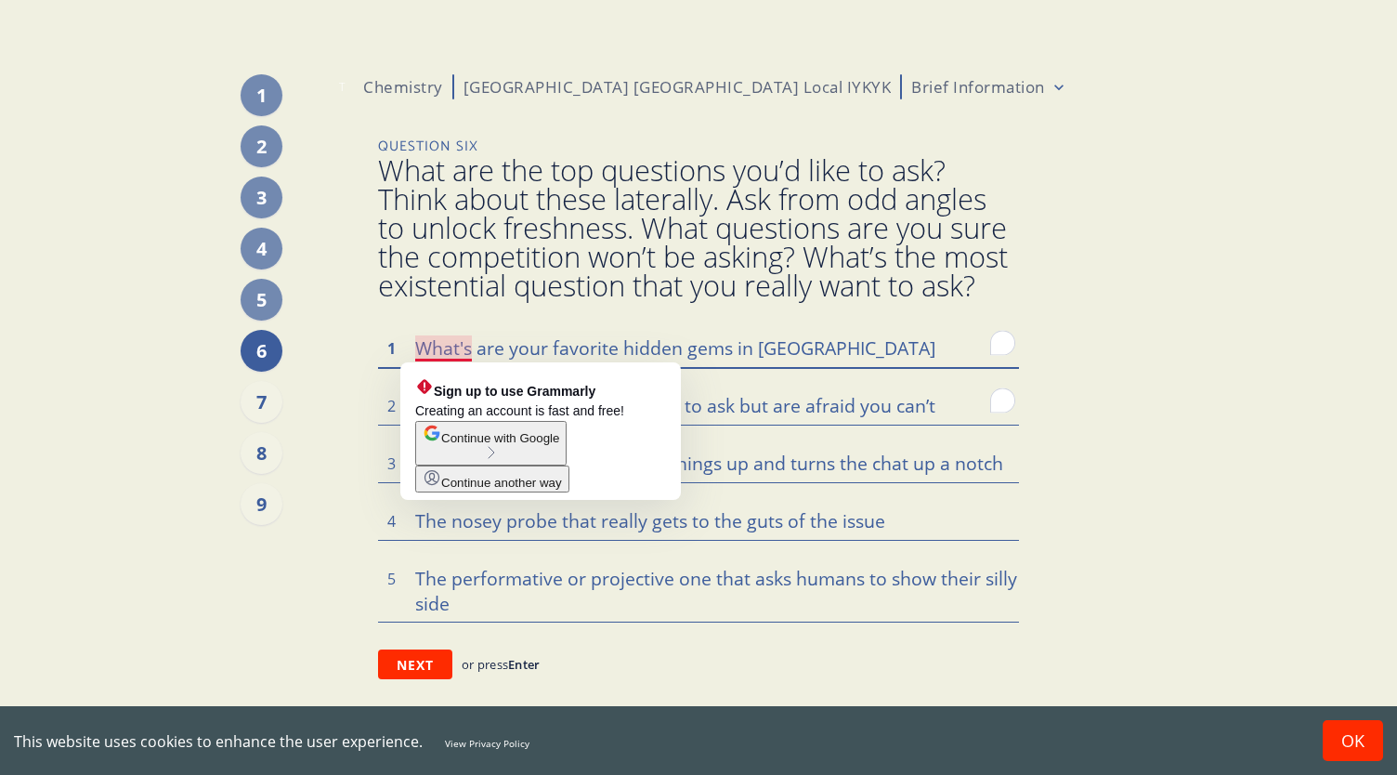
click at [468, 349] on textarea "What's are your favorite hidden gems in [GEOGRAPHIC_DATA]" at bounding box center [698, 347] width 641 height 39
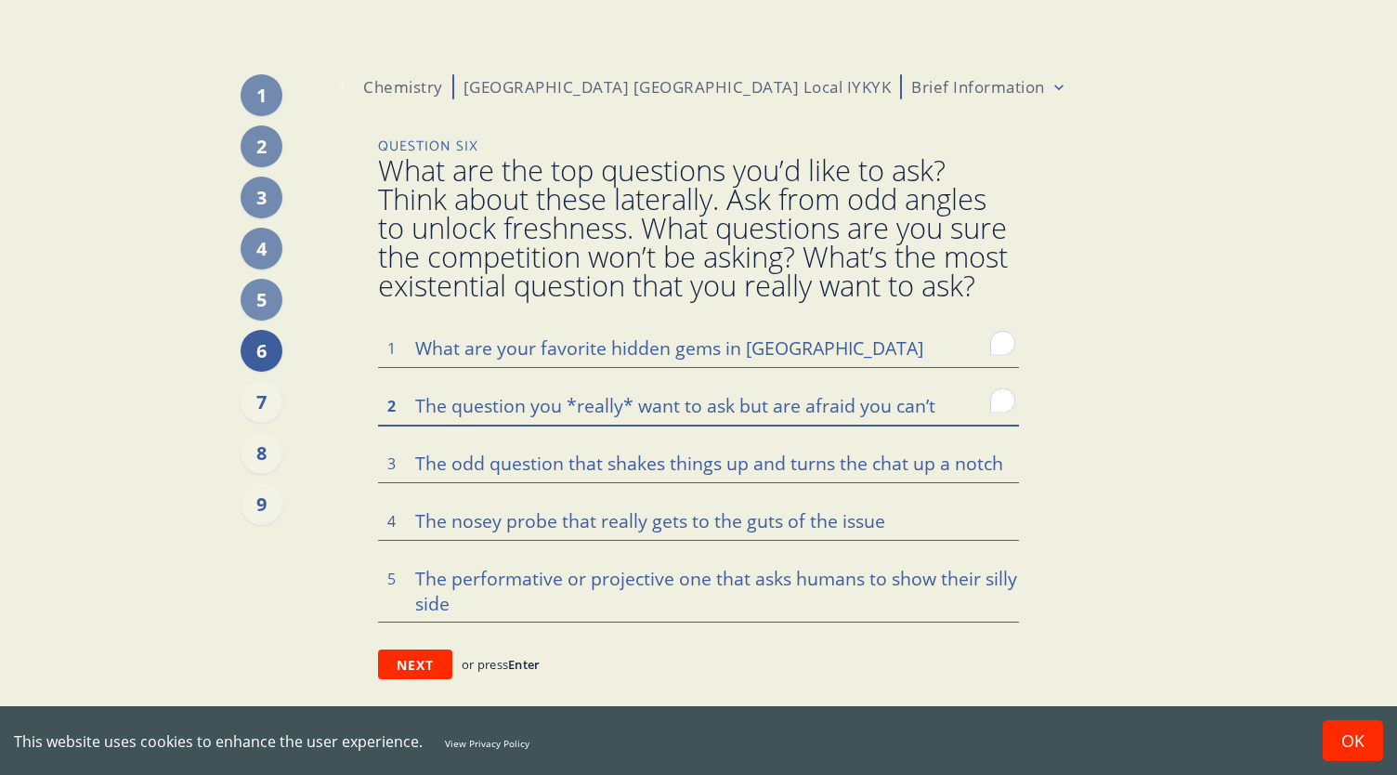
click at [417, 406] on textarea "To enrich screen reader interactions, please activate Accessibility in Grammarl…" at bounding box center [698, 404] width 641 height 39
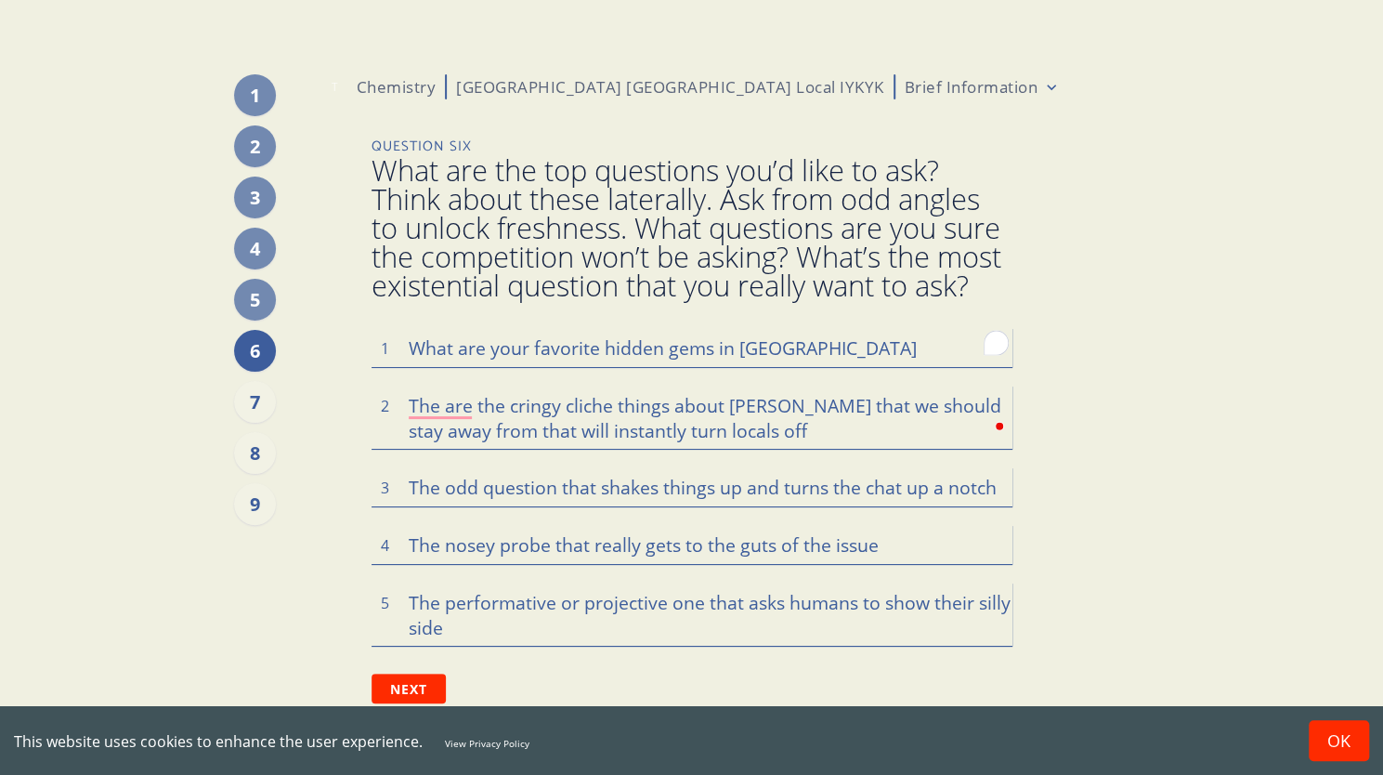
click at [1059, 571] on div "1 2 3 4 5 6 7 8 9 T Chemistry [GEOGRAPHIC_DATA] [GEOGRAPHIC_DATA] Local IYKYK B…" at bounding box center [691, 388] width 1106 height 777
click at [403, 486] on textarea "To enrich screen reader interactions, please activate Accessibility in Grammarl…" at bounding box center [692, 486] width 641 height 39
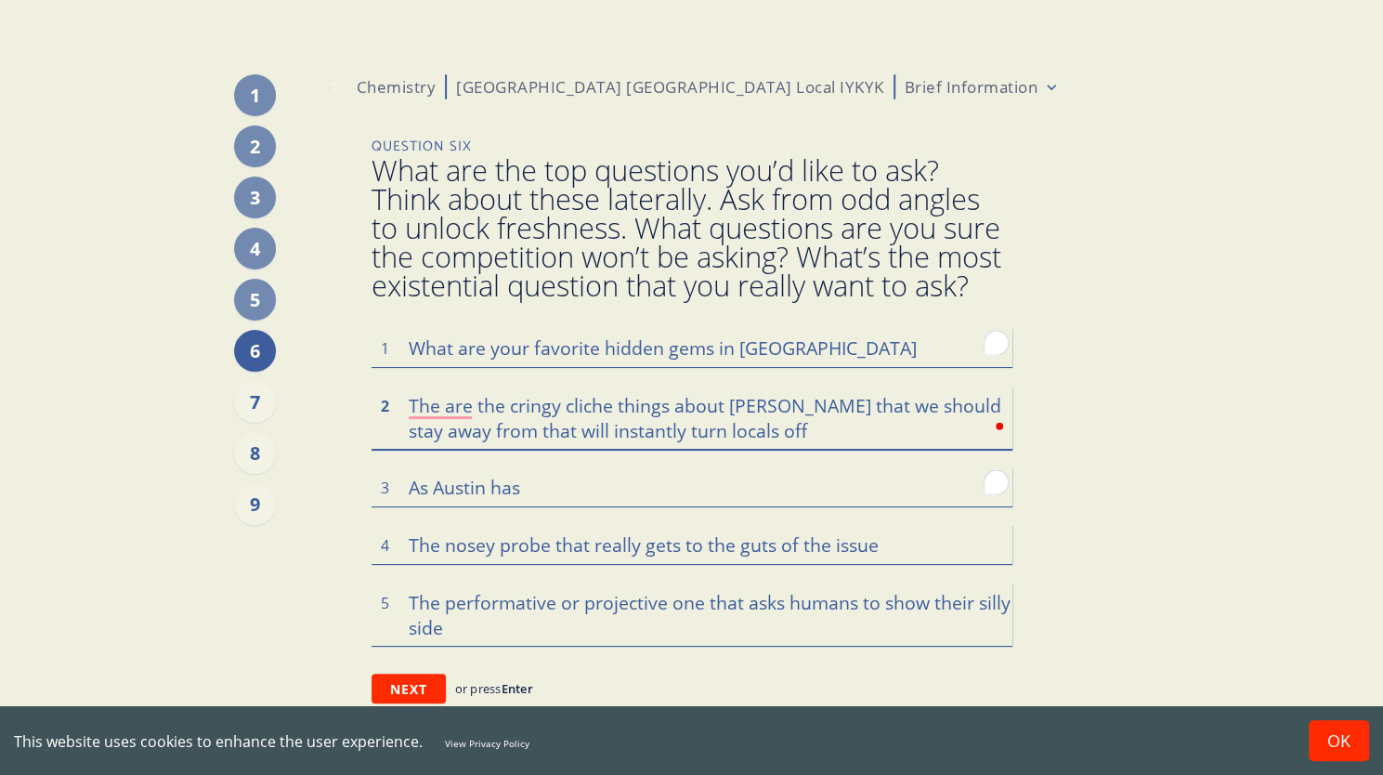
click at [736, 426] on textarea "The are the cringy cliche things about [PERSON_NAME] that we should stay away f…" at bounding box center [692, 416] width 641 height 63
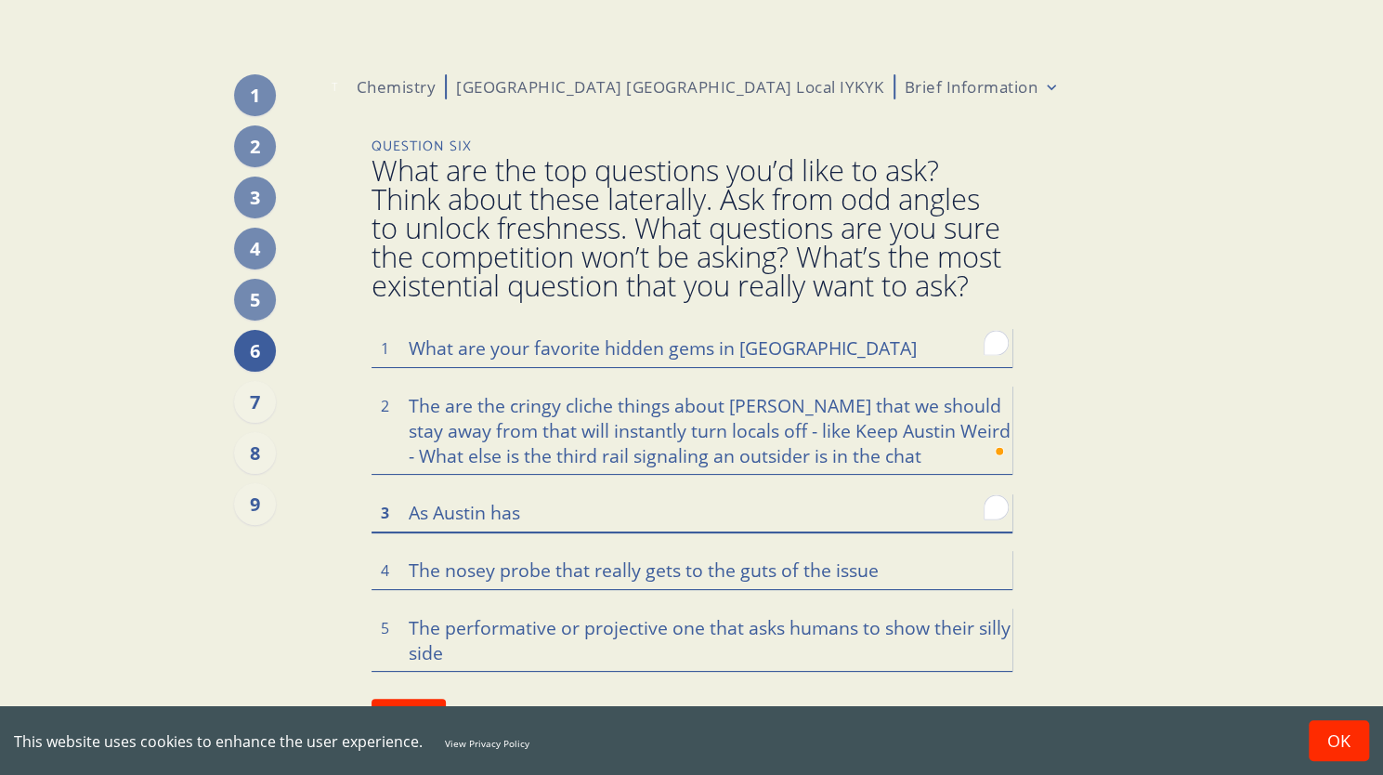
click at [512, 512] on textarea "As Austin has" at bounding box center [692, 511] width 641 height 39
click at [1309, 312] on main "1 2 3 4 5 6 7 8 9 T Chemistry [GEOGRAPHIC_DATA] [GEOGRAPHIC_DATA] Local IYKYK B…" at bounding box center [691, 401] width 1383 height 802
click at [795, 346] on textarea "What are your favorite hidden gems in [GEOGRAPHIC_DATA]" at bounding box center [692, 347] width 641 height 39
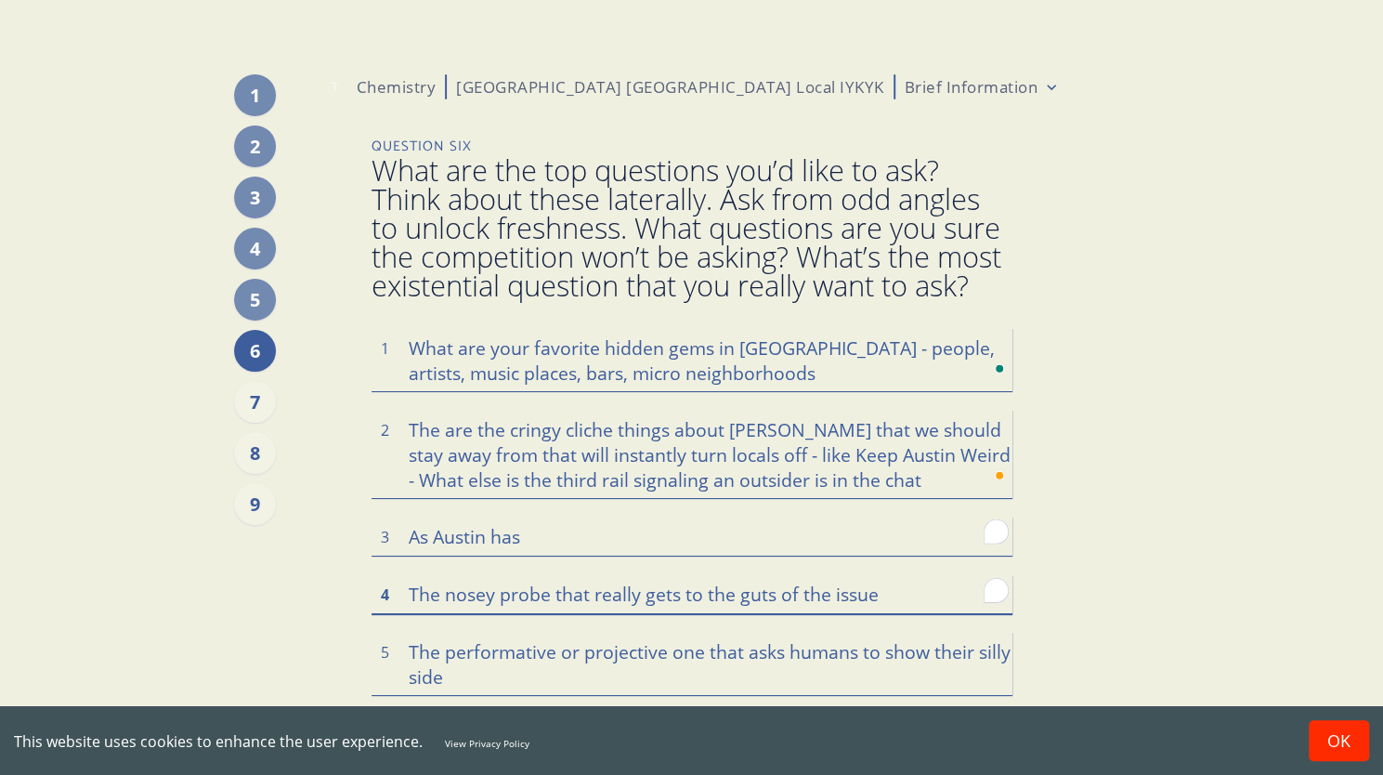
click at [413, 591] on textarea "To enrich screen reader interactions, please activate Accessibility in Grammarl…" at bounding box center [692, 593] width 641 height 39
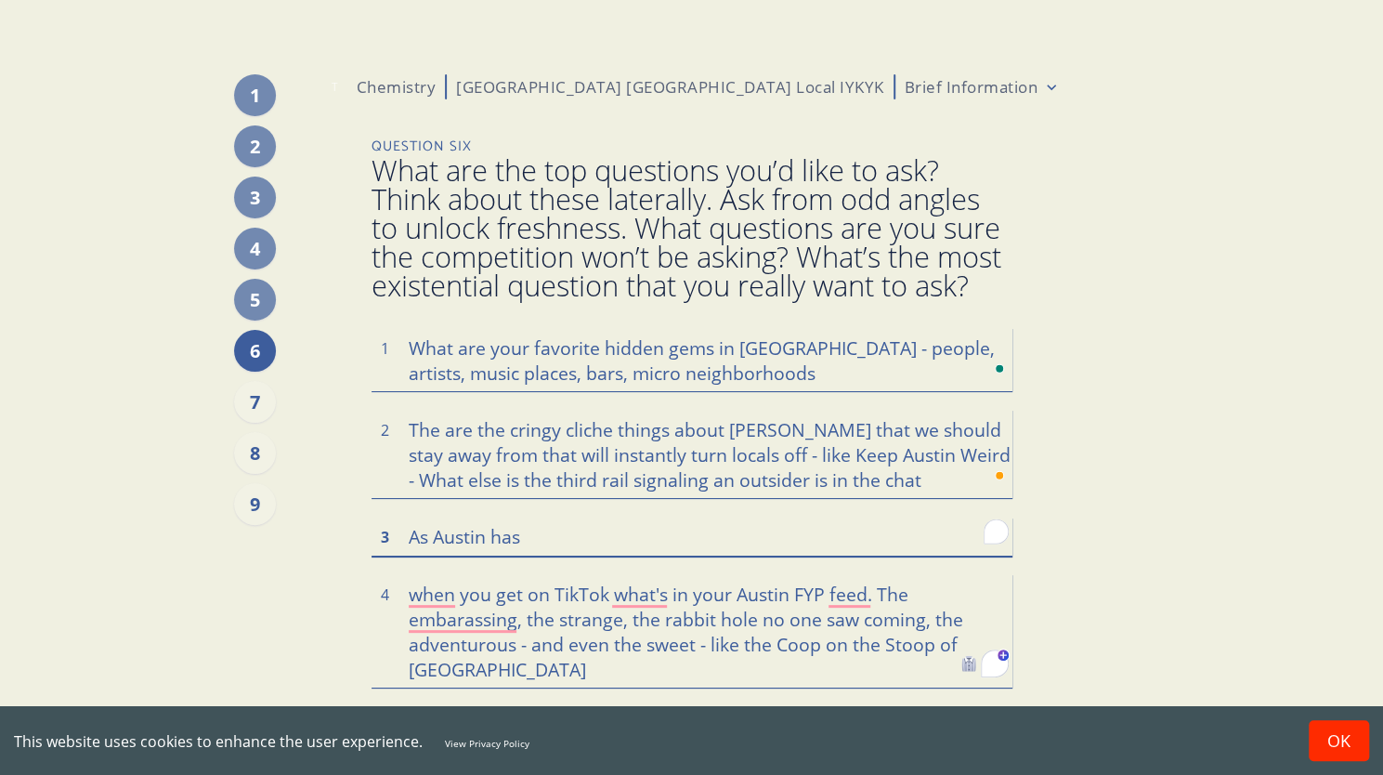
click at [564, 527] on textarea "As Austin has" at bounding box center [692, 535] width 641 height 39
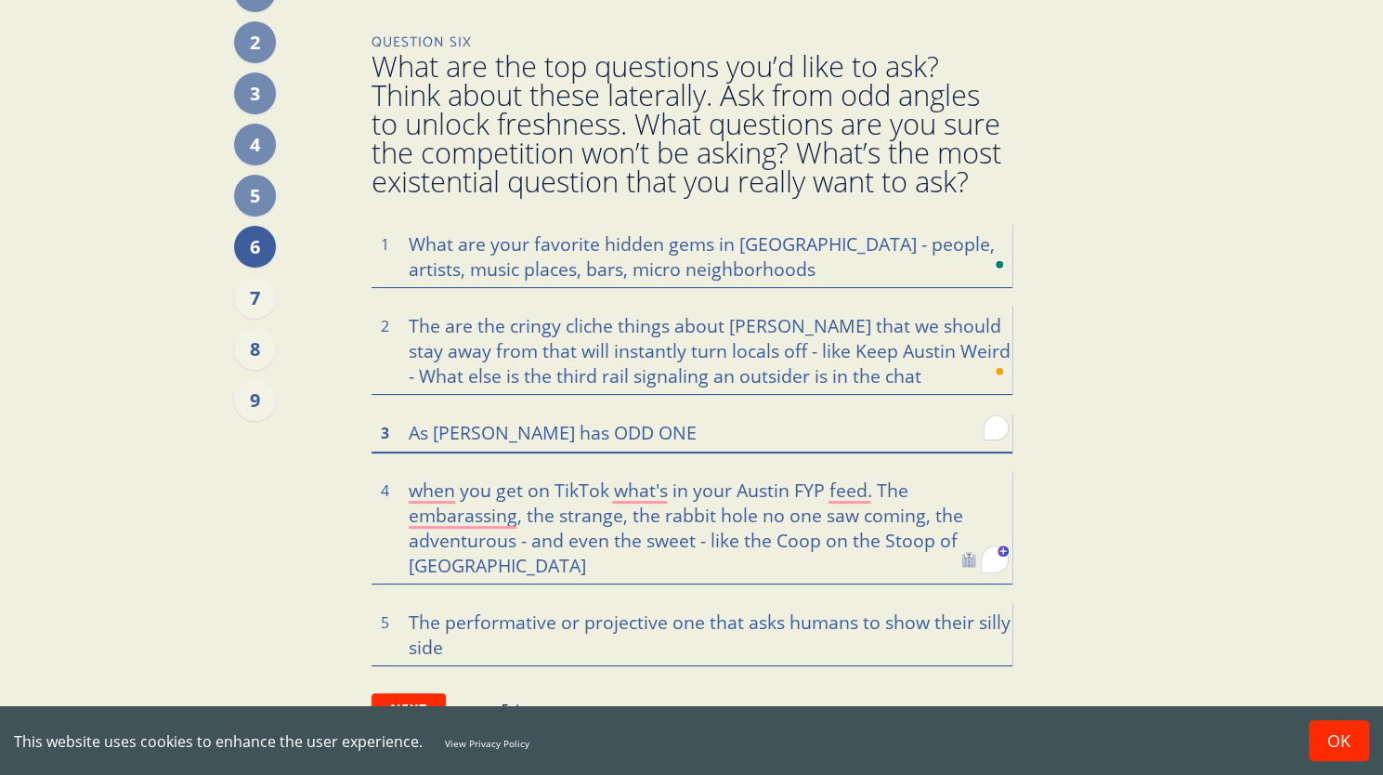
scroll to position [126, 0]
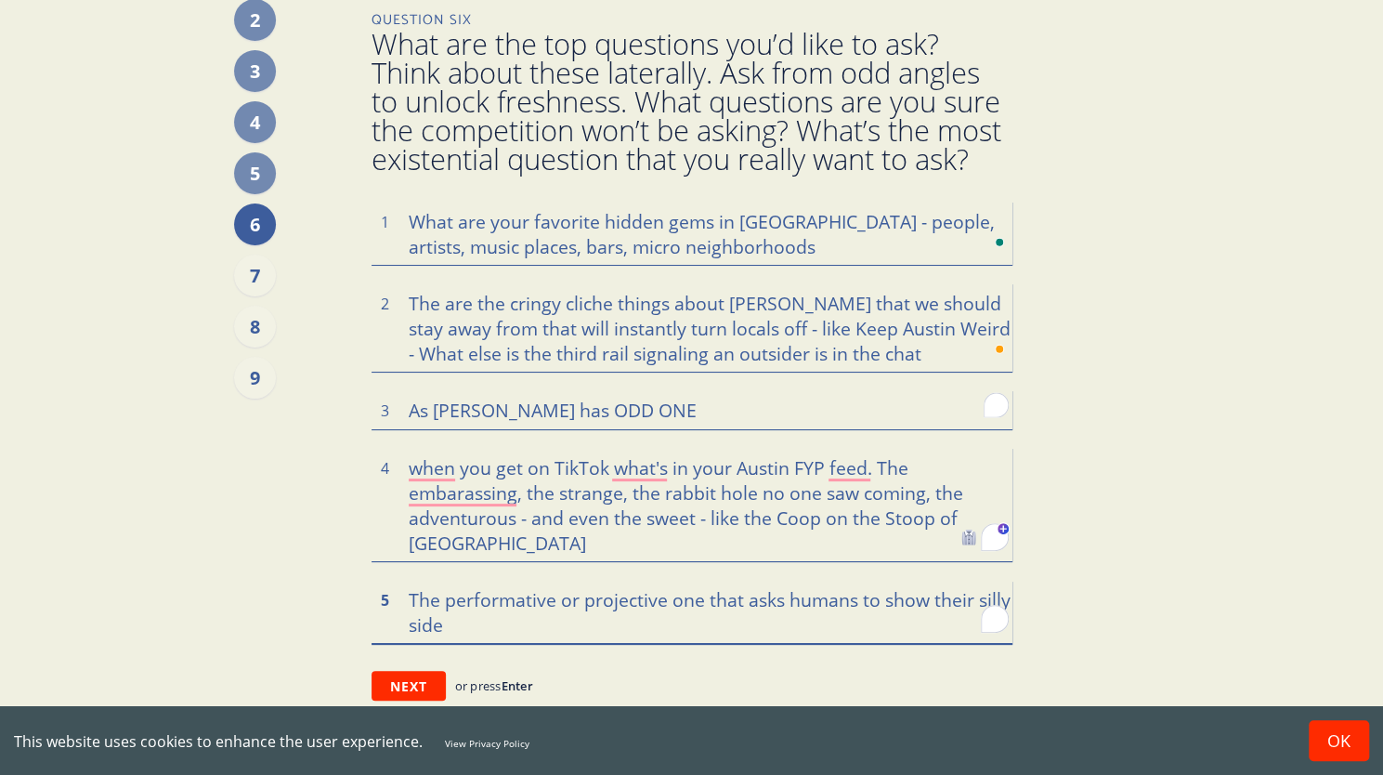
click at [460, 629] on textarea "To enrich screen reader interactions, please activate Accessibility in Grammarl…" at bounding box center [692, 611] width 641 height 63
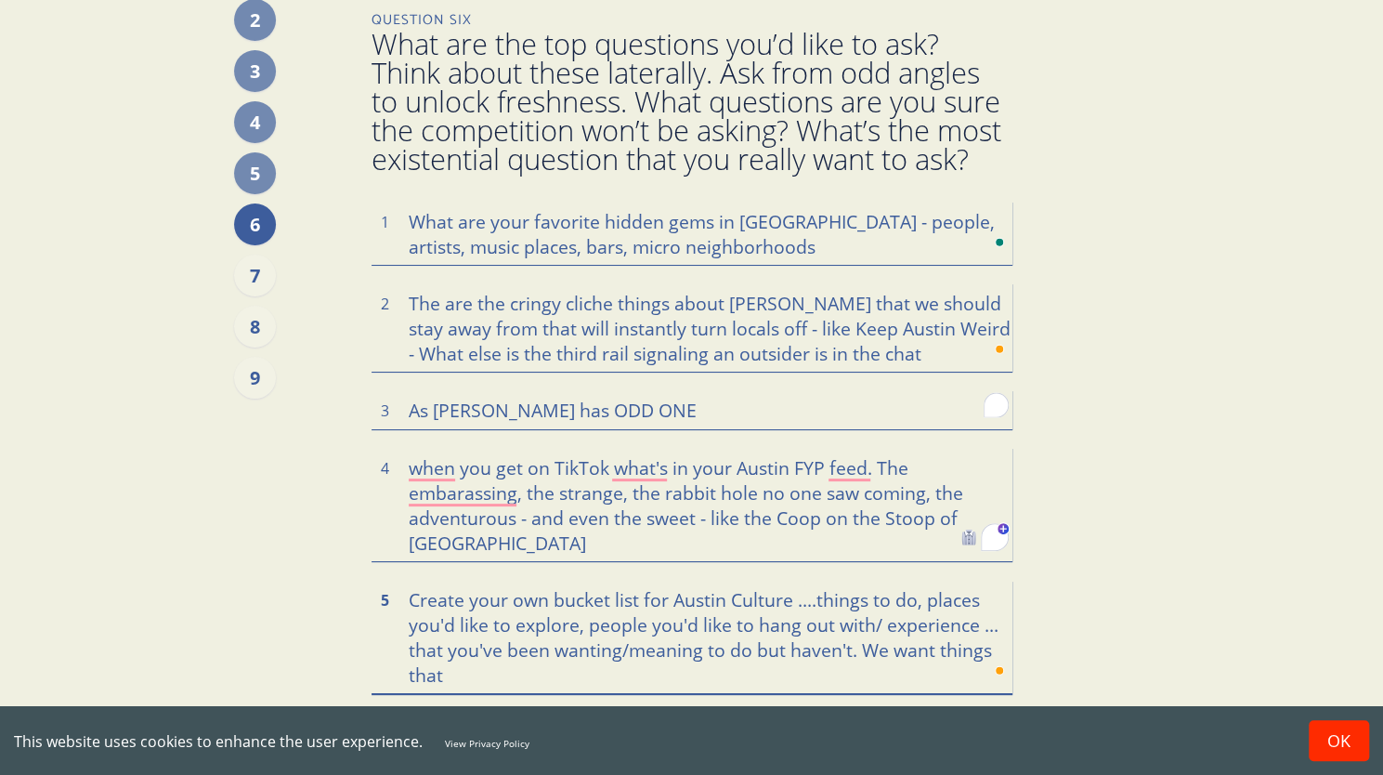
click at [487, 675] on textarea "Create your own bucket list for Austin Culture ....things to do, places you'd l…" at bounding box center [692, 636] width 641 height 113
click at [673, 599] on textarea "Create your own bucket list for Austin Culture ....things to do, places you'd l…" at bounding box center [692, 636] width 641 height 113
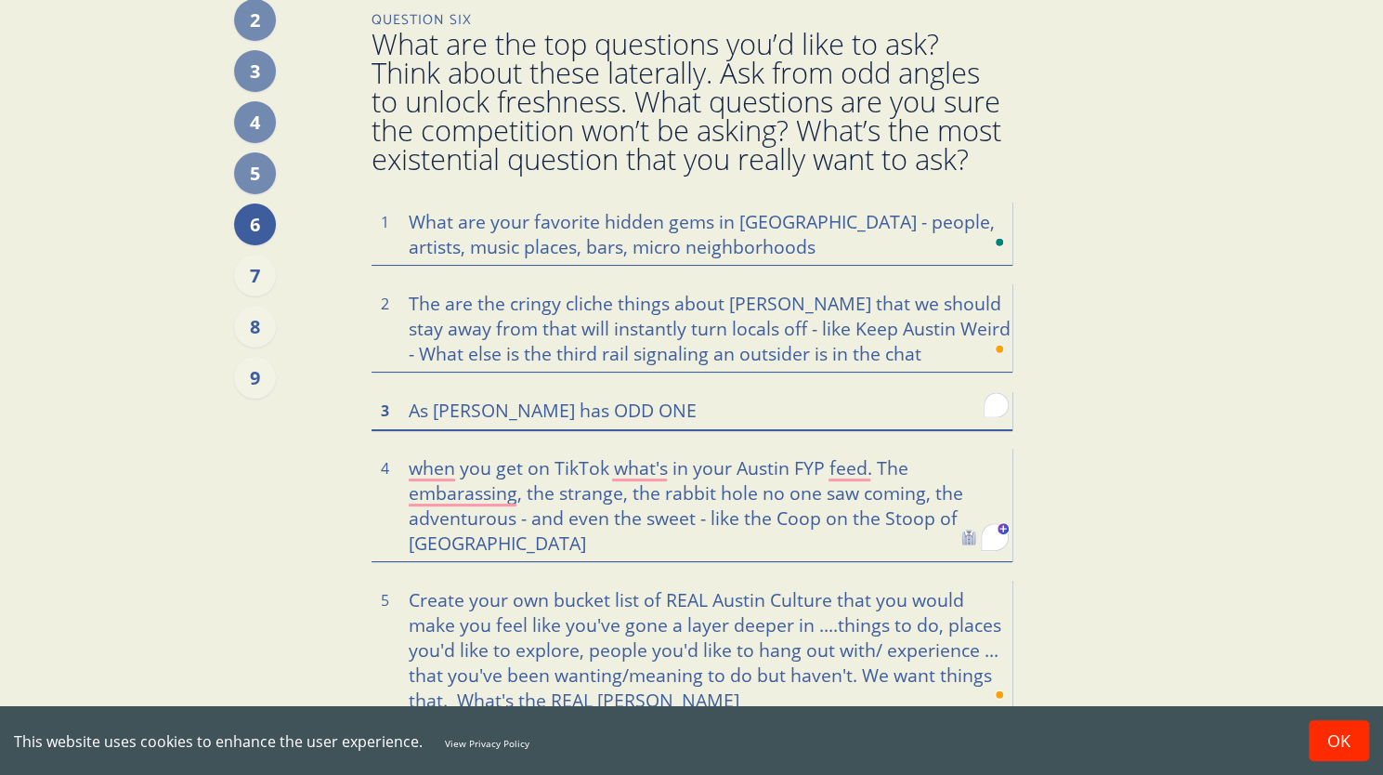
click at [663, 411] on textarea "As [PERSON_NAME] has ODD ONE" at bounding box center [692, 409] width 641 height 39
click at [711, 600] on textarea "Create your own bucket list of REAL Austin Culture that you would make you feel…" at bounding box center [692, 648] width 641 height 137
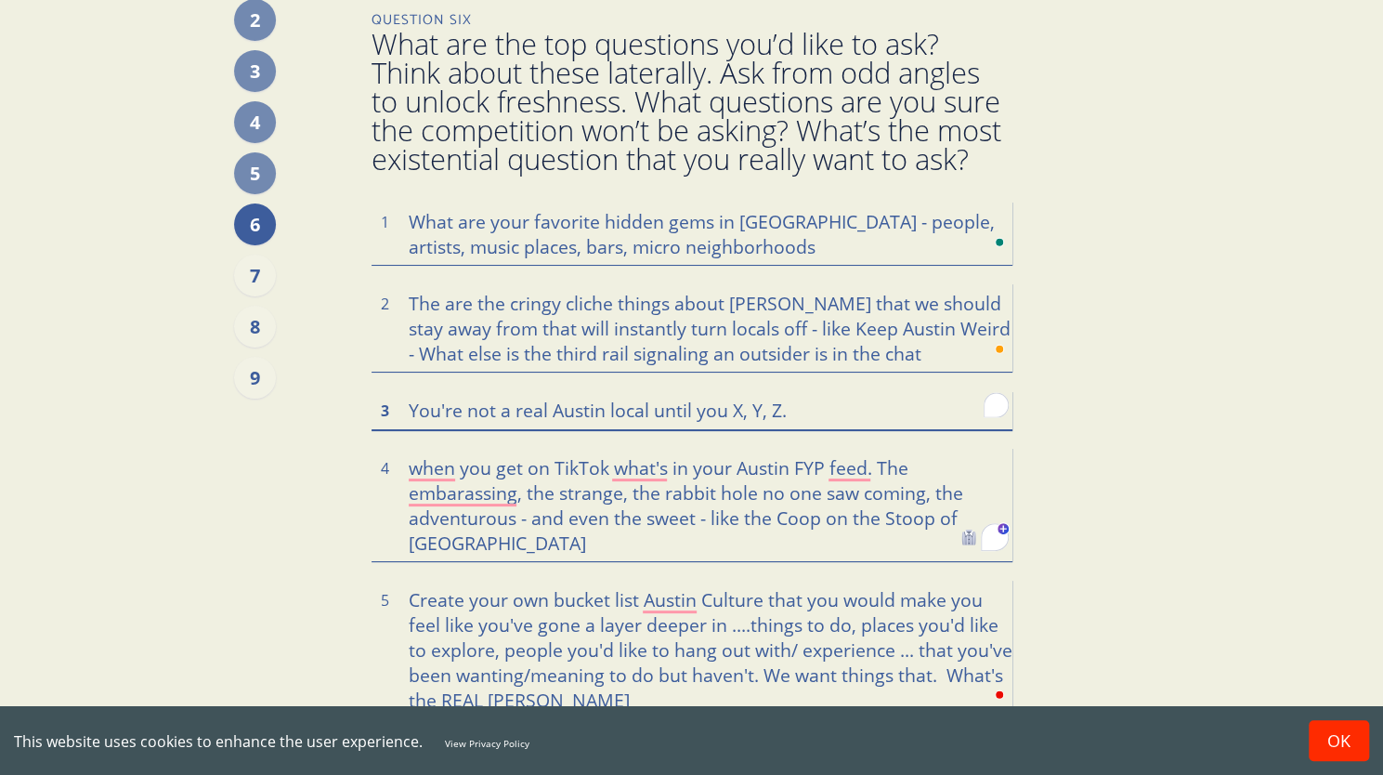
click at [793, 408] on textarea "You're not a real Austin local until you X, Y, Z." at bounding box center [692, 409] width 641 height 39
click at [748, 410] on textarea "You're not a real Austin local until you do X, Y, Z and know A,B,C" at bounding box center [692, 409] width 641 height 39
click at [947, 408] on textarea "You're not a real Austin local until you do X, Y, Z and know A,B,C" at bounding box center [692, 409] width 641 height 39
click at [959, 413] on textarea "You're not a real Austin local until you do X, Y, Z and know A,B,C." at bounding box center [692, 409] width 641 height 39
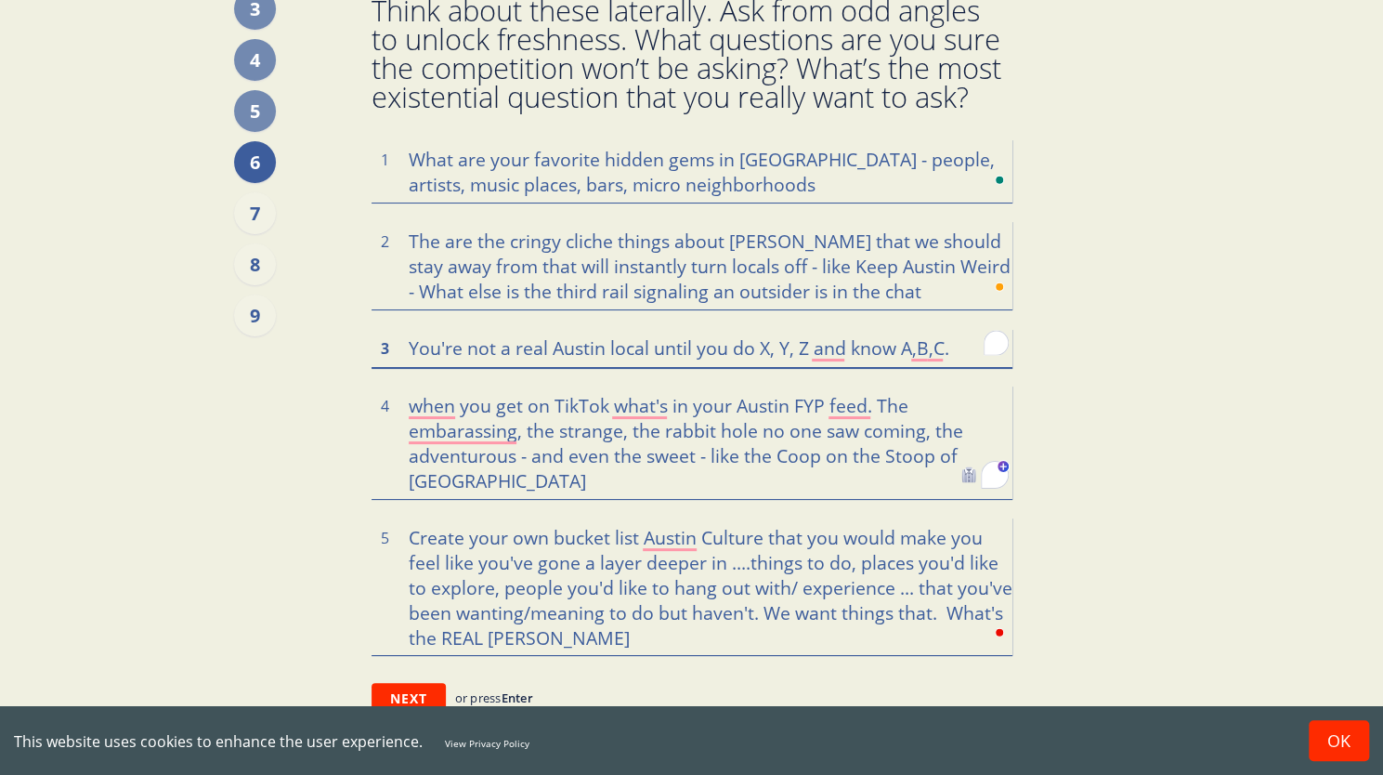
scroll to position [201, 0]
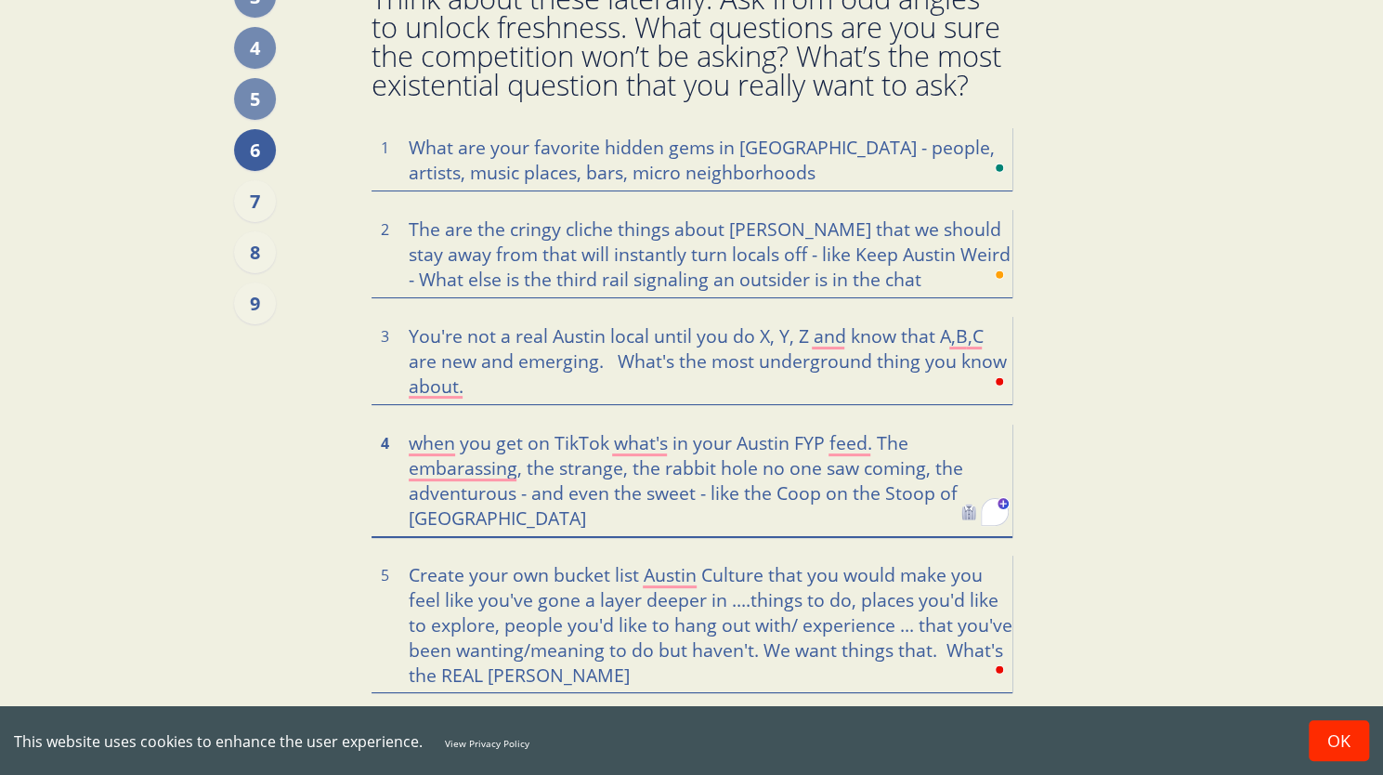
click at [604, 443] on textarea "when you get on TikTok what's in your Austin FYP feed. The embarassing, the str…" at bounding box center [692, 479] width 641 height 113
click at [463, 575] on textarea "Create your own bucket list Austin Culture that you would make you feel like yo…" at bounding box center [692, 622] width 641 height 137
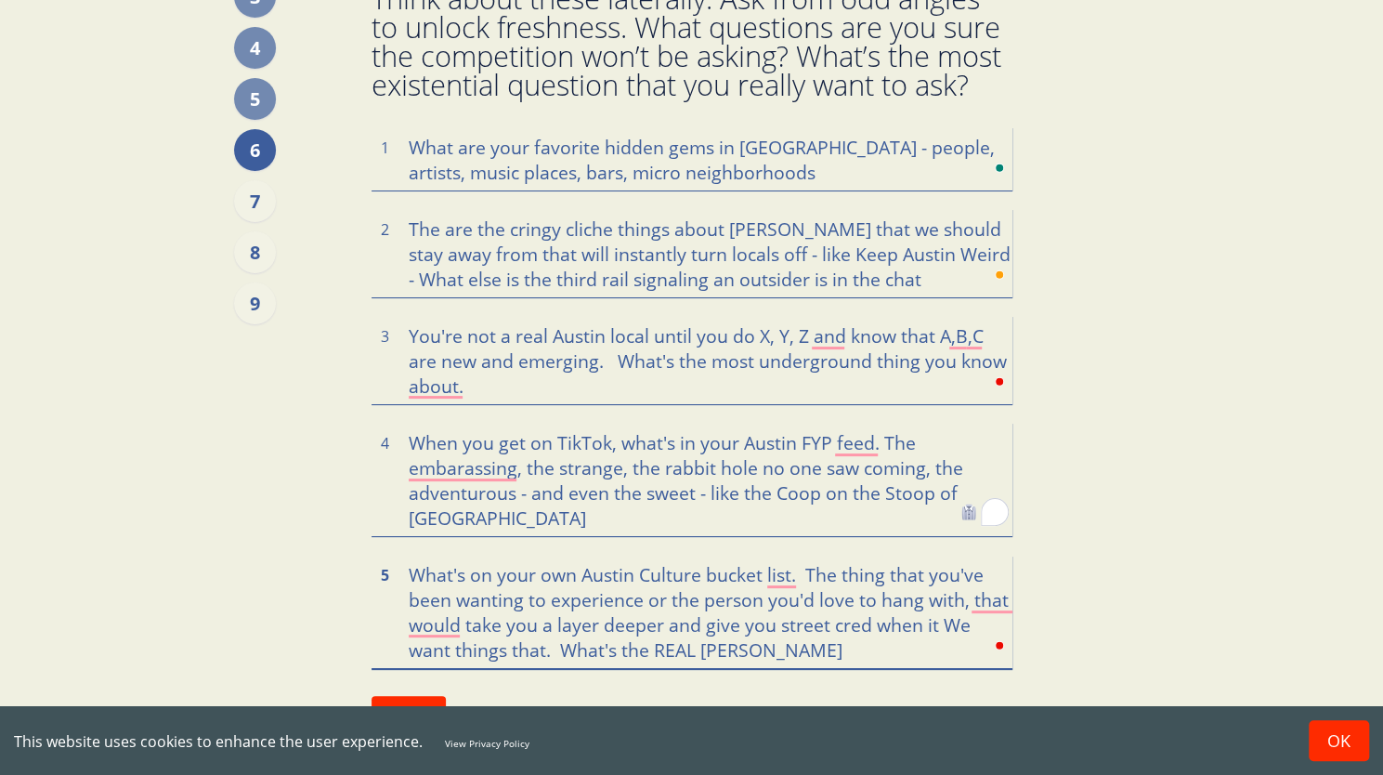
click at [802, 655] on textarea "What's on your own Austin Culture bucket list. The thing that you've been wanti…" at bounding box center [692, 610] width 641 height 113
click at [606, 653] on textarea "What's on your own Austin Culture bucket list. The thing that you've been wanti…" at bounding box center [692, 610] width 641 height 113
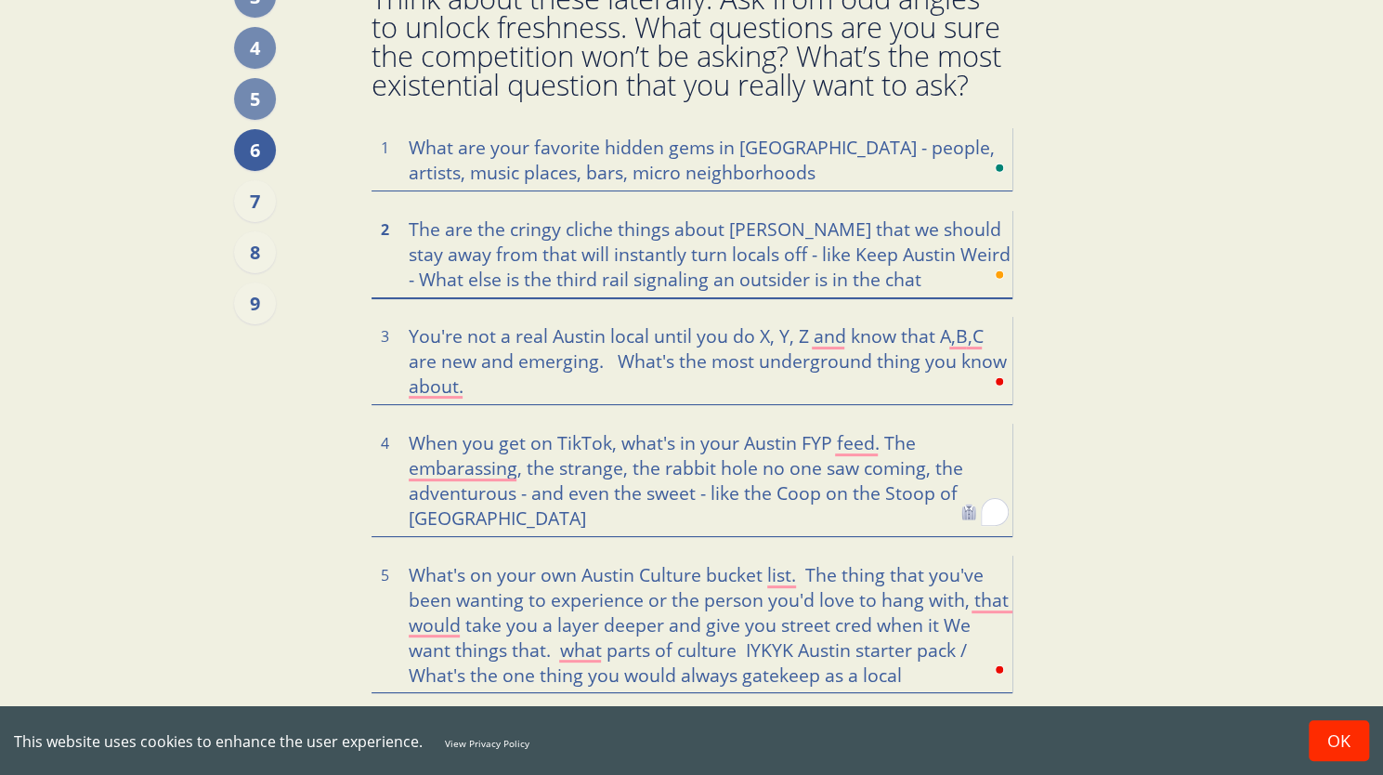
click at [541, 278] on textarea "The are the cringy cliche things about [PERSON_NAME] that we should stay away f…" at bounding box center [692, 253] width 641 height 88
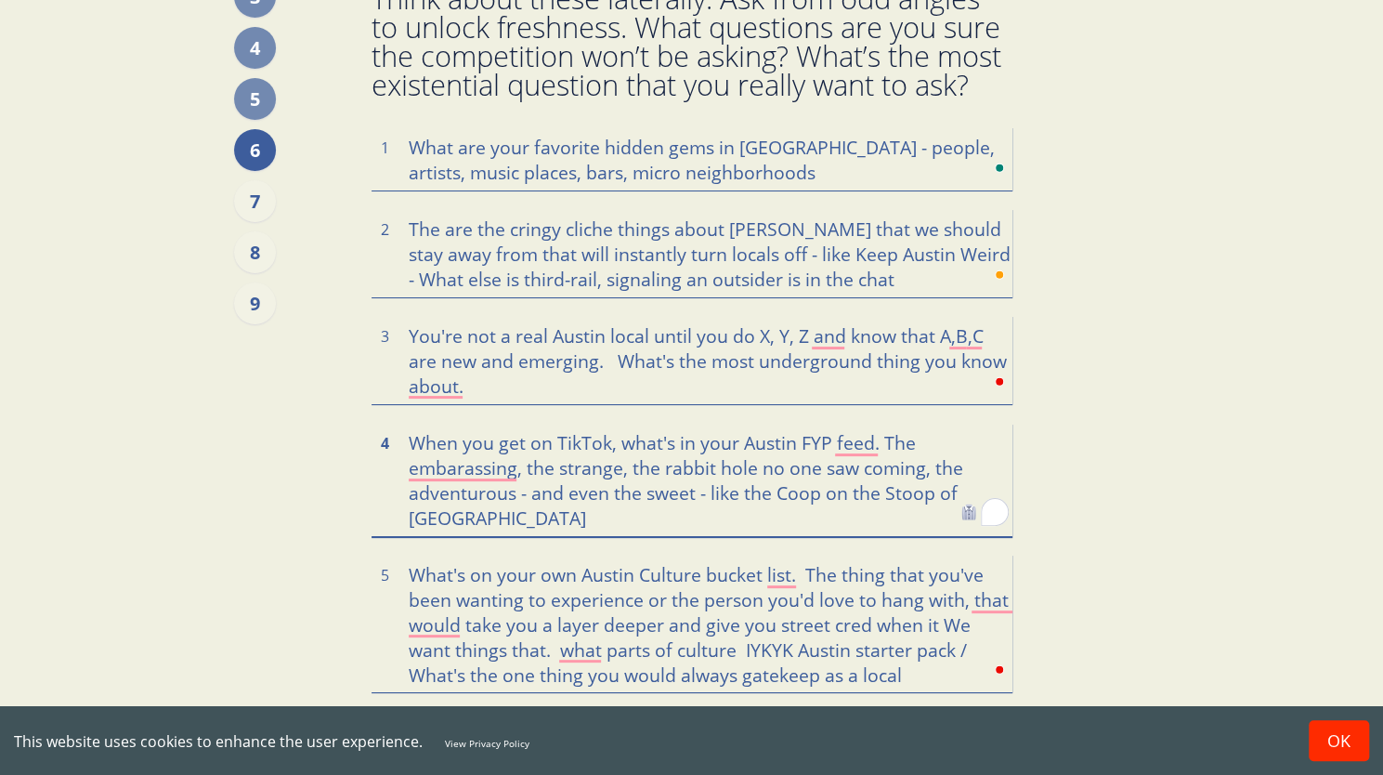
click at [565, 515] on textarea "When you get on TikTok, what's in your Austin FYP feed. The embarassing, the st…" at bounding box center [692, 479] width 641 height 113
drag, startPoint x: 743, startPoint y: 647, endPoint x: 412, endPoint y: 572, distance: 339.1
click at [412, 572] on textarea "What's on your own Austin Culture bucket list. The thing that you've been wanti…" at bounding box center [692, 622] width 641 height 137
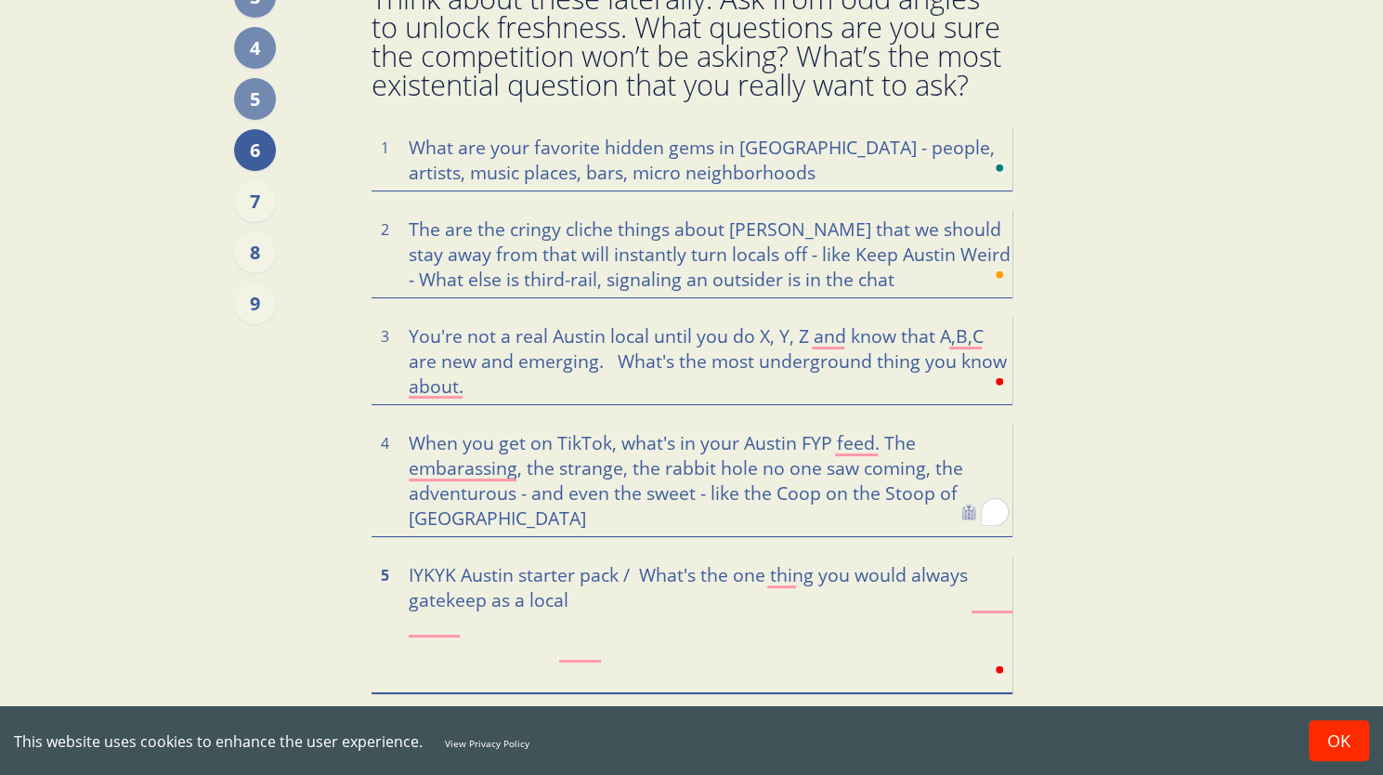
scroll to position [176, 0]
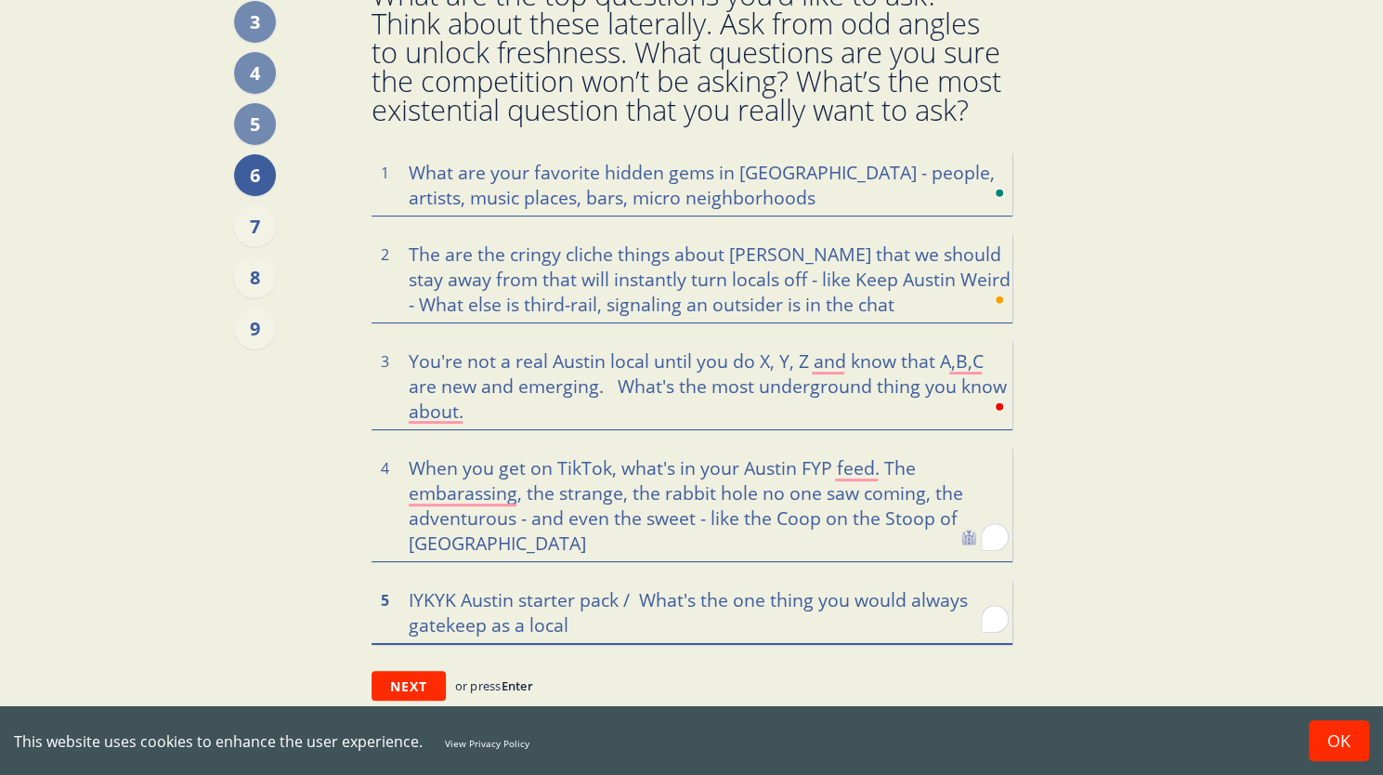
drag, startPoint x: 636, startPoint y: 593, endPoint x: 403, endPoint y: 586, distance: 233.2
click at [403, 586] on textarea "IYKYK Austin starter pack / What's the one thing you would always gatekeep as a…" at bounding box center [692, 611] width 641 height 63
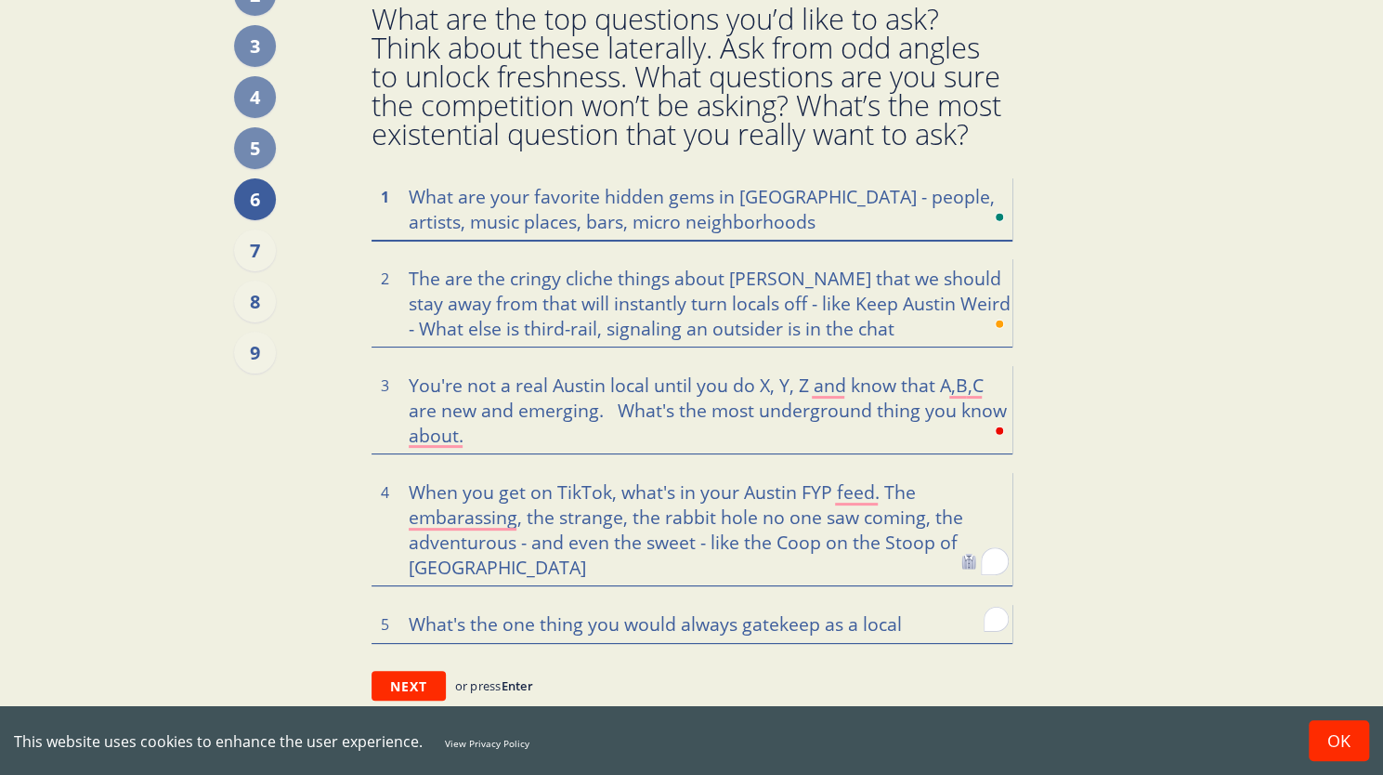
click at [719, 224] on textarea "What are your favorite hidden gems in [GEOGRAPHIC_DATA] - people, artists, musi…" at bounding box center [692, 207] width 641 height 63
drag, startPoint x: 721, startPoint y: 224, endPoint x: 706, endPoint y: 224, distance: 14.9
click at [706, 224] on textarea "What are your favorite hidden gems in [GEOGRAPHIC_DATA] - people, artists, musi…" at bounding box center [692, 207] width 641 height 63
paste textarea "IYKYK Austin starter pack /"
click at [942, 220] on textarea "What are your favorite hidden gems in [GEOGRAPHIC_DATA] - people, artists, musi…" at bounding box center [692, 207] width 641 height 63
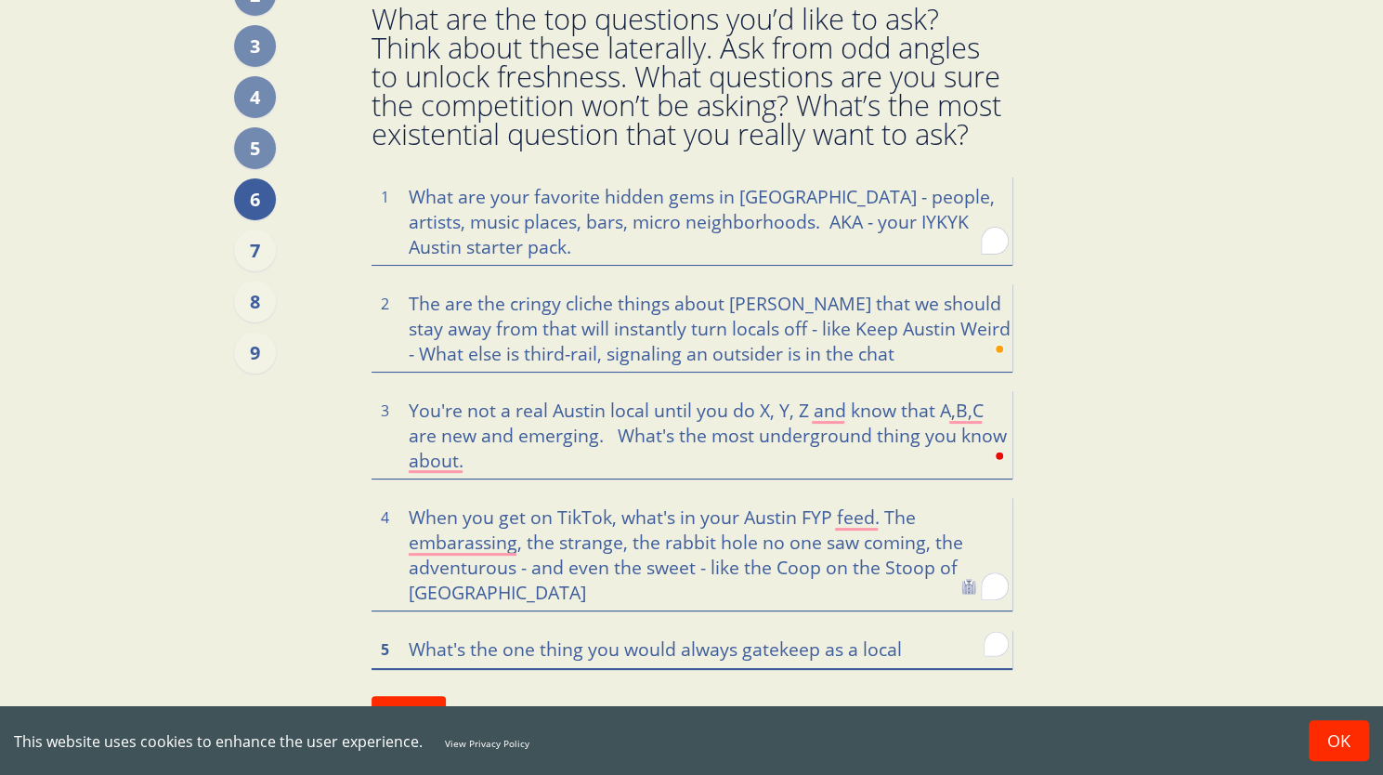
click at [913, 648] on textarea "What's the one thing you would always gatekeep as a local" at bounding box center [692, 648] width 641 height 39
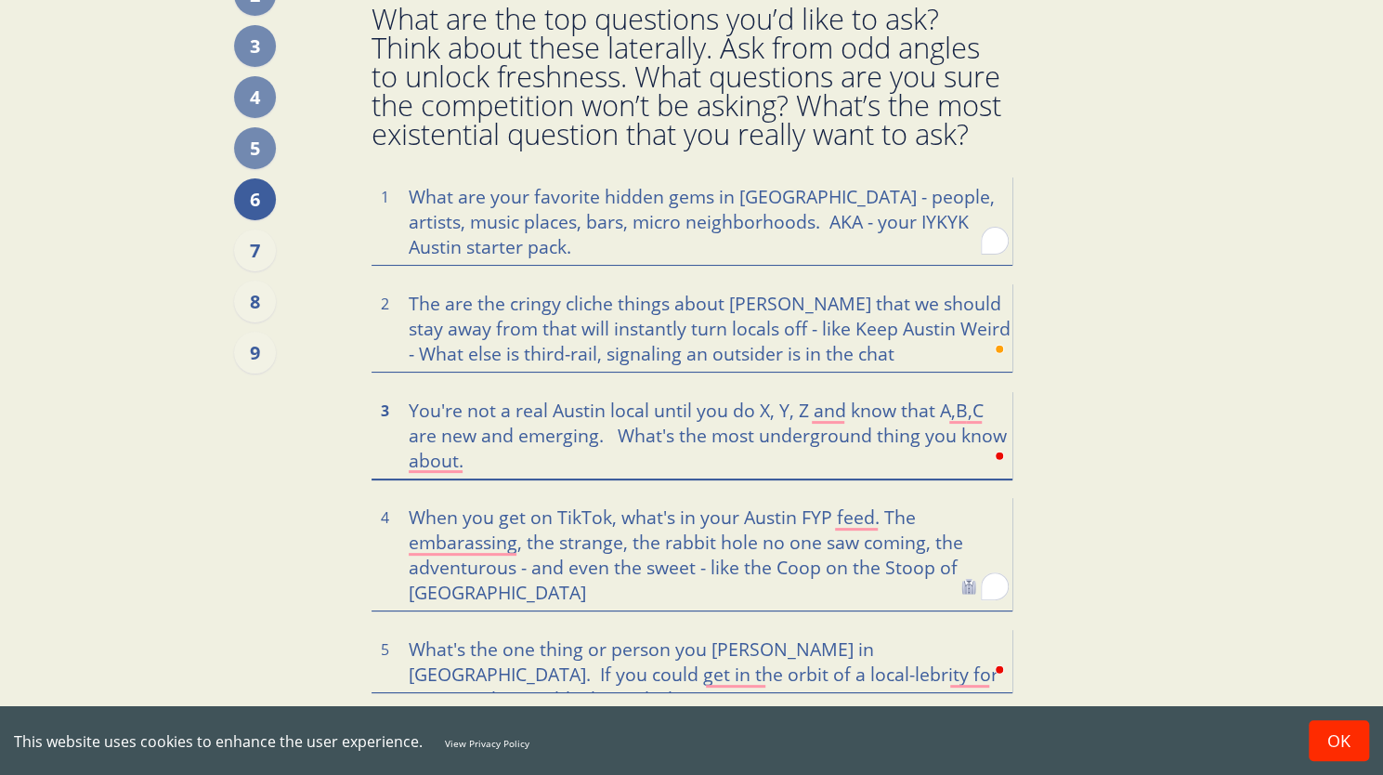
click at [932, 411] on textarea "You're not a real Austin local until you do X, Y, Z and know that A,B,C are new…" at bounding box center [692, 434] width 641 height 88
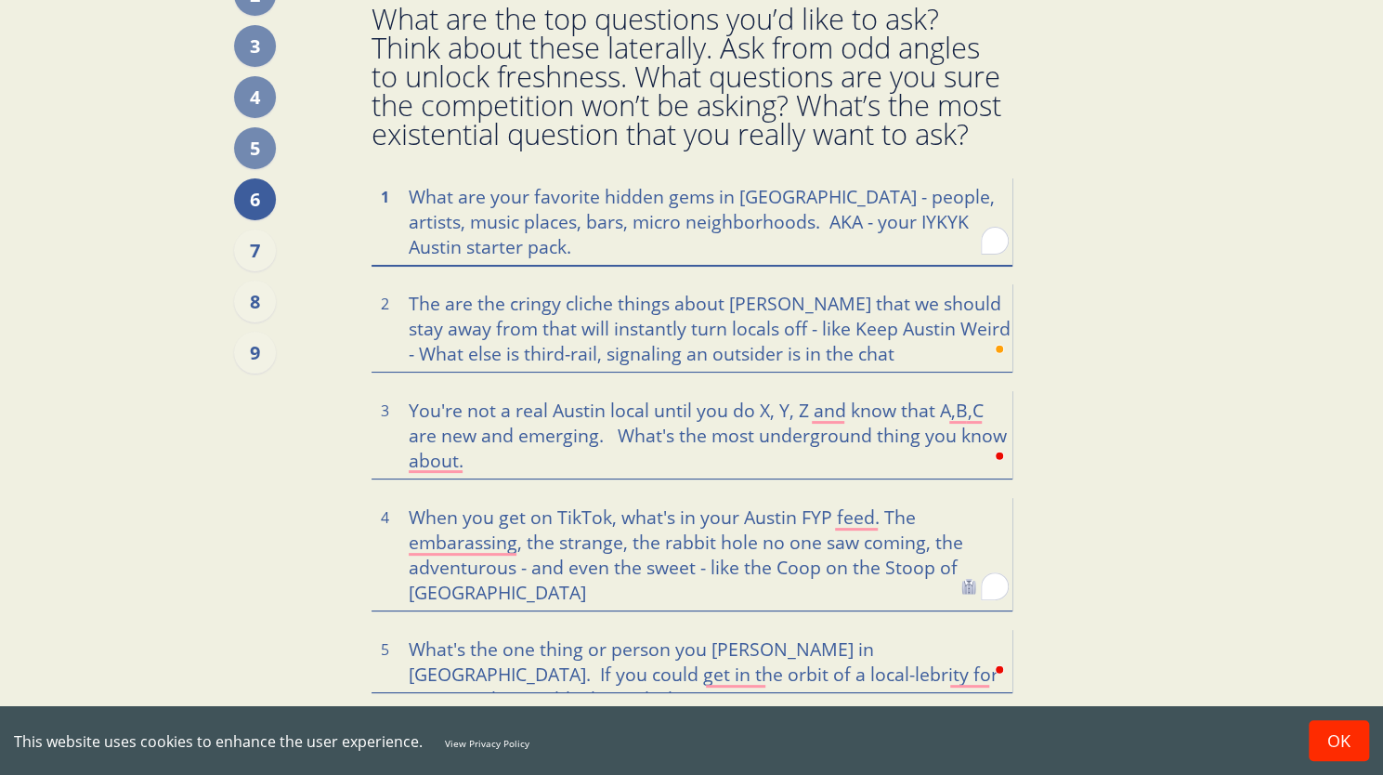
click at [512, 244] on textarea "What are your favorite hidden gems in [GEOGRAPHIC_DATA] - people, artists, musi…" at bounding box center [692, 220] width 641 height 88
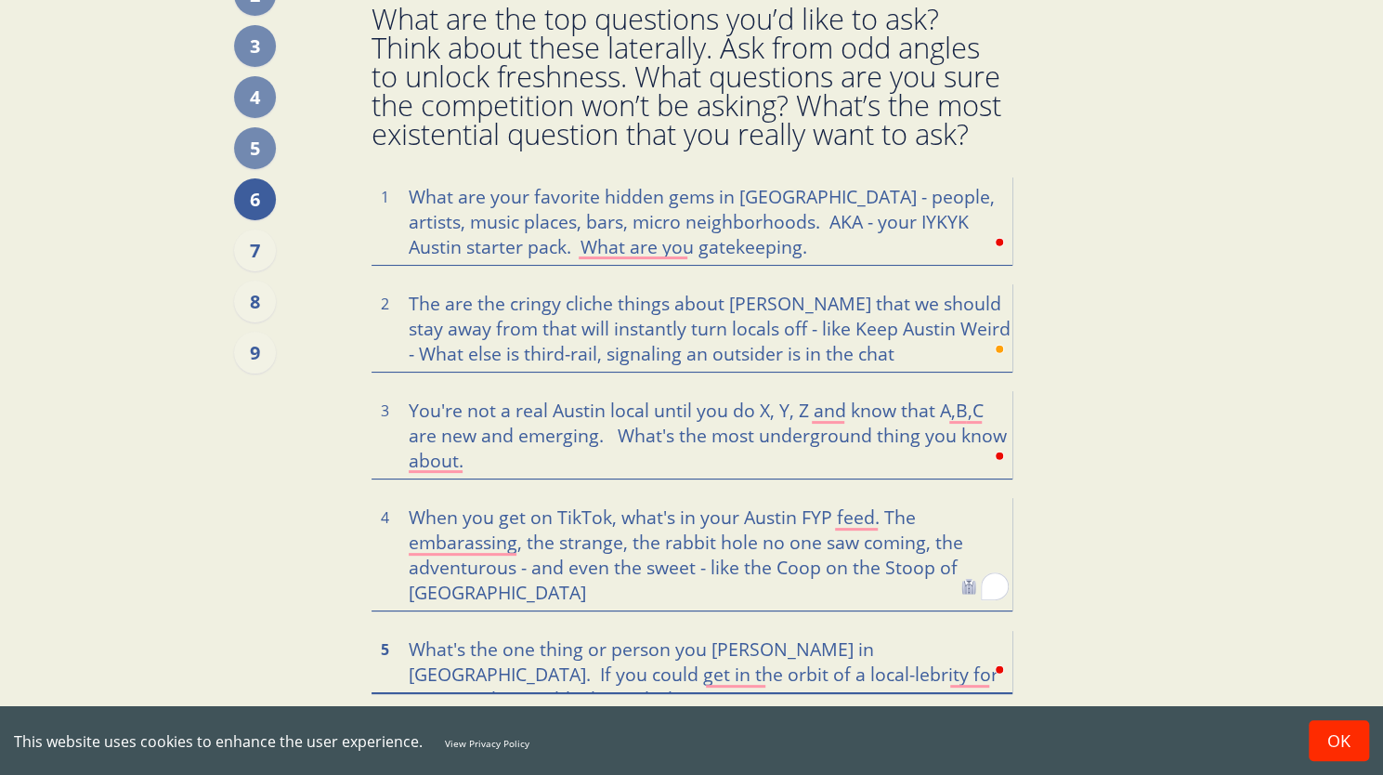
drag, startPoint x: 882, startPoint y: 649, endPoint x: 413, endPoint y: 619, distance: 470.0
click at [413, 619] on div "What are your favorite hidden gems in [GEOGRAPHIC_DATA] - people, artists, musi…" at bounding box center [692, 433] width 641 height 515
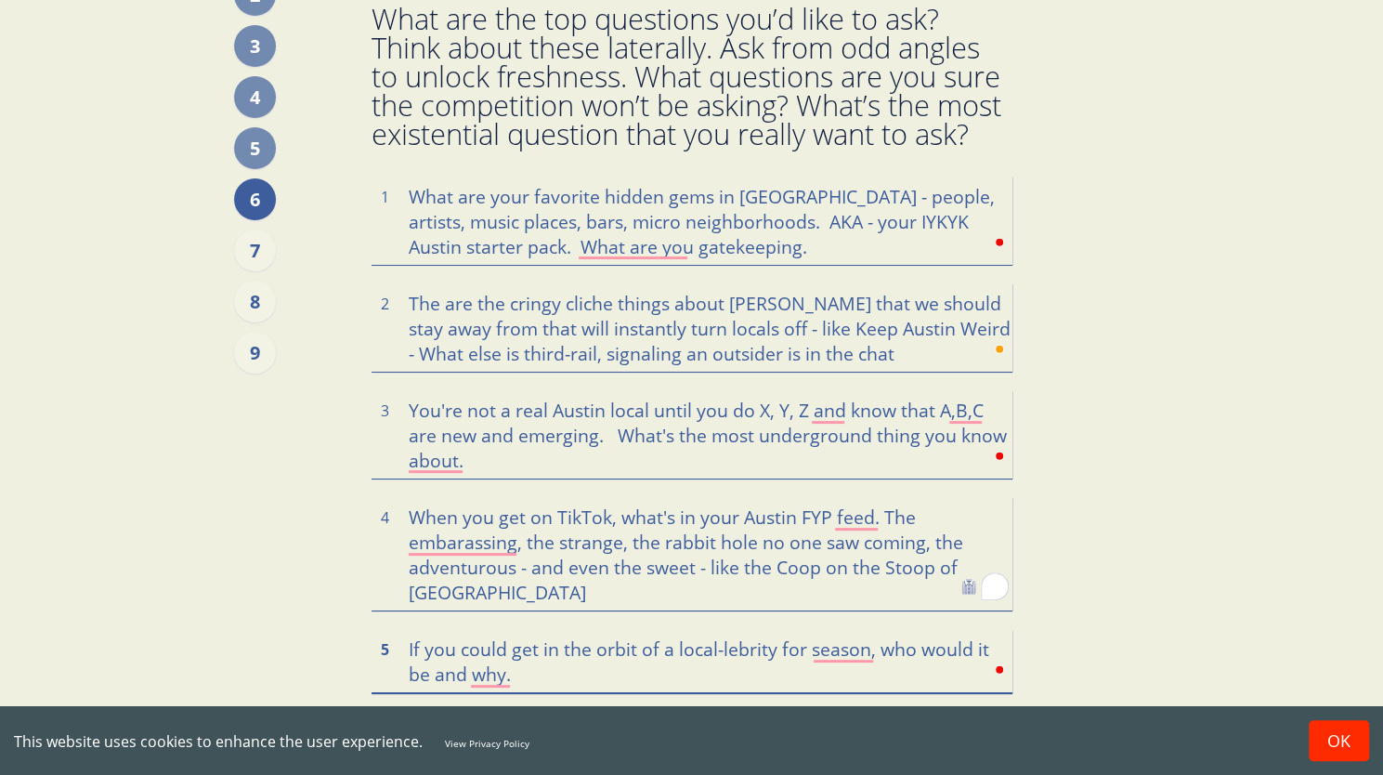
click at [672, 651] on textarea "If you could get in the orbit of a local-lebrity for season, who would it be an…" at bounding box center [692, 660] width 641 height 63
click at [501, 672] on textarea "If you could get in the orbit of any Austin local-lebrity, who would it be and …" at bounding box center [692, 660] width 641 height 63
click at [1337, 731] on button "OK" at bounding box center [1339, 740] width 60 height 41
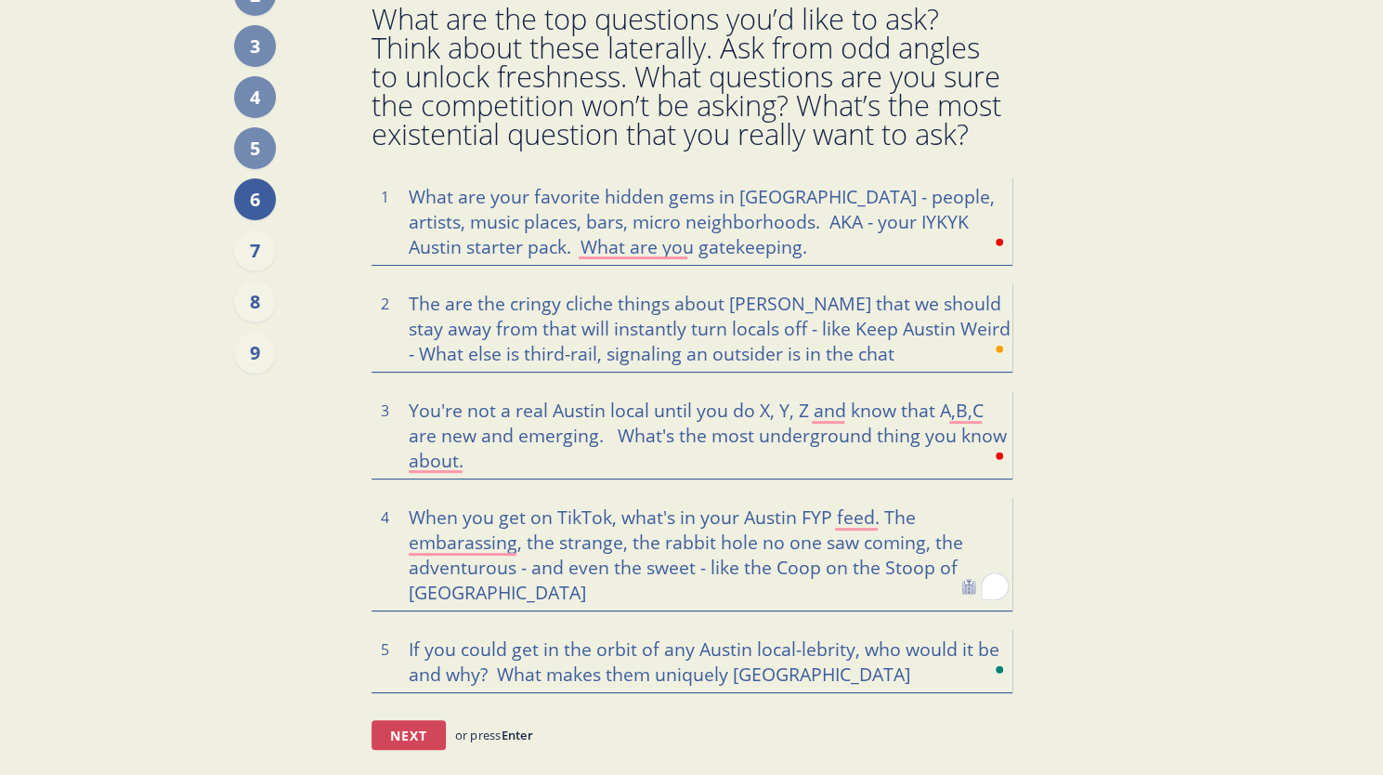
click at [399, 737] on button "Next" at bounding box center [409, 735] width 74 height 30
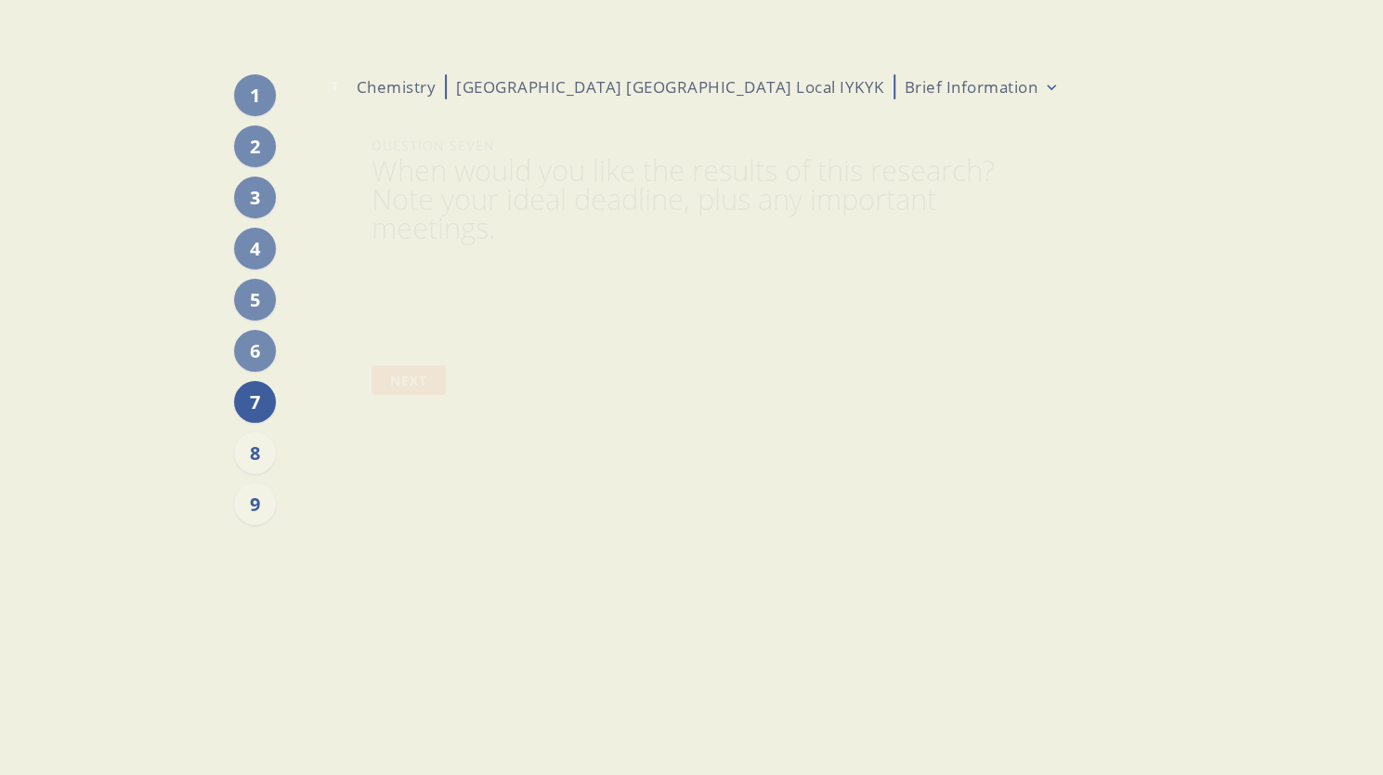
scroll to position [0, 0]
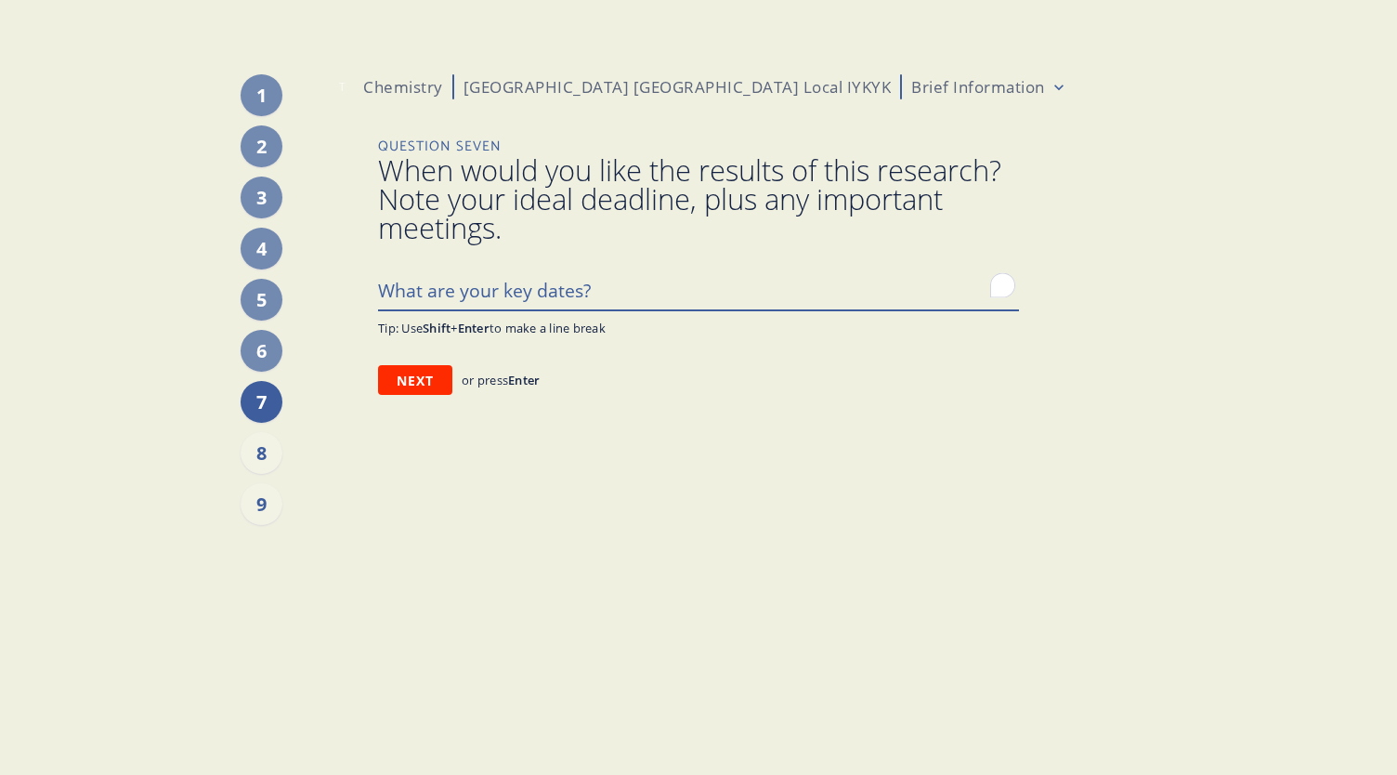
click at [531, 291] on textarea "To enrich screen reader interactions, please activate Accessibility in Grammarl…" at bounding box center [698, 289] width 641 height 39
click at [409, 378] on button "Next" at bounding box center [415, 380] width 74 height 30
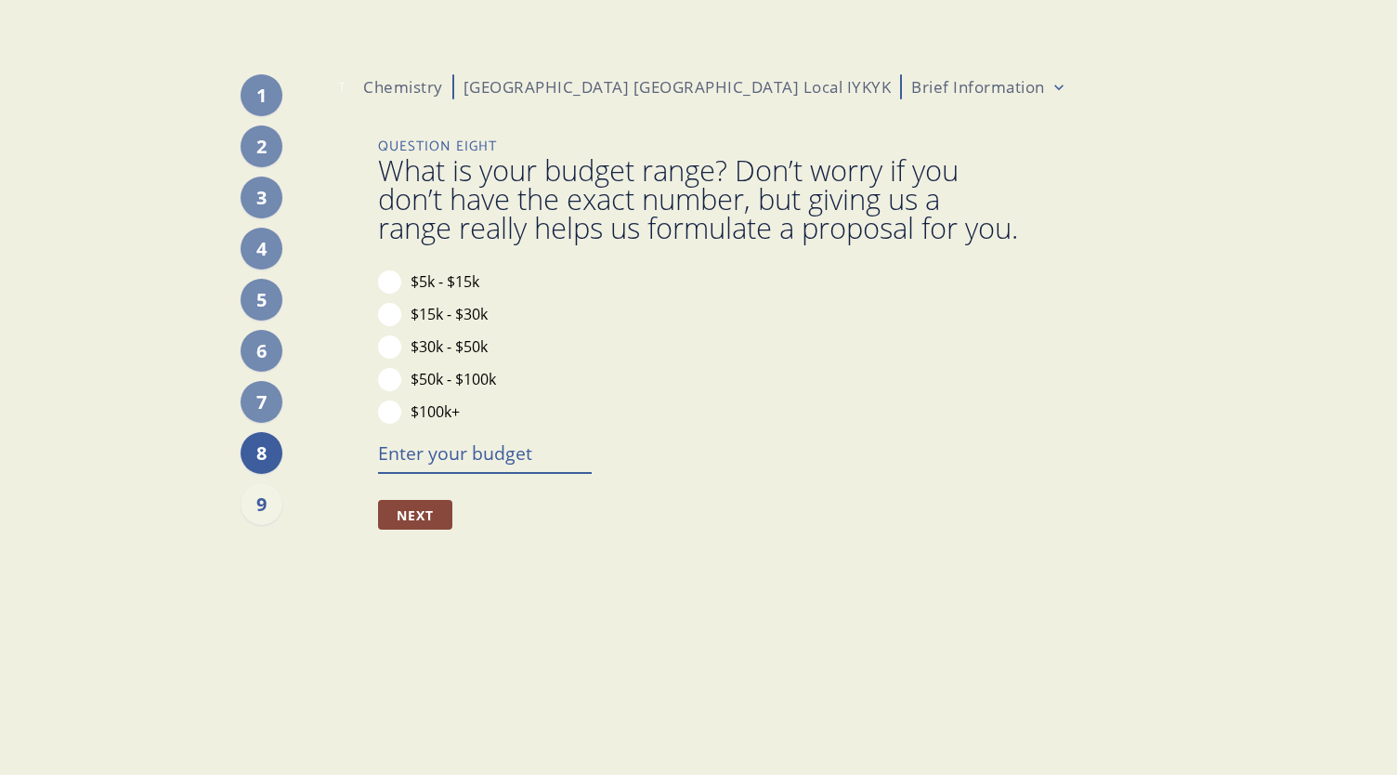
click at [433, 472] on textarea at bounding box center [485, 452] width 214 height 39
click at [429, 529] on button "Next" at bounding box center [415, 515] width 74 height 30
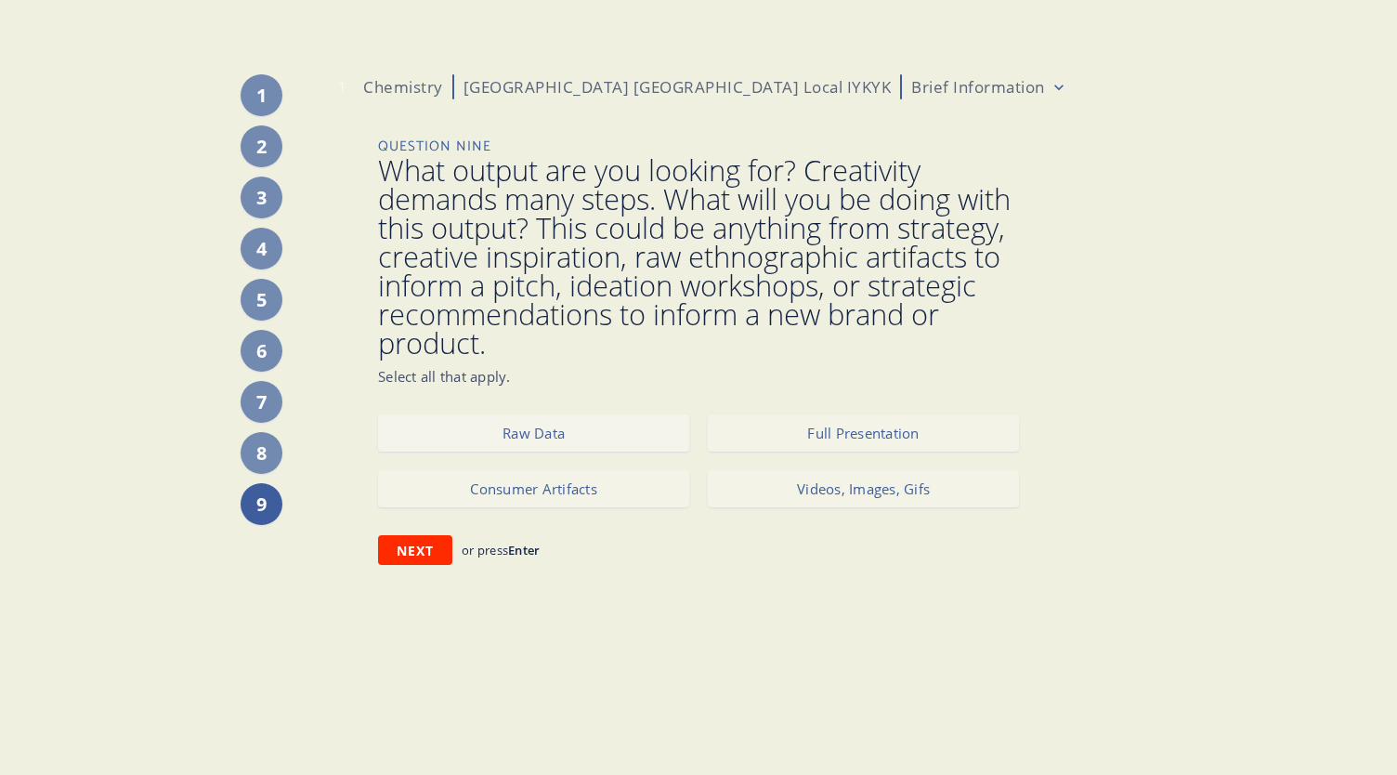
click at [584, 430] on button "Raw Data" at bounding box center [533, 432] width 311 height 37
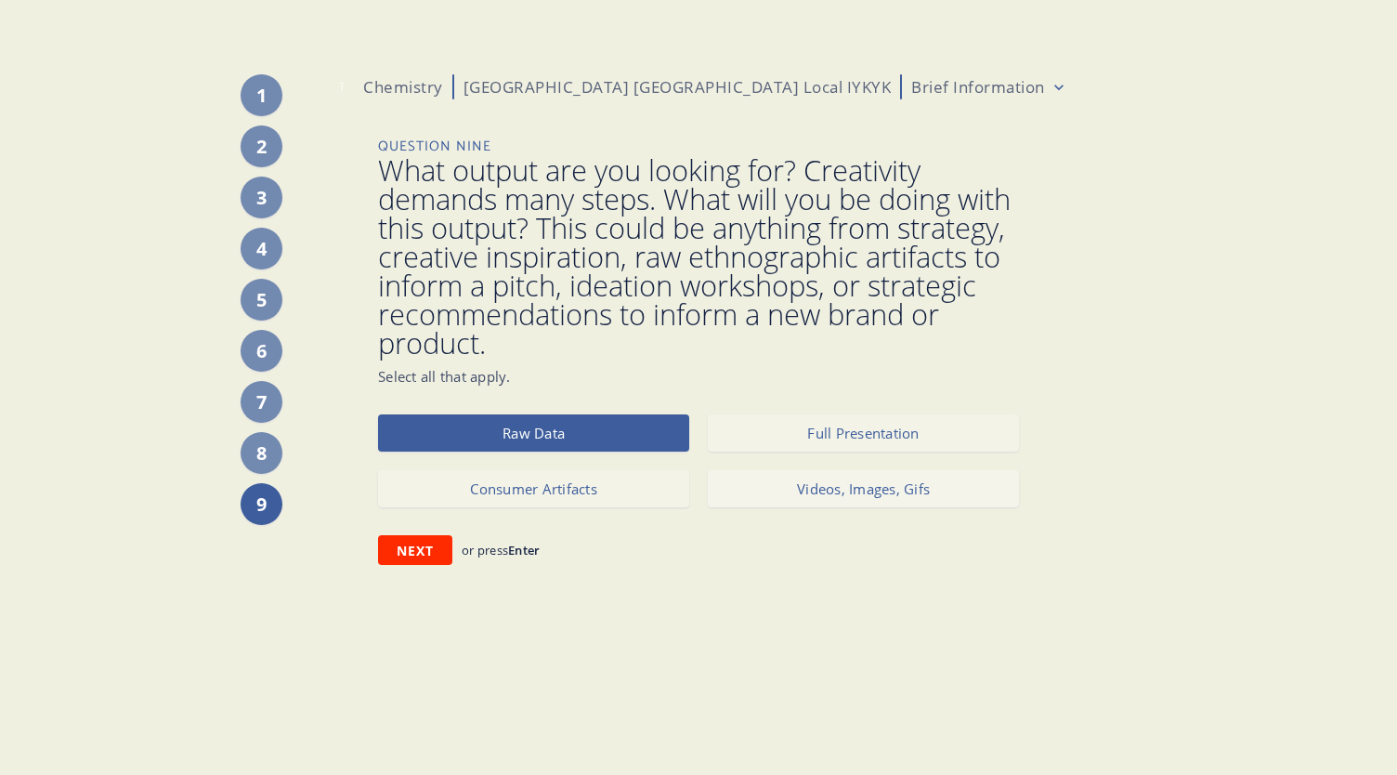
click at [752, 492] on button "Videos, Images, Gifs" at bounding box center [863, 488] width 311 height 37
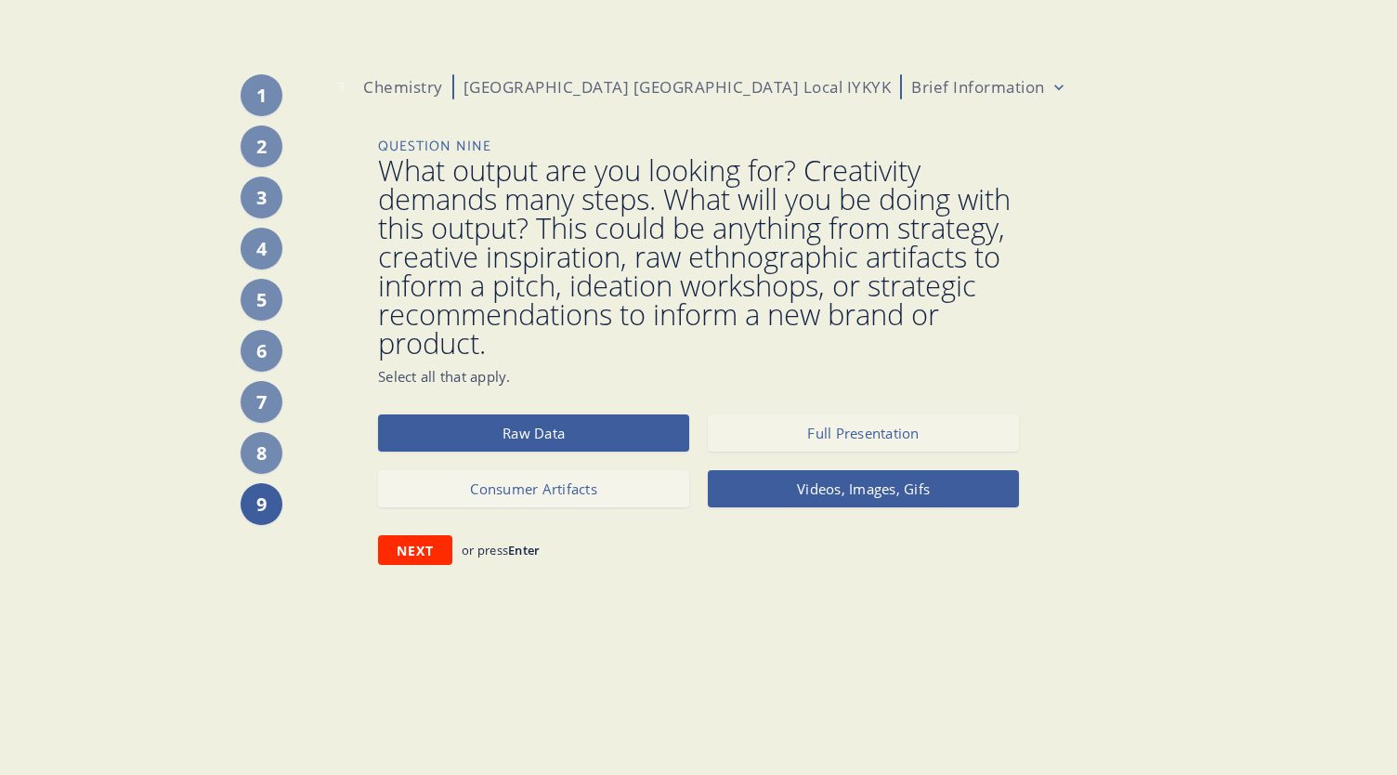
click at [646, 497] on button "Consumer Artifacts" at bounding box center [533, 488] width 311 height 37
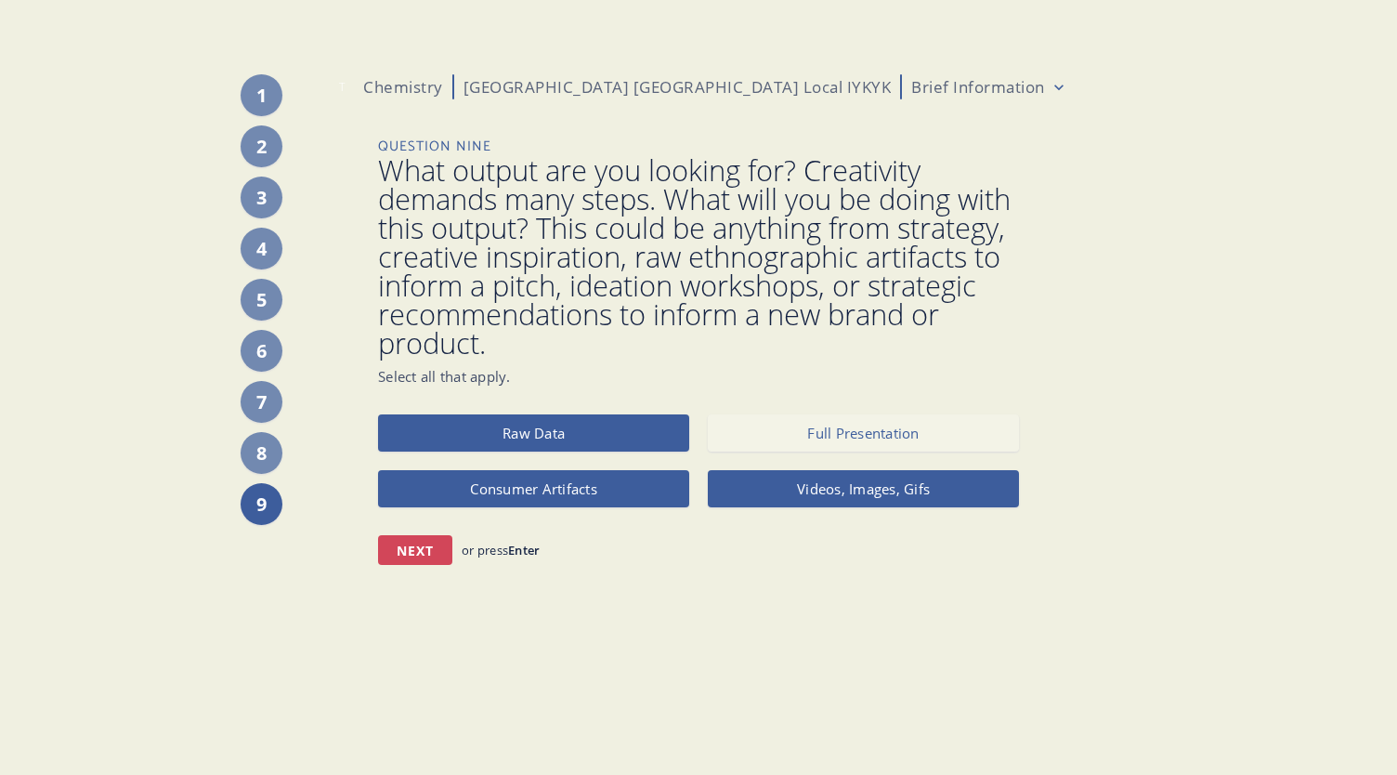
click at [423, 554] on button "Next" at bounding box center [415, 550] width 74 height 30
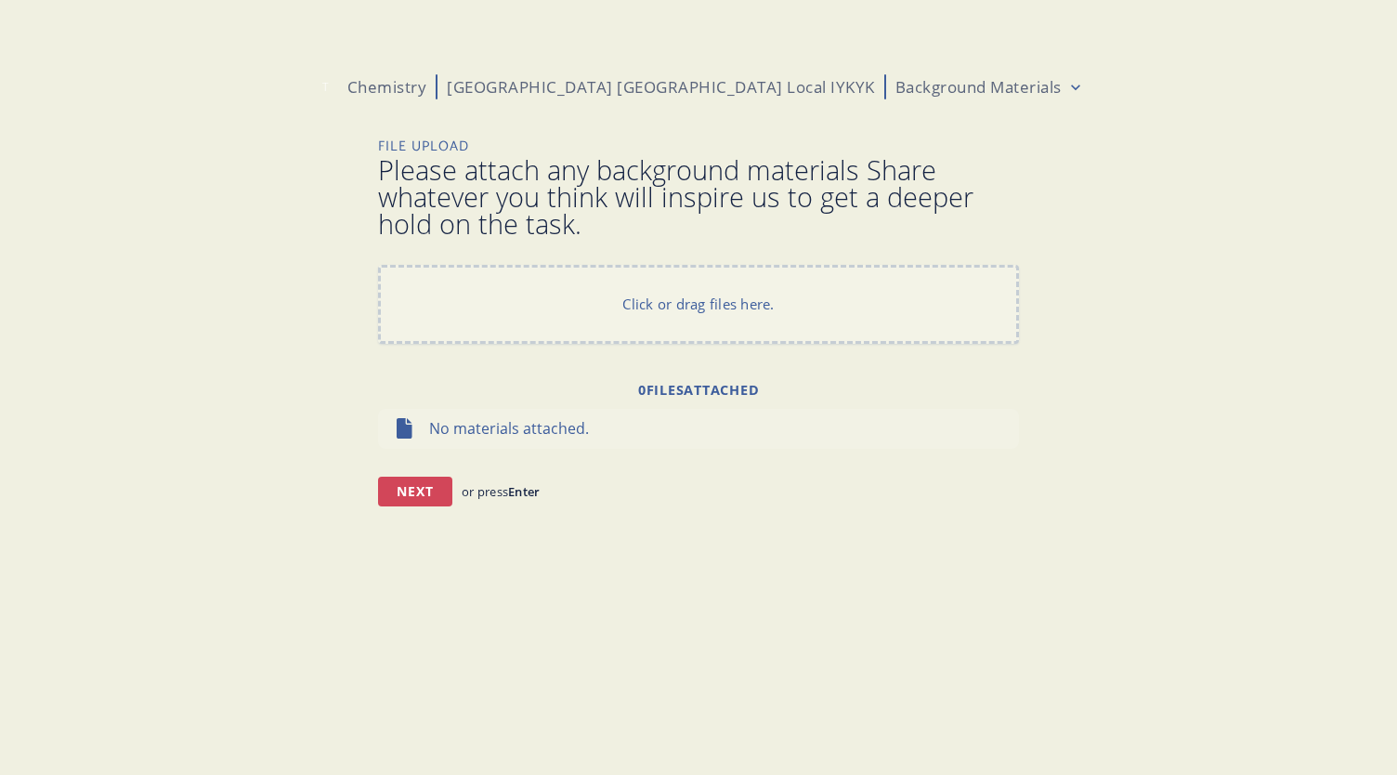
click at [419, 489] on button "Next" at bounding box center [415, 491] width 74 height 30
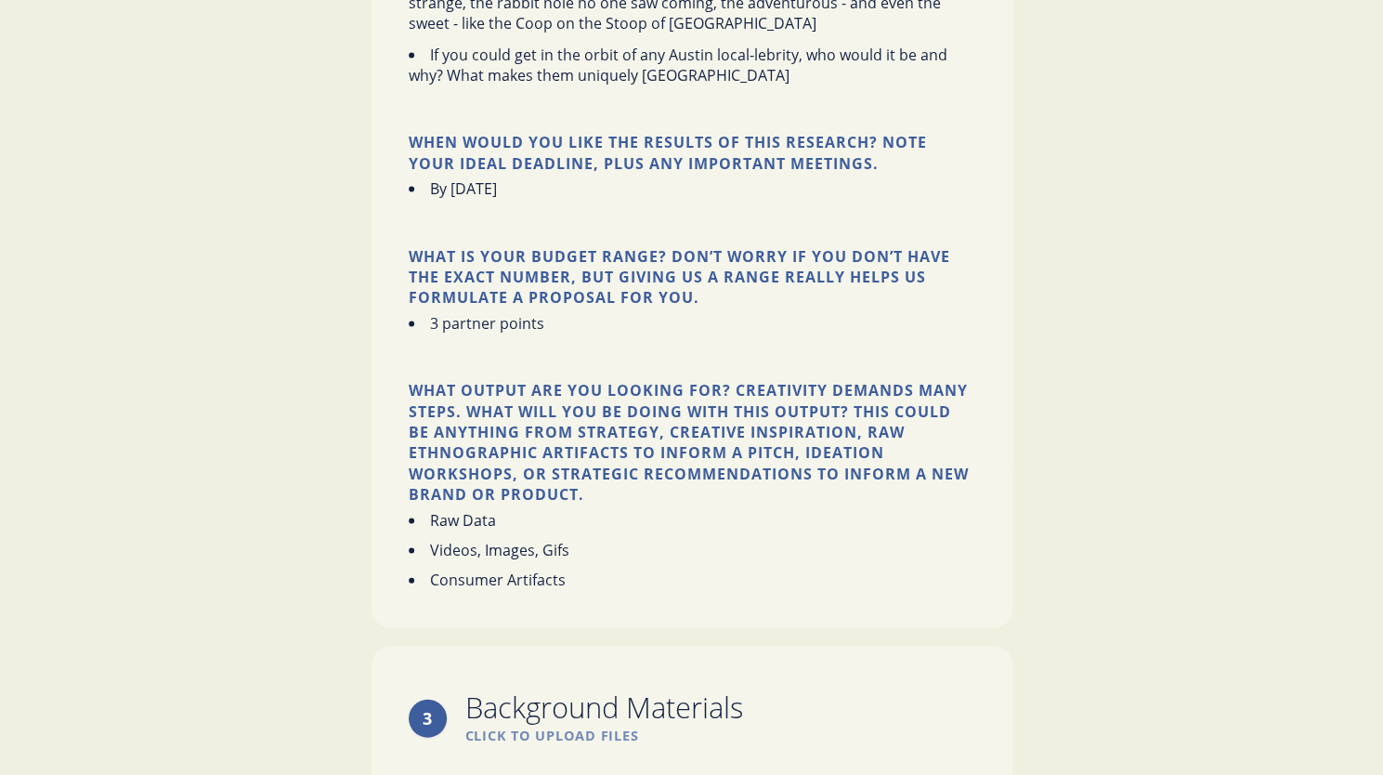
scroll to position [2248, 0]
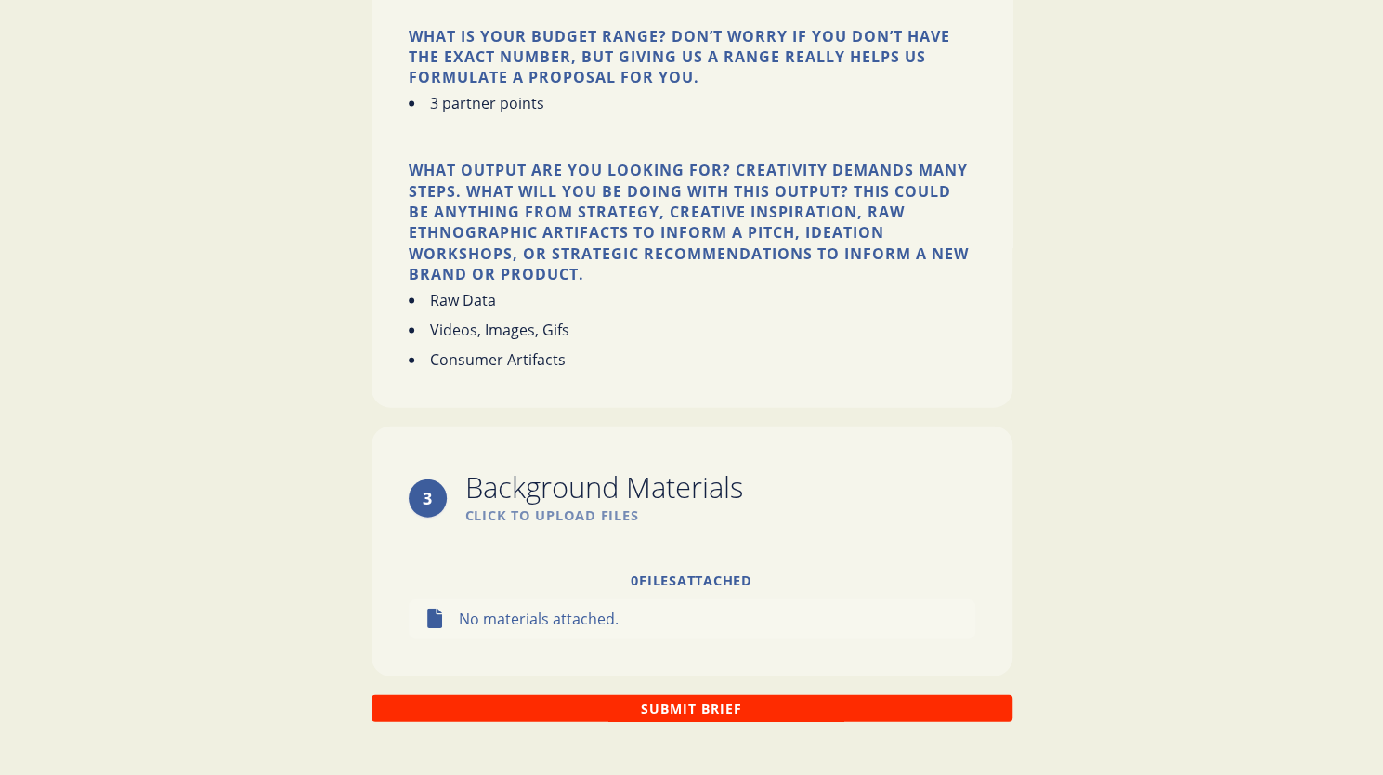
click at [686, 695] on button "Submit Brief" at bounding box center [692, 708] width 641 height 27
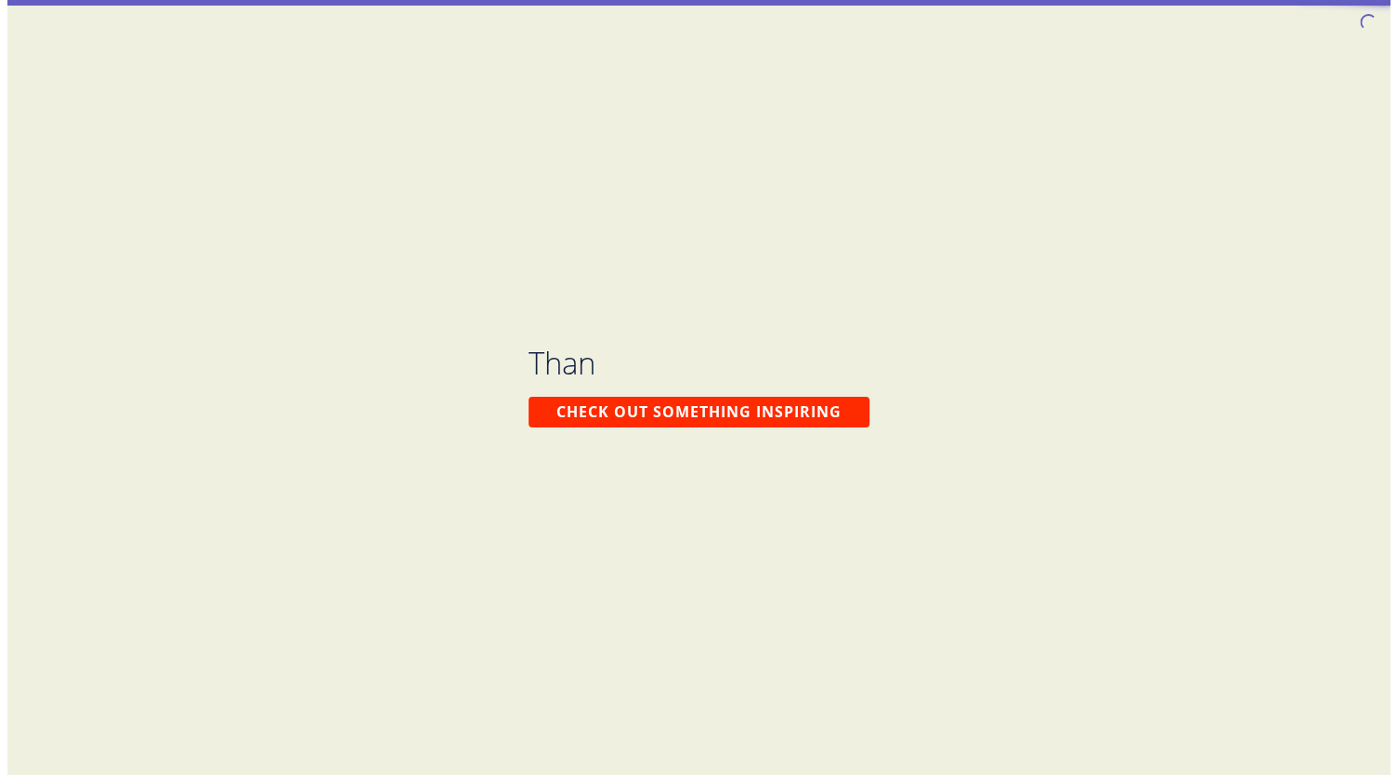
scroll to position [0, 0]
